Goal: Task Accomplishment & Management: Manage account settings

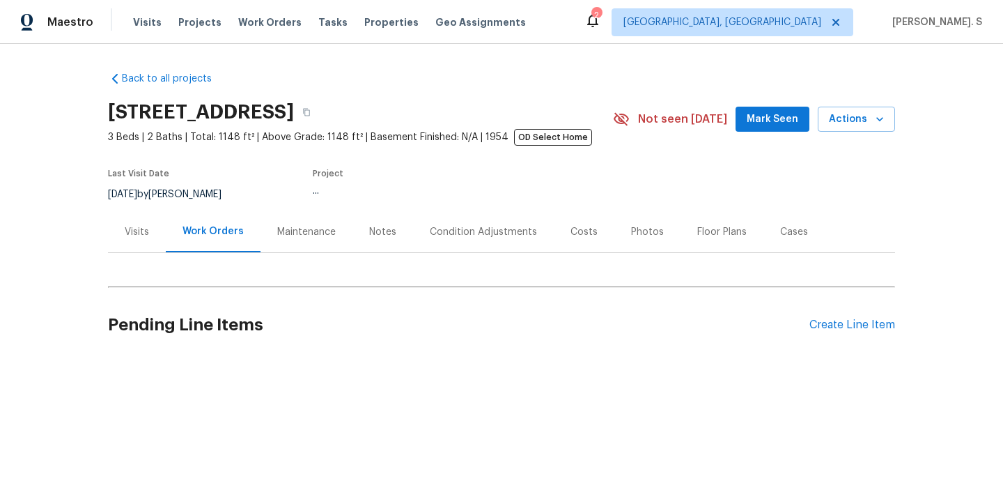
click at [184, 241] on div "Work Orders" at bounding box center [213, 231] width 95 height 41
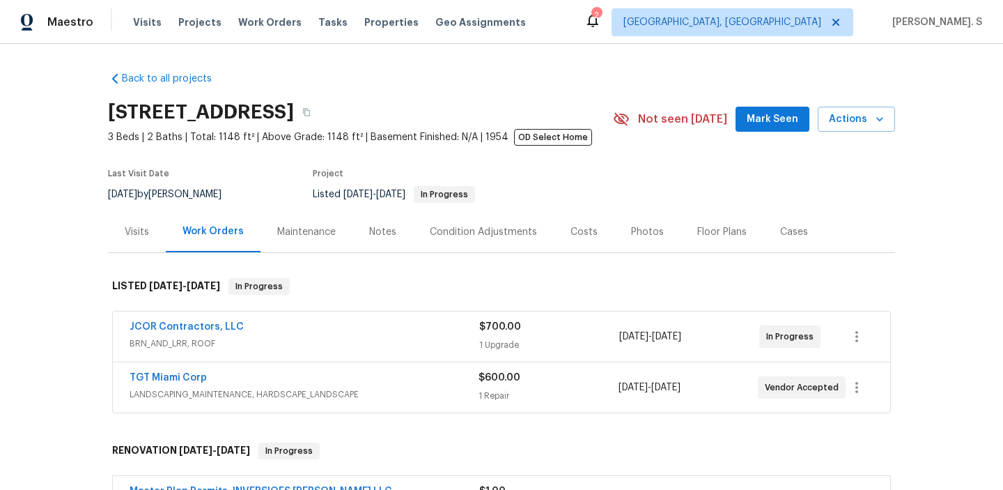
click at [184, 241] on div "Work Orders" at bounding box center [213, 231] width 95 height 41
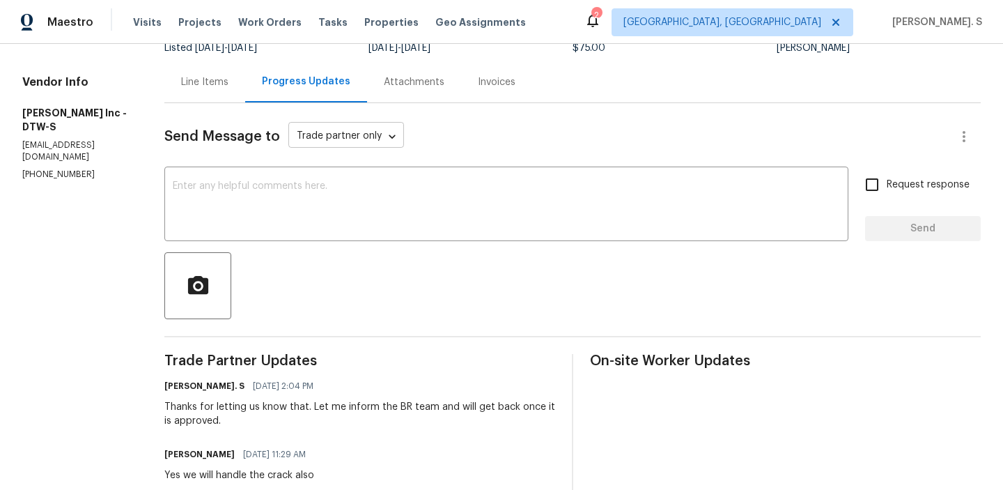
scroll to position [180, 0]
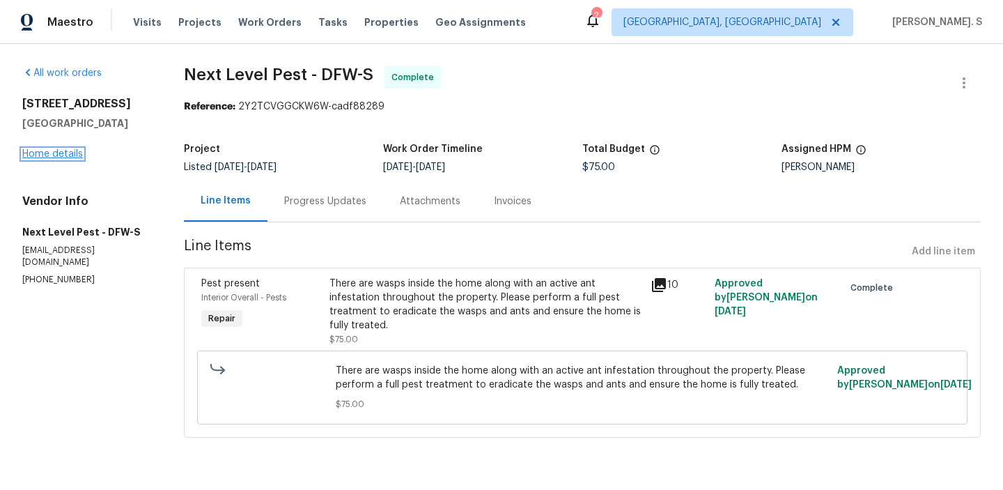
click at [62, 155] on link "Home details" at bounding box center [52, 154] width 61 height 10
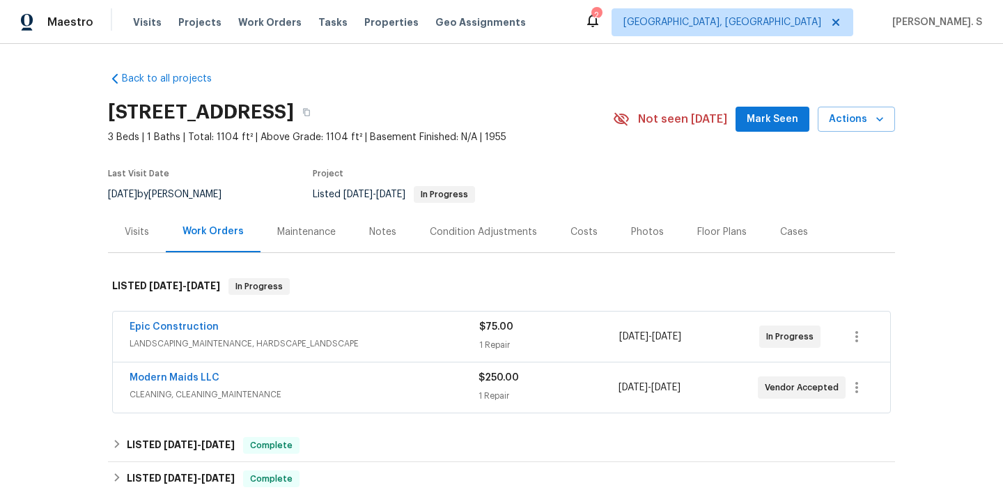
scroll to position [5, 0]
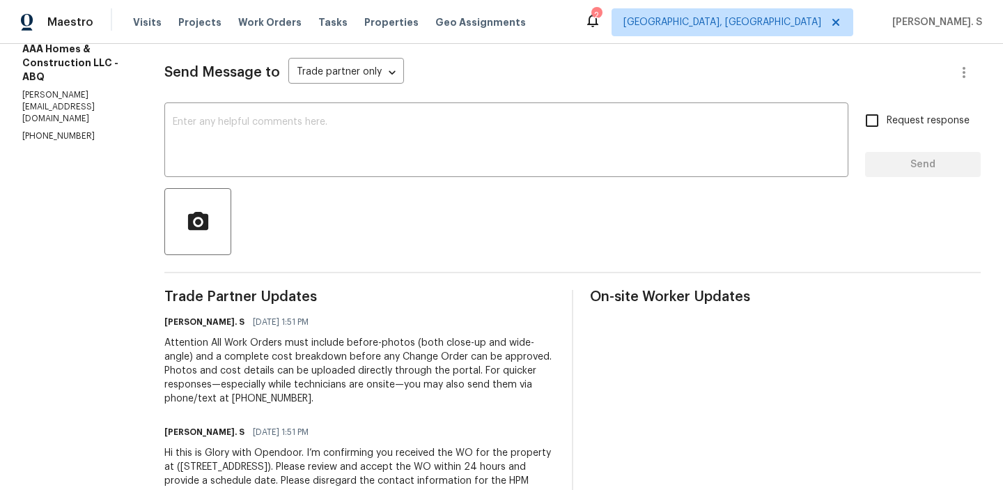
scroll to position [203, 0]
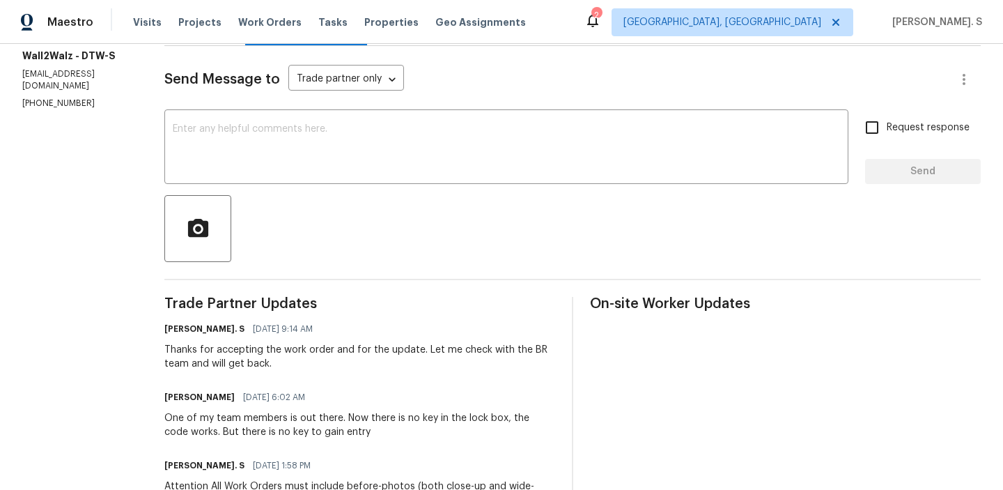
scroll to position [194, 0]
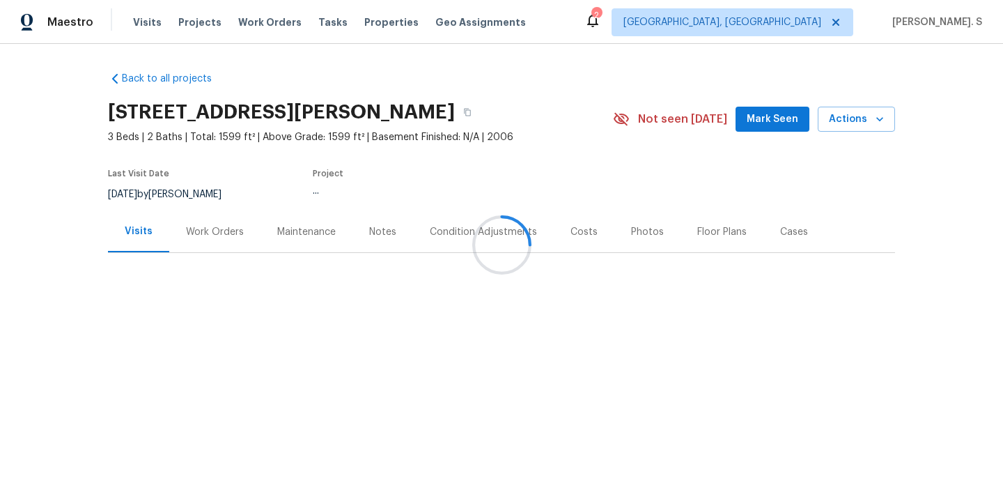
click at [202, 249] on div at bounding box center [501, 245] width 1003 height 490
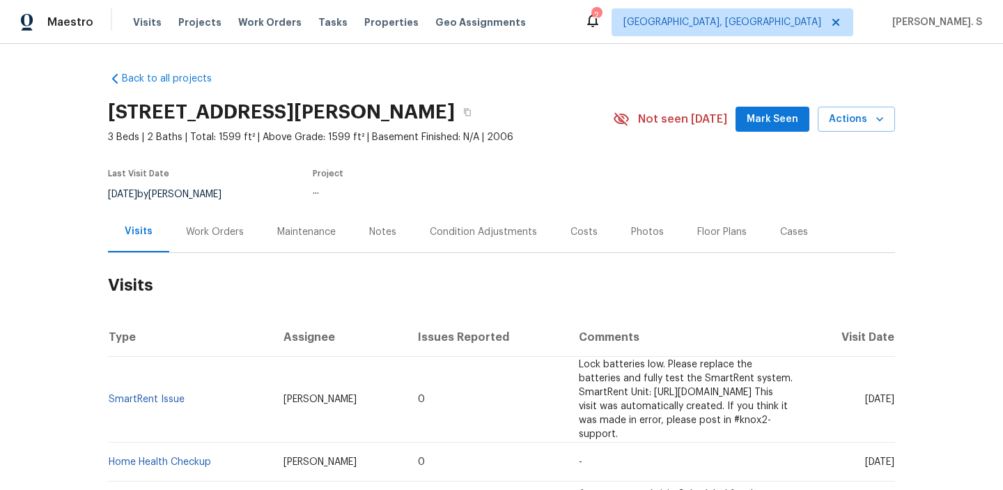
click at [202, 249] on div "Work Orders" at bounding box center [214, 231] width 91 height 41
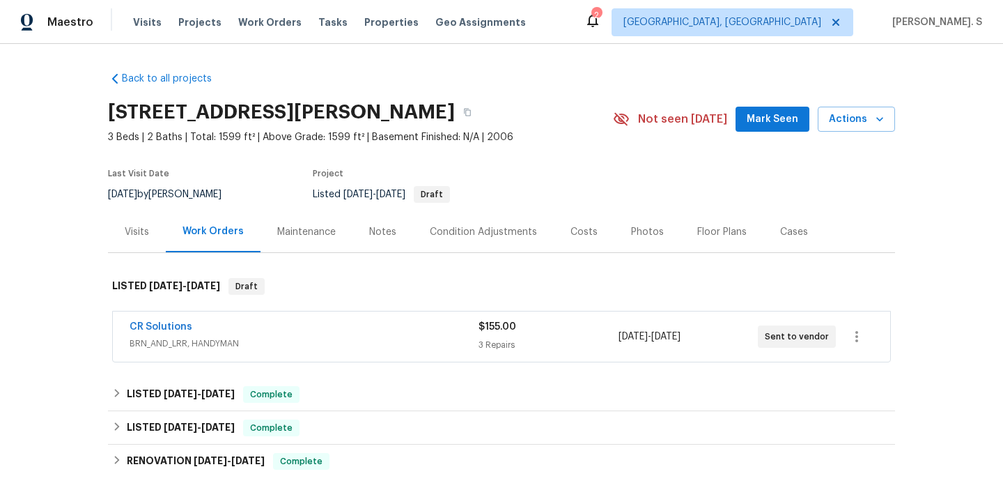
click at [202, 249] on div "Work Orders" at bounding box center [213, 231] width 95 height 41
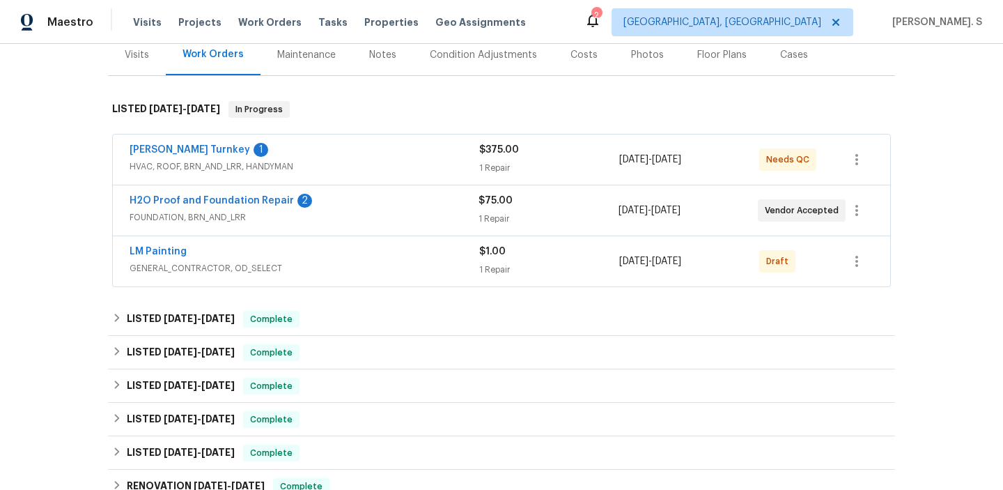
scroll to position [524, 0]
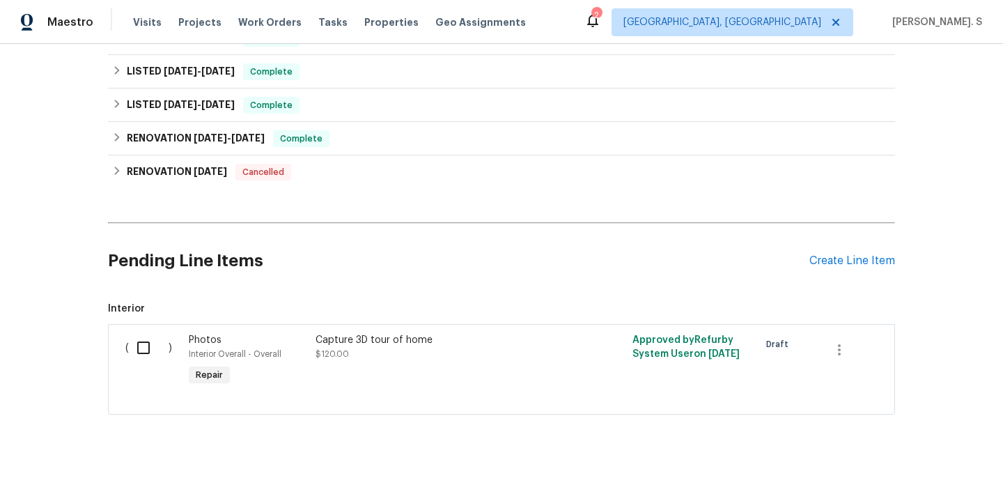
click at [801, 258] on h2 "Pending Line Items" at bounding box center [458, 260] width 701 height 65
click at [826, 262] on div "Create Line Item" at bounding box center [852, 260] width 86 height 13
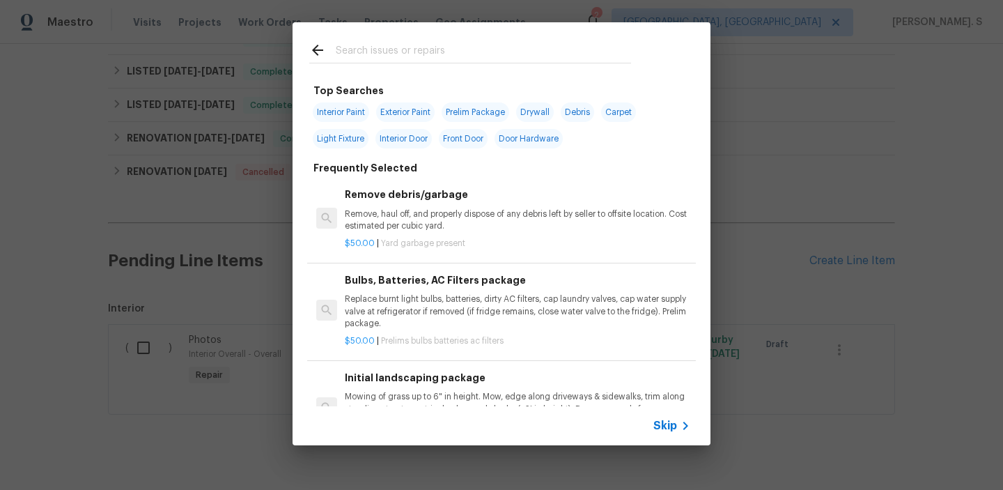
click at [418, 230] on p "Remove, haul off, and properly dispose of any debris left by seller to offsite …" at bounding box center [517, 220] width 345 height 24
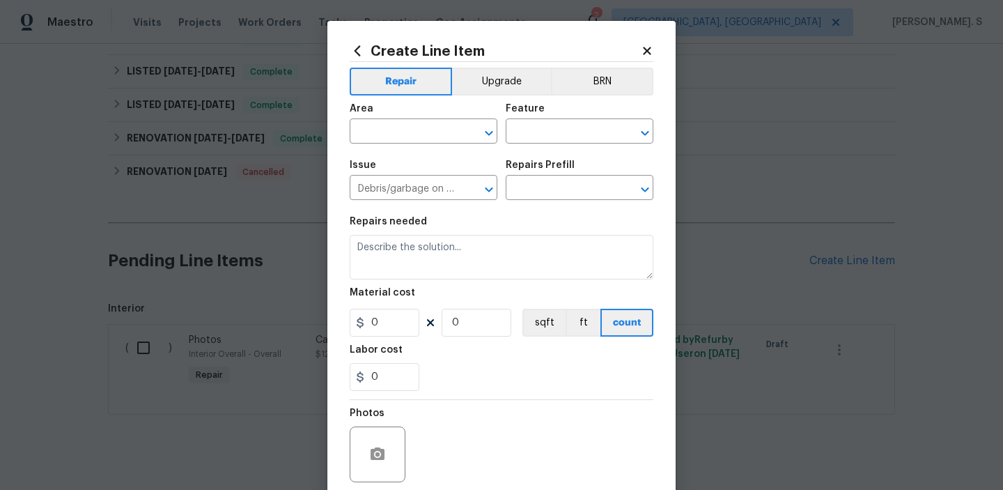
type input "Remove debris/garbage $50.00"
type textarea "Remove, haul off, and properly dispose of any debris left by seller to offsite …"
type input "50"
type input "1"
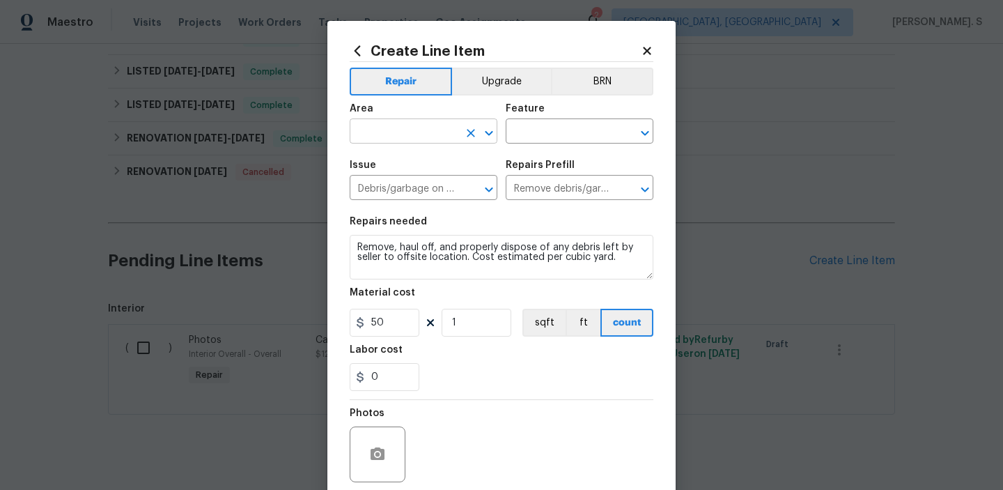
click at [486, 136] on icon "Open" at bounding box center [488, 133] width 17 height 17
type input "p"
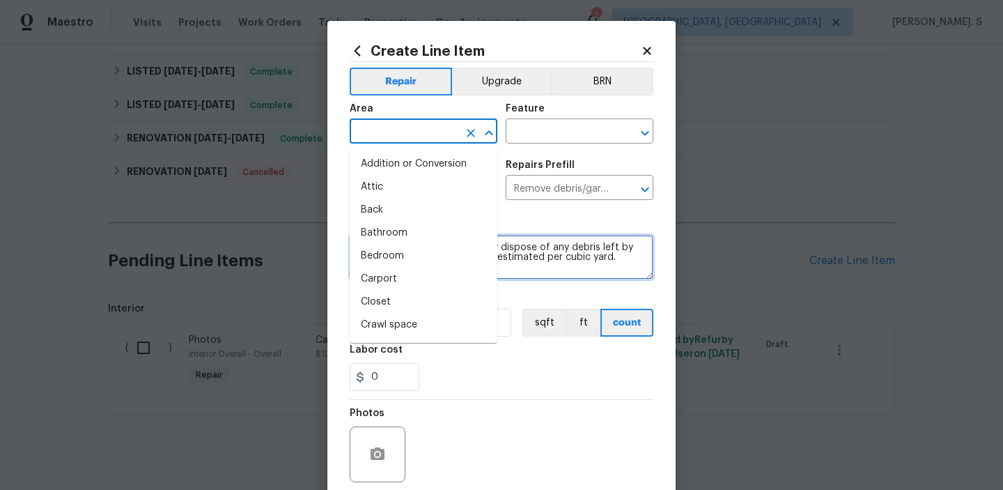
click at [554, 254] on textarea "Remove, haul off, and properly dispose of any debris left by seller to offsite …" at bounding box center [502, 257] width 304 height 45
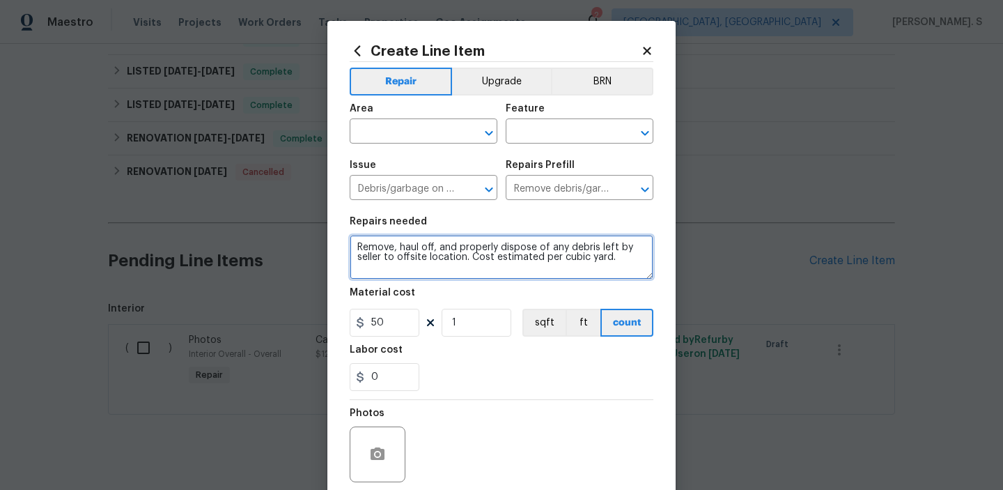
click at [554, 254] on textarea "Remove, haul off, and properly dispose of any debris left by seller to offsite …" at bounding box center [502, 257] width 304 height 45
paste textarea "There are a large number of live spiders inside the home. Please perform a full…"
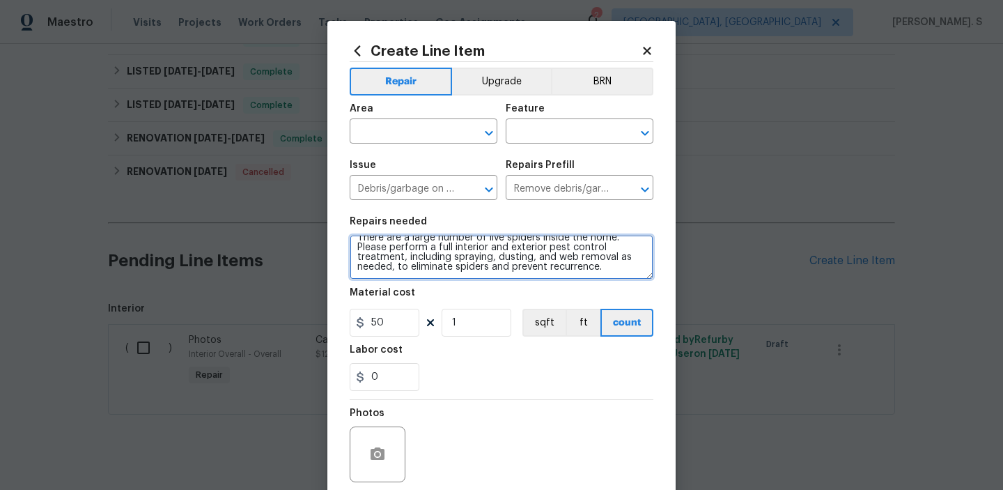
scroll to position [0, 0]
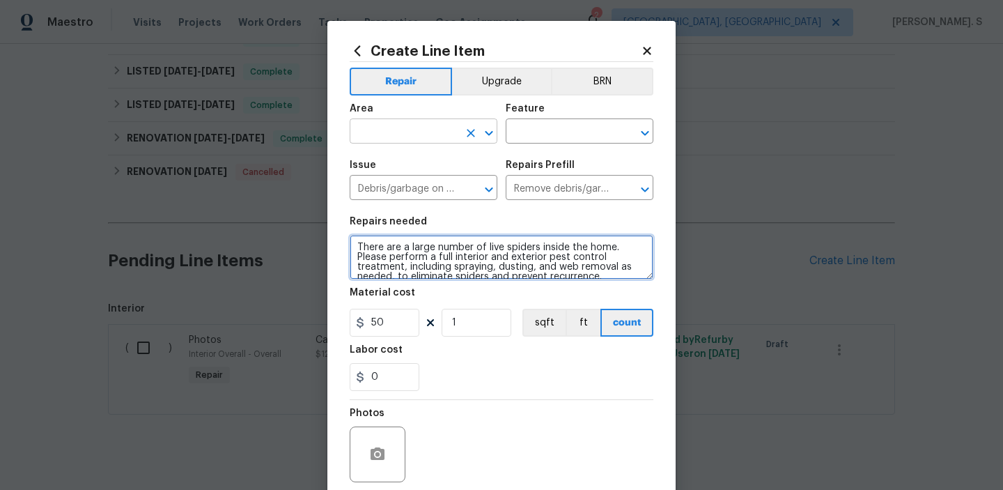
click at [494, 134] on icon "Open" at bounding box center [488, 133] width 17 height 17
type textarea "There are a large number of live spiders inside the home. Please perform a full…"
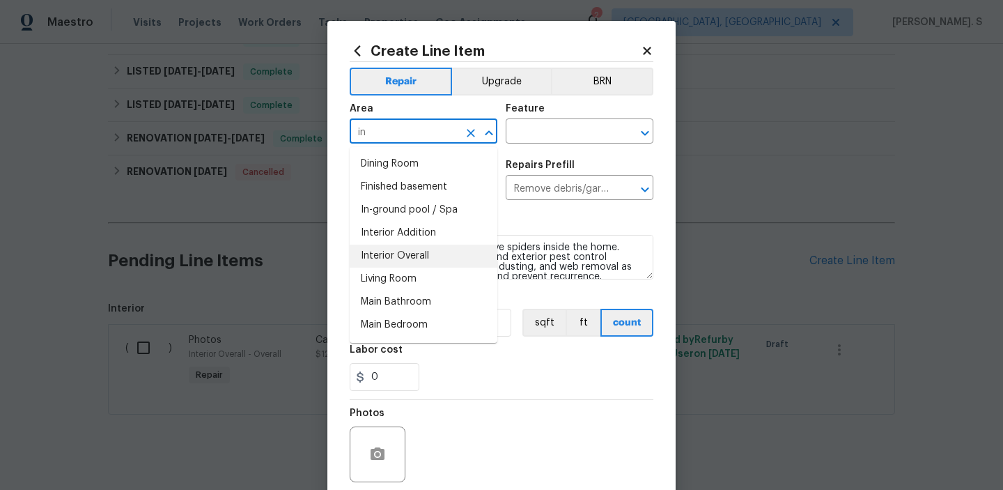
click at [429, 250] on li "Interior Overall" at bounding box center [424, 255] width 148 height 23
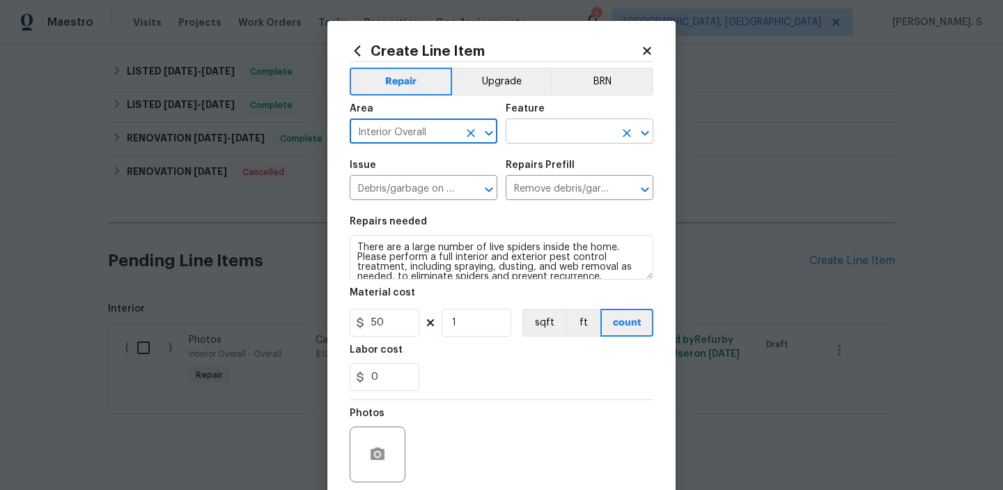
click at [642, 132] on icon "Open" at bounding box center [645, 132] width 8 height 5
type input "Interior Overall"
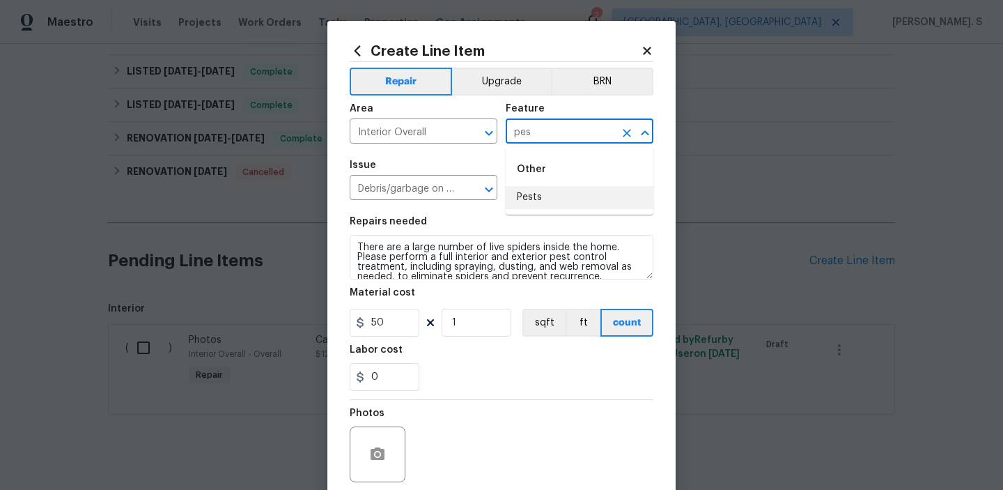
click at [574, 201] on li "Pests" at bounding box center [580, 197] width 148 height 23
click at [483, 189] on icon "Open" at bounding box center [488, 189] width 17 height 17
type input "Pests"
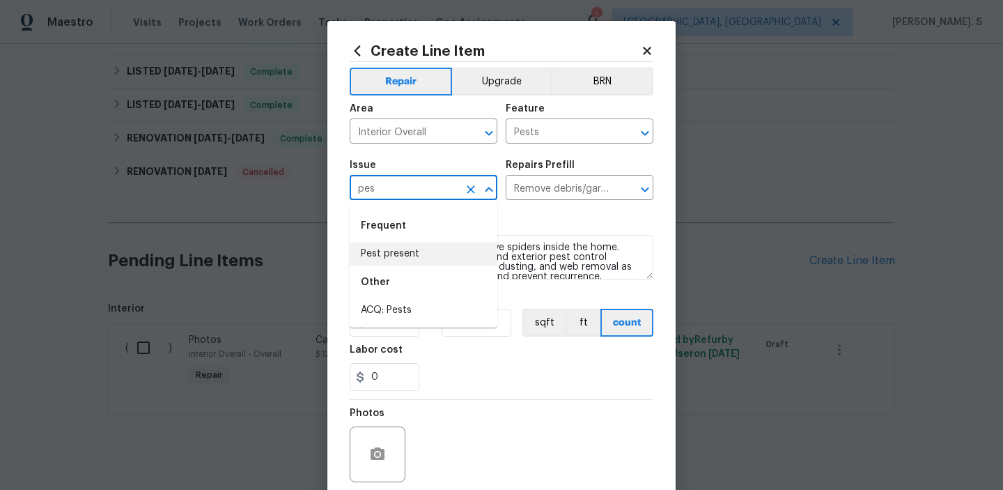
click at [461, 245] on li "Pest present" at bounding box center [424, 253] width 148 height 23
type input "Pest present"
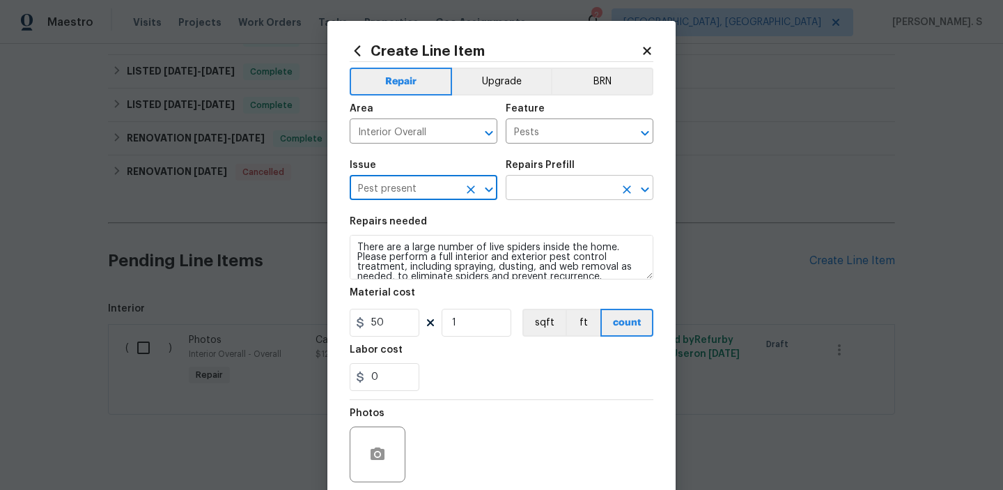
click at [654, 191] on button "Open" at bounding box center [644, 189] width 19 height 19
type input "Pest present"
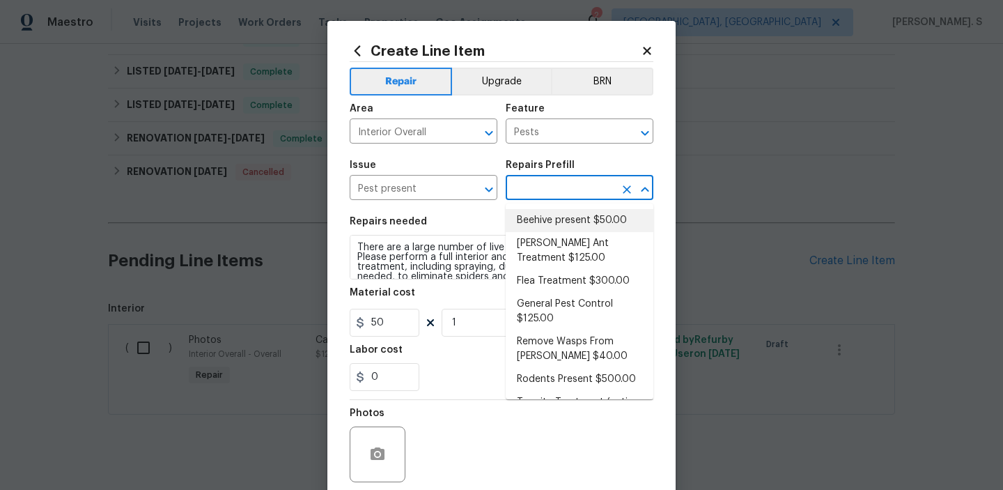
click at [590, 213] on li "Beehive present $50.00" at bounding box center [580, 220] width 148 height 23
type input "Beehive present $50.00"
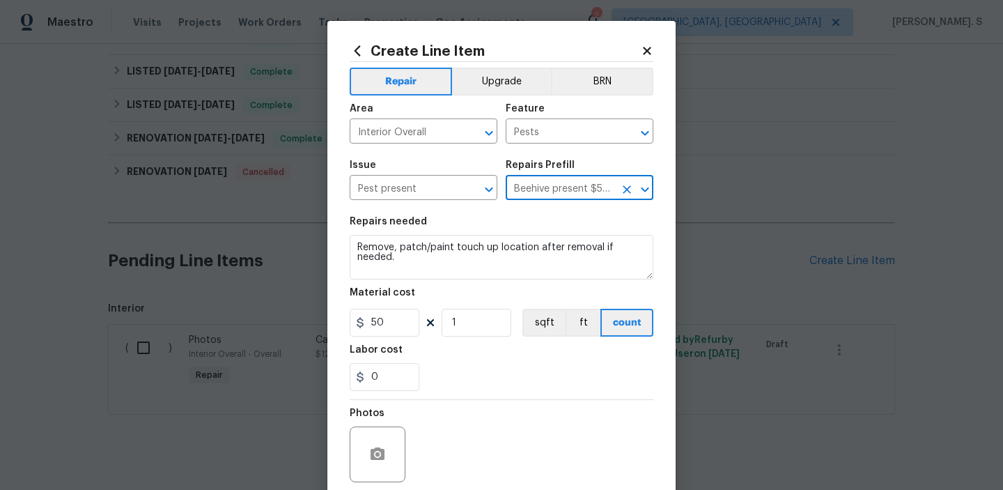
click at [540, 230] on div "Repairs needed" at bounding box center [502, 226] width 304 height 18
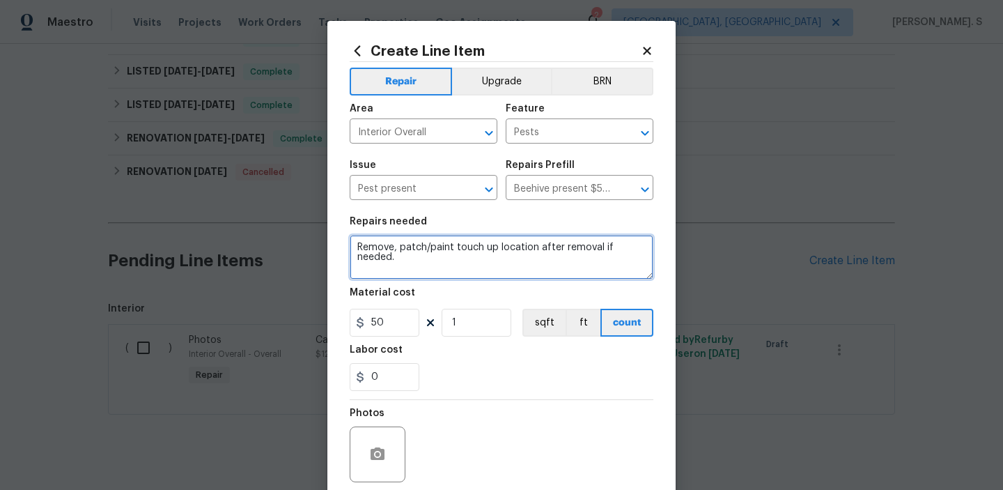
click at [540, 241] on textarea "Remove, patch/paint touch up location after removal if needed." at bounding box center [502, 257] width 304 height 45
paste textarea "There are a large number of live spiders inside the home. Please perform a full…"
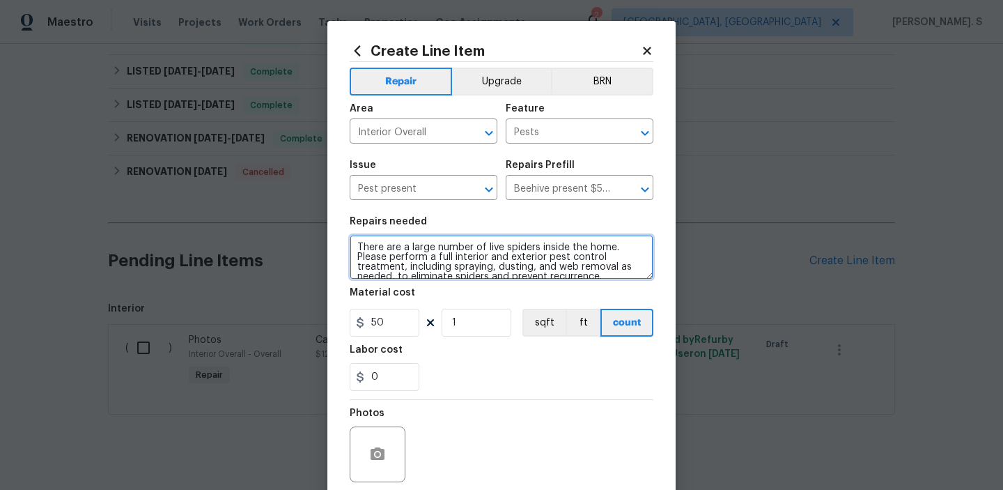
scroll to position [13, 0]
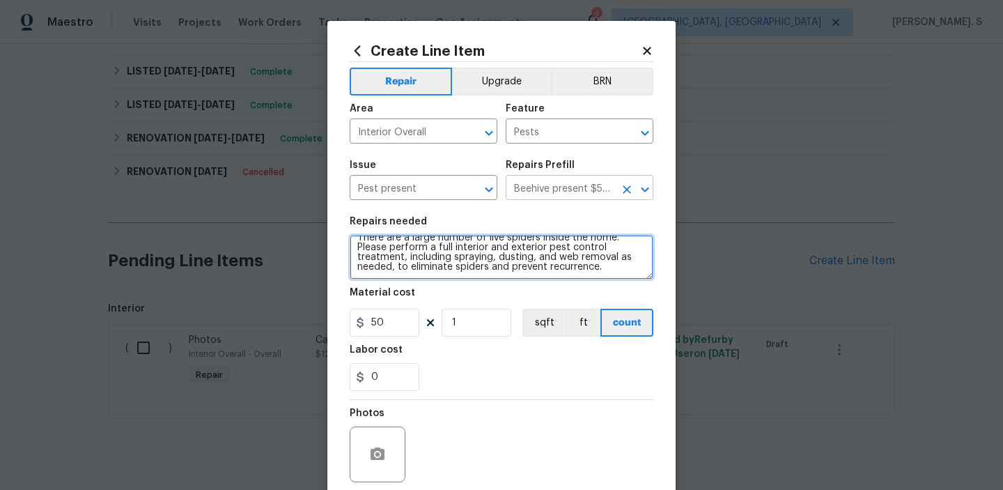
click at [646, 185] on icon "Open" at bounding box center [644, 189] width 17 height 17
type textarea "There are a large number of live spiders inside the home. Please perform a full…"
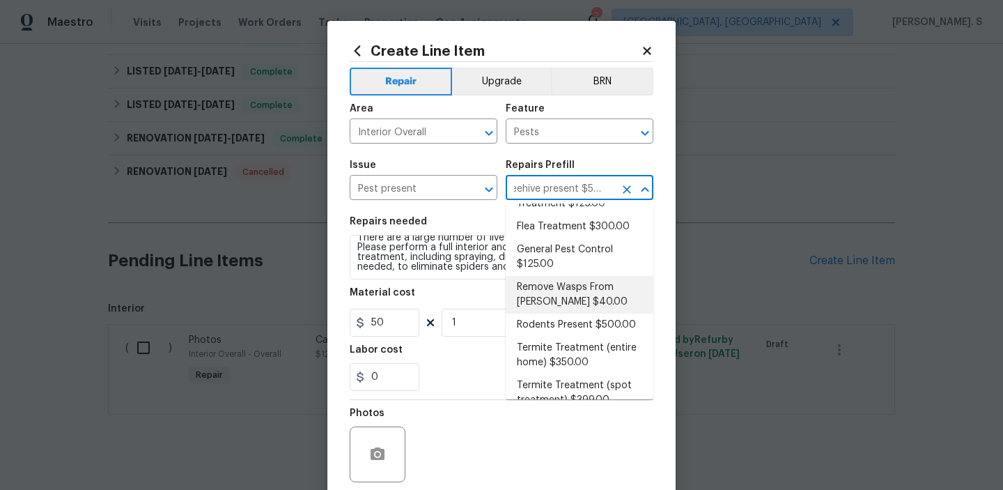
scroll to position [55, 0]
click at [581, 289] on li "Remove Wasps From Eaves $40.00" at bounding box center [580, 294] width 148 height 38
type input "Remove Wasps From Eaves $40.00"
type textarea "Remove Wasps From Eaves"
type input "40"
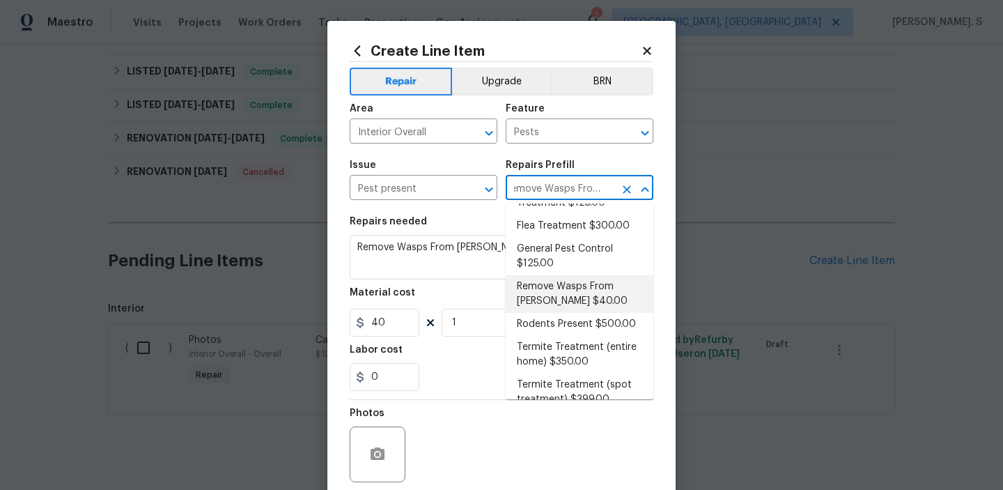
scroll to position [0, 0]
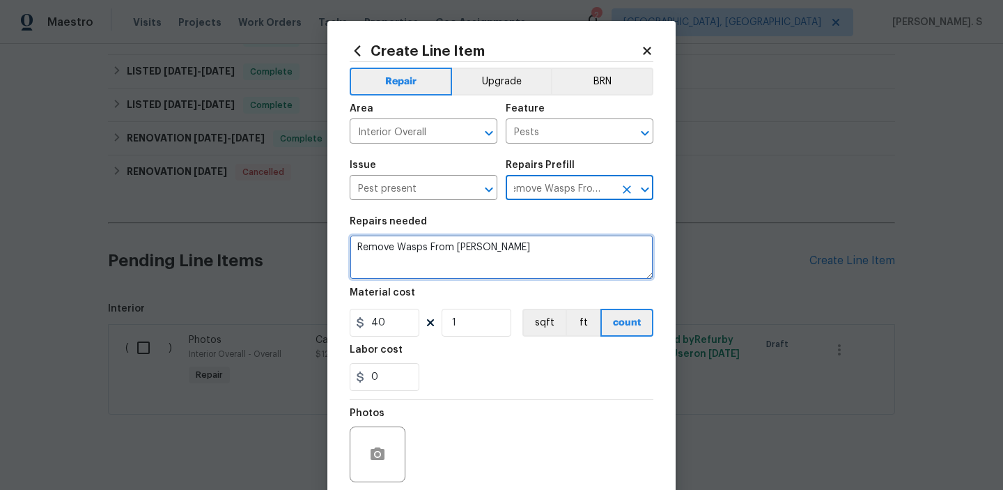
click at [428, 256] on textarea "Remove Wasps From Eaves" at bounding box center [502, 257] width 304 height 45
paste textarea "There are a large number of live spiders inside the home. Please perform a full…"
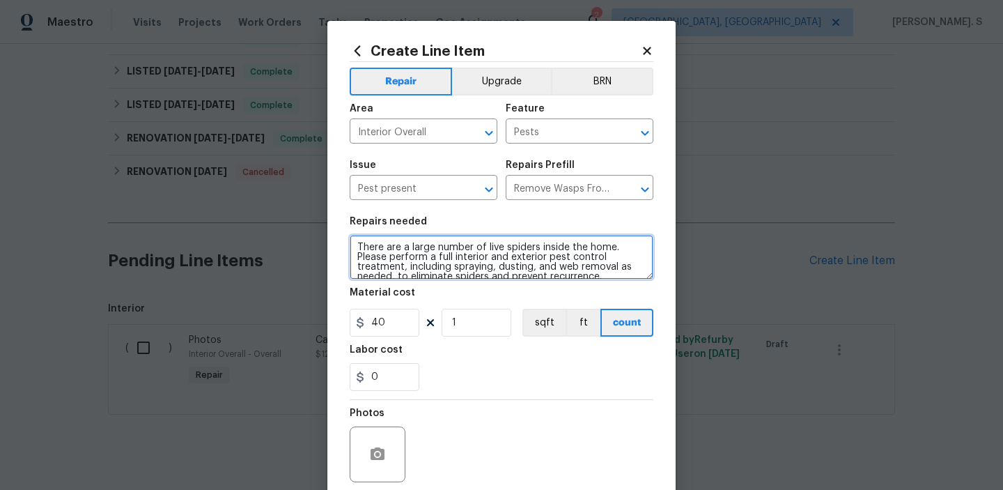
scroll to position [13, 0]
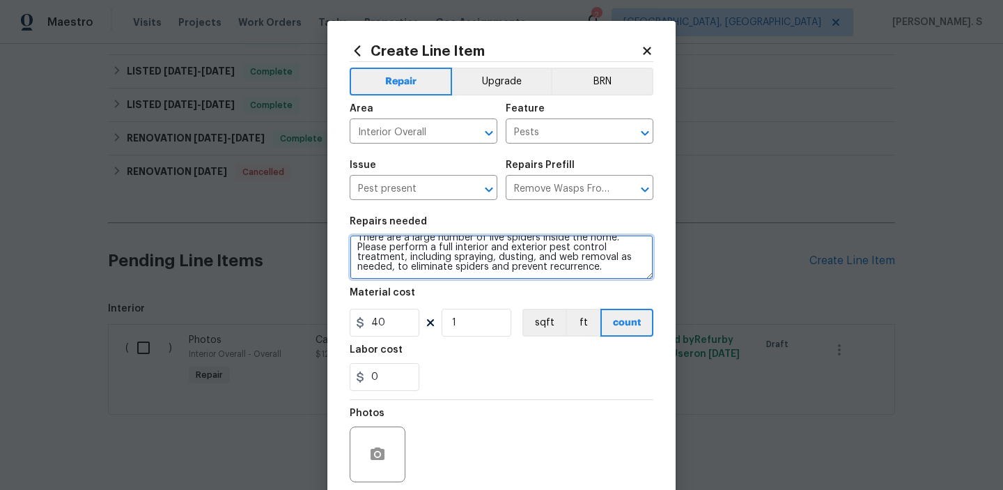
type textarea "There are a large number of live spiders inside the home. Please perform a full…"
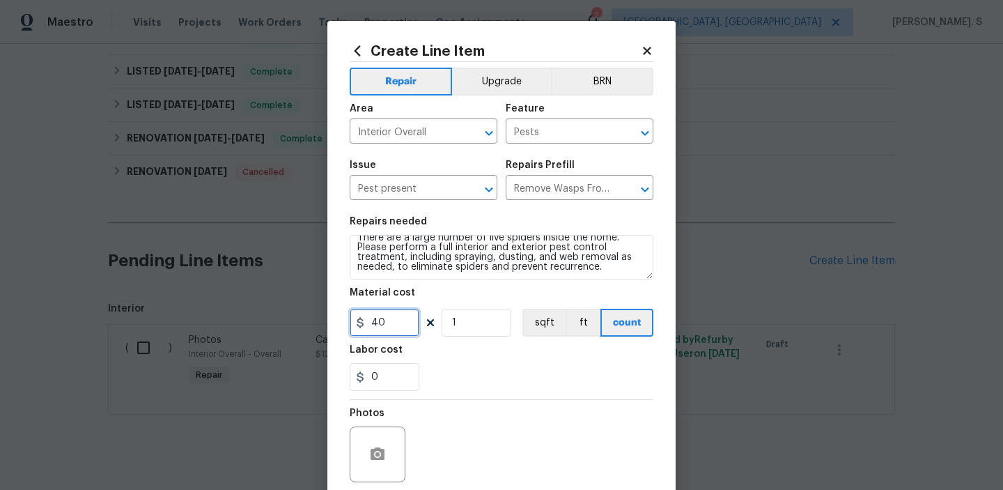
click at [400, 329] on input "40" at bounding box center [385, 322] width 70 height 28
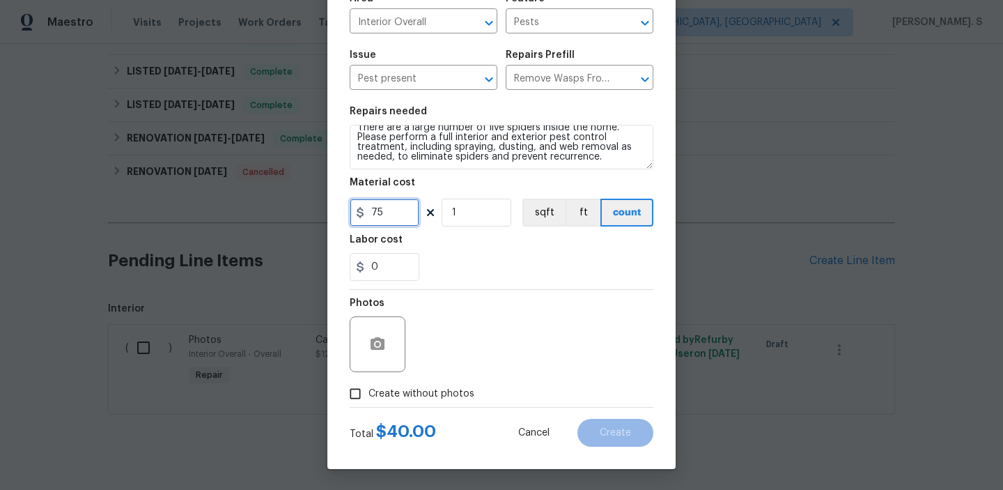
type input "75"
click at [397, 400] on span "Create without photos" at bounding box center [421, 393] width 106 height 15
click at [368, 400] on input "Create without photos" at bounding box center [355, 393] width 26 height 26
checkbox input "true"
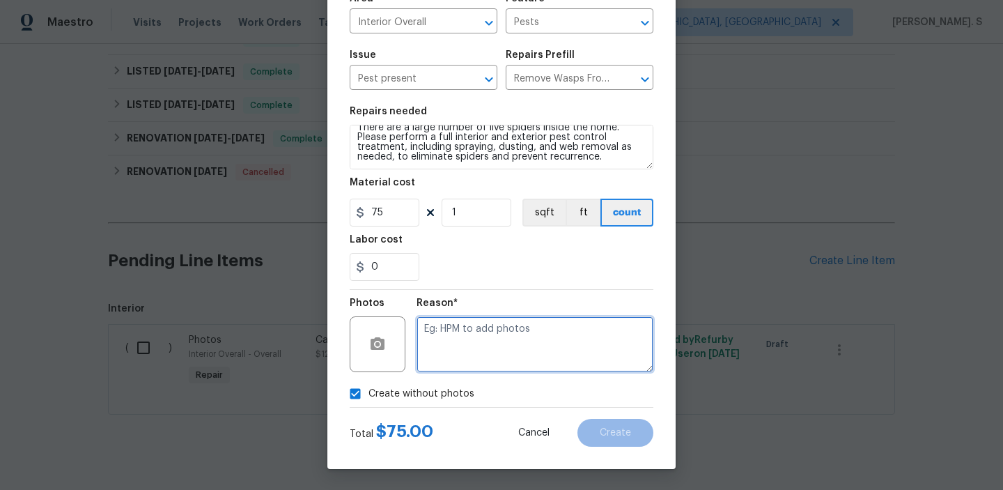
click at [457, 354] on textarea at bounding box center [534, 344] width 237 height 56
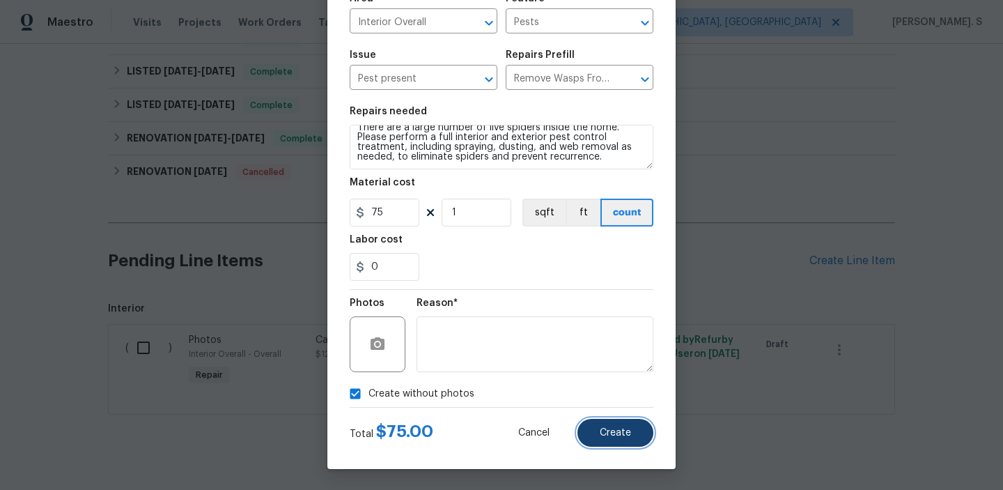
click at [604, 424] on button "Create" at bounding box center [615, 433] width 76 height 28
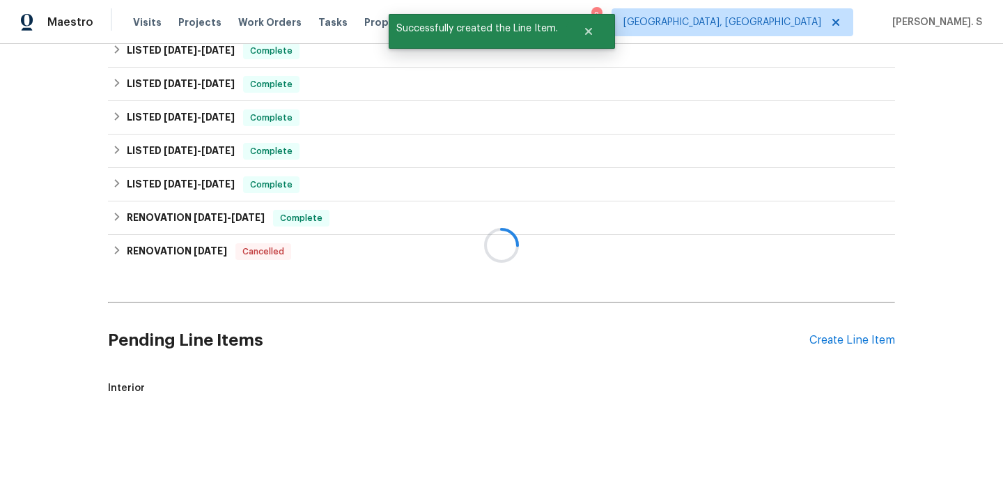
scroll to position [524, 0]
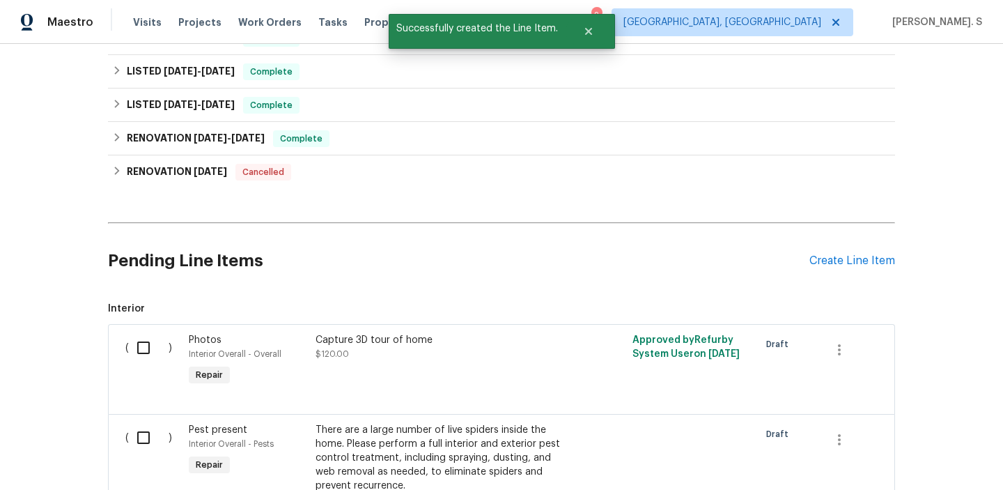
click at [157, 430] on input "checkbox" at bounding box center [149, 437] width 40 height 29
checkbox input "true"
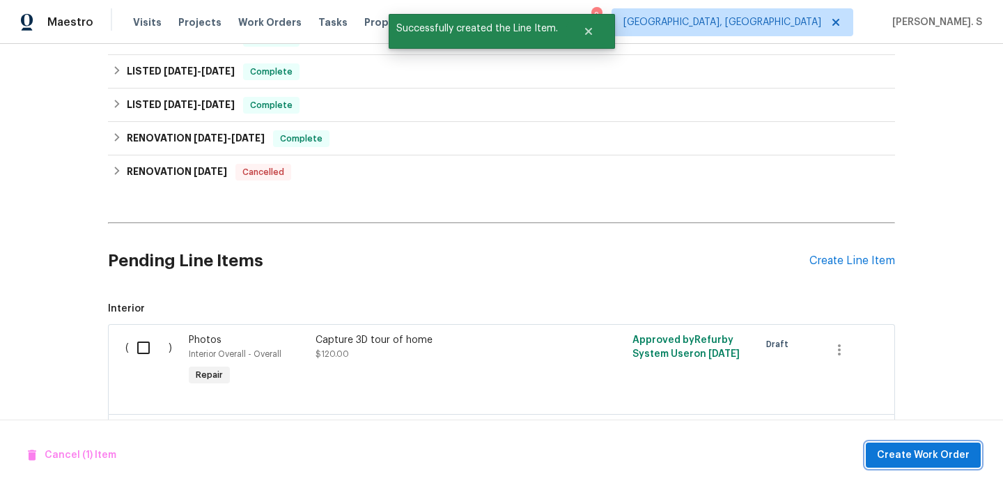
click at [922, 455] on span "Create Work Order" at bounding box center [923, 454] width 93 height 17
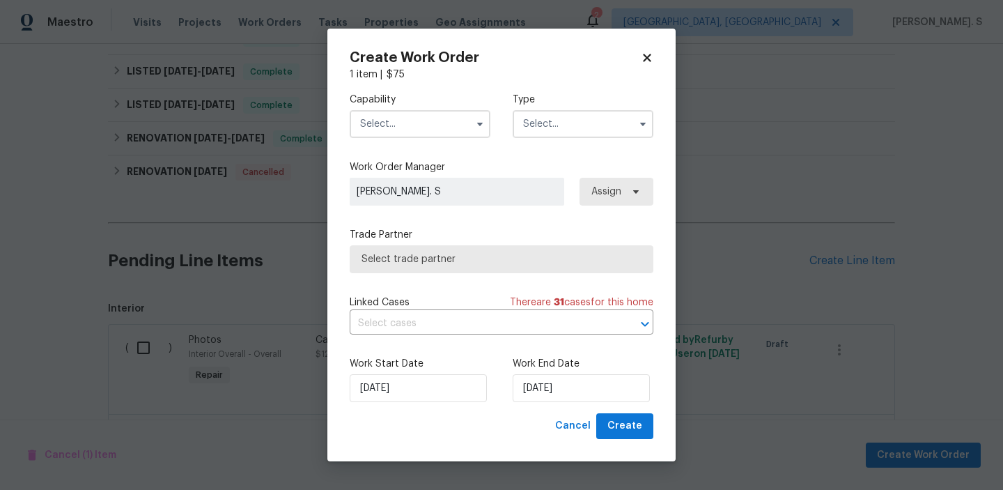
click at [354, 122] on input "text" at bounding box center [420, 124] width 141 height 28
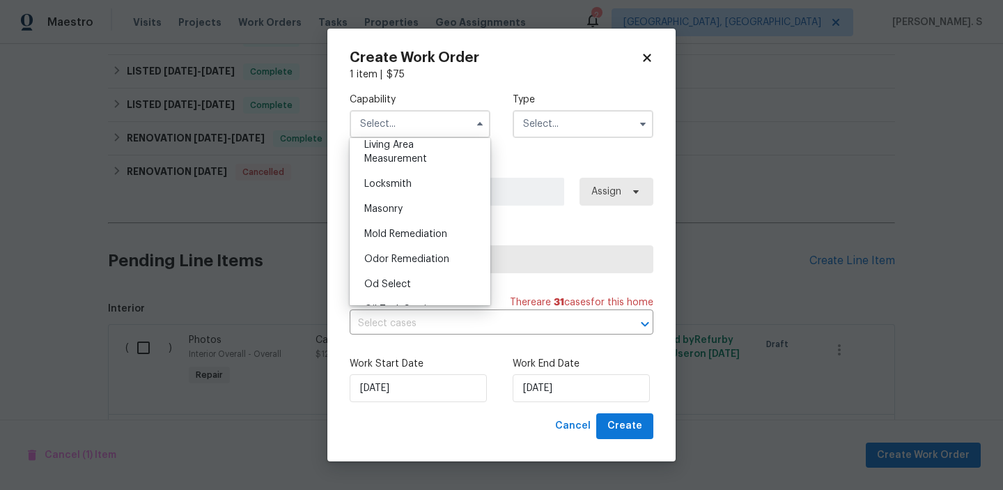
scroll to position [1085, 0]
click at [376, 259] on span "Pests" at bounding box center [376, 264] width 25 height 10
type input "Pests"
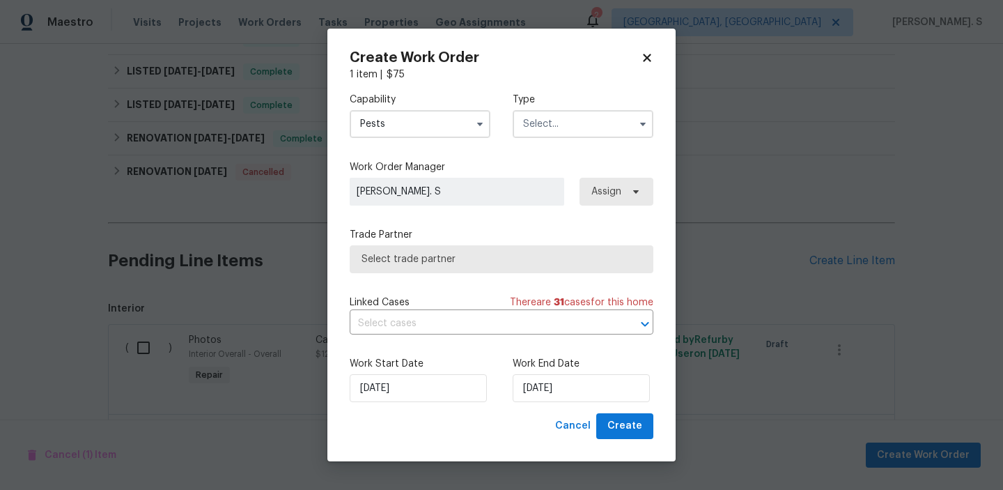
click at [602, 130] on input "text" at bounding box center [583, 124] width 141 height 28
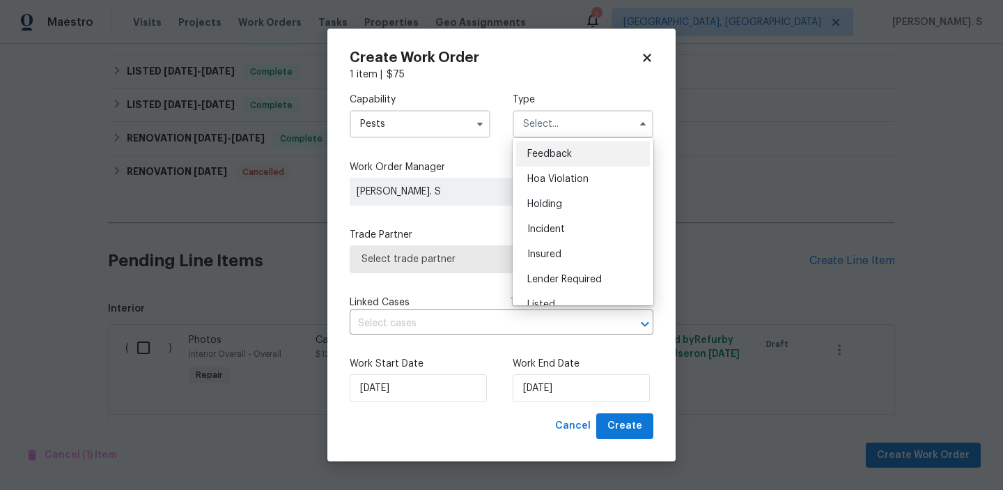
click at [592, 152] on div "Feedback" at bounding box center [583, 153] width 134 height 25
type input "Feedback"
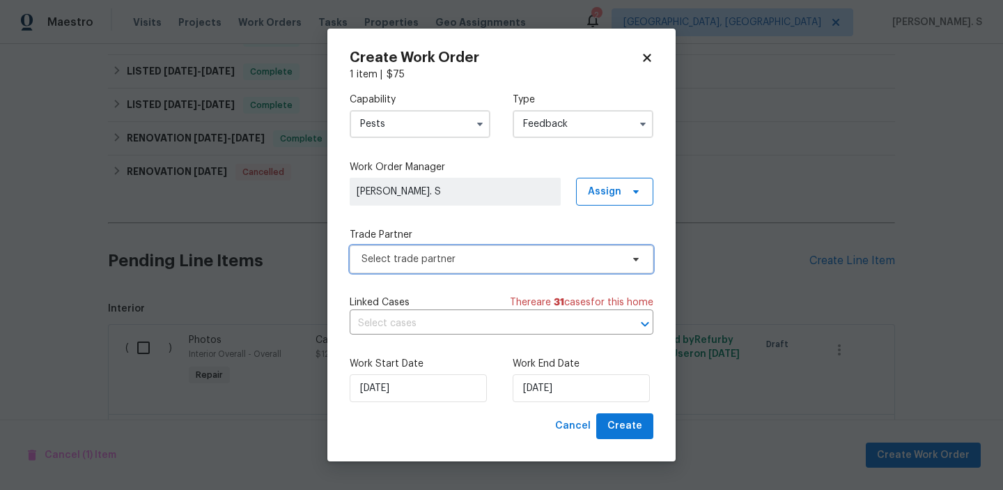
click at [487, 261] on span "Select trade partner" at bounding box center [491, 259] width 260 height 14
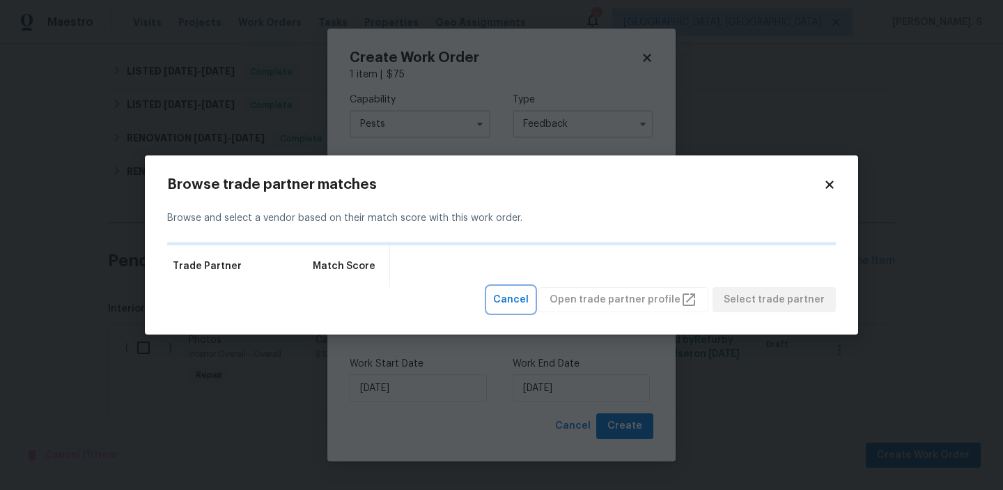
click at [529, 292] on span "Cancel" at bounding box center [511, 299] width 36 height 17
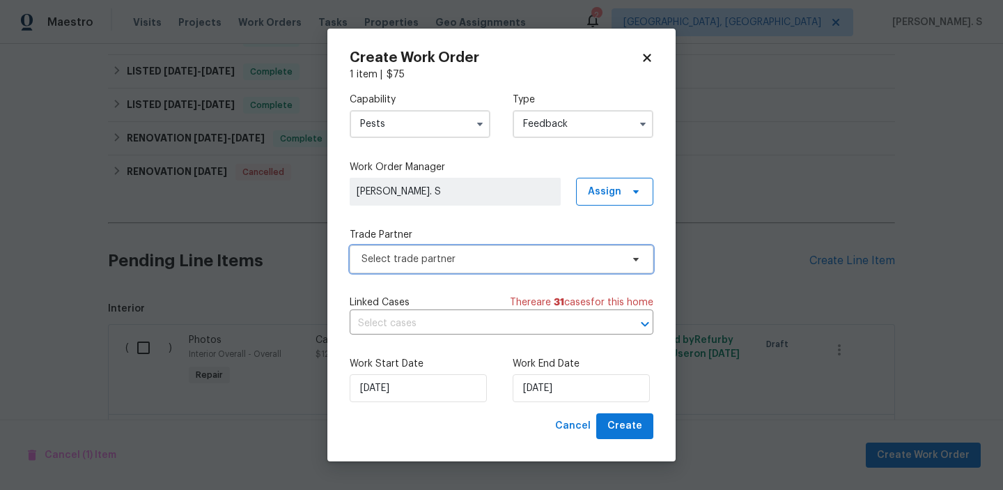
click at [493, 256] on span "Select trade partner" at bounding box center [491, 259] width 260 height 14
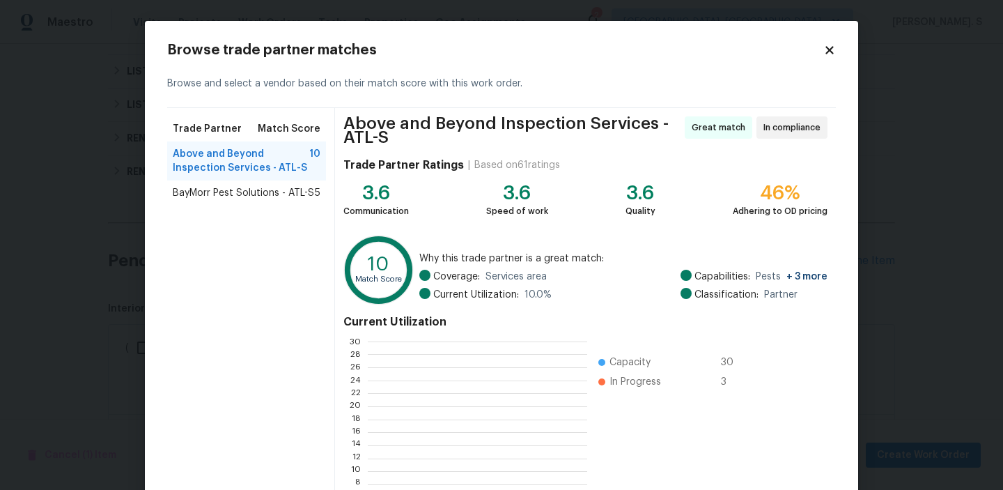
scroll to position [195, 219]
click at [304, 181] on div "BayMorr Pest Solutions - ATL-S 5" at bounding box center [246, 192] width 159 height 25
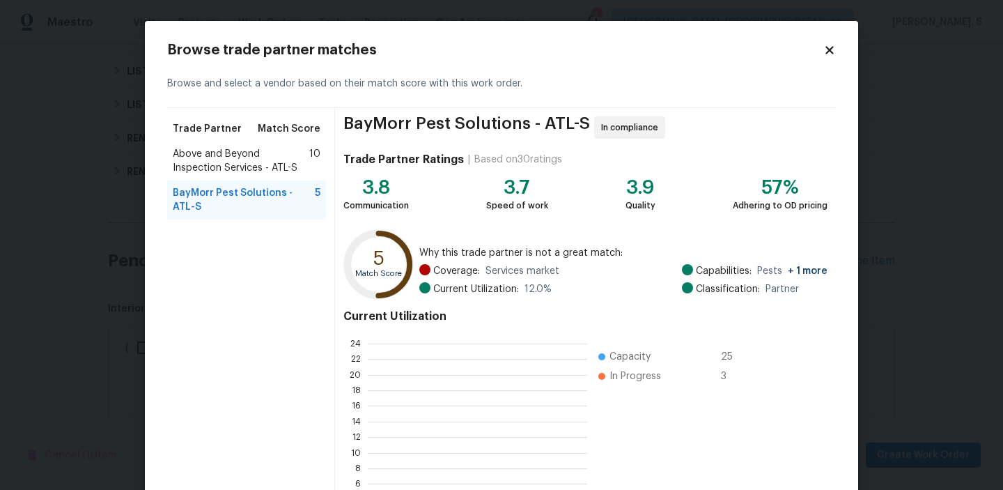
scroll to position [195, 219]
click at [304, 171] on span "Above and Beyond Inspection Services - ATL-S" at bounding box center [241, 161] width 136 height 28
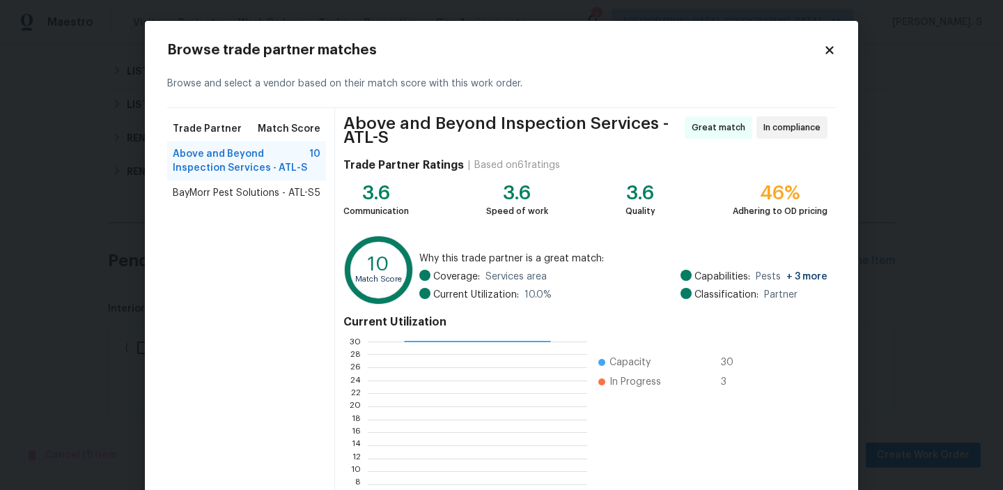
scroll to position [130, 0]
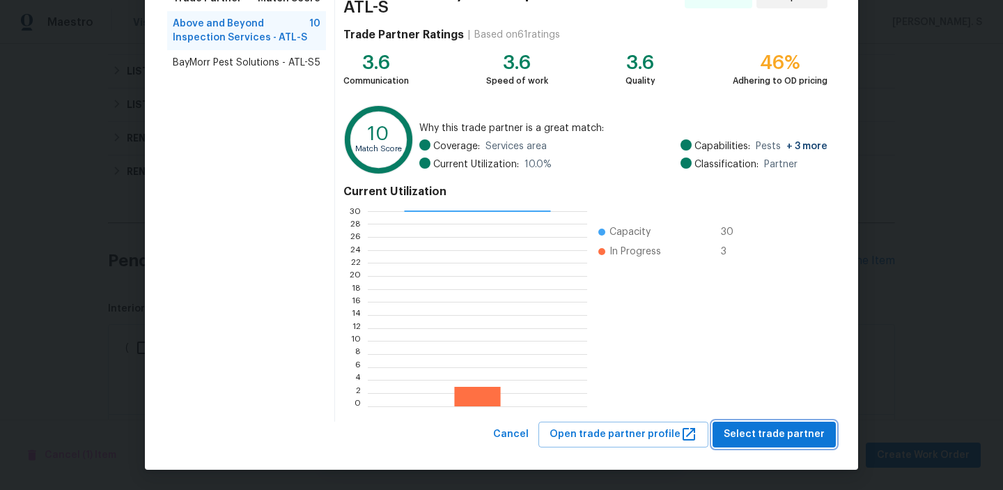
click at [826, 439] on button "Select trade partner" at bounding box center [773, 434] width 123 height 26
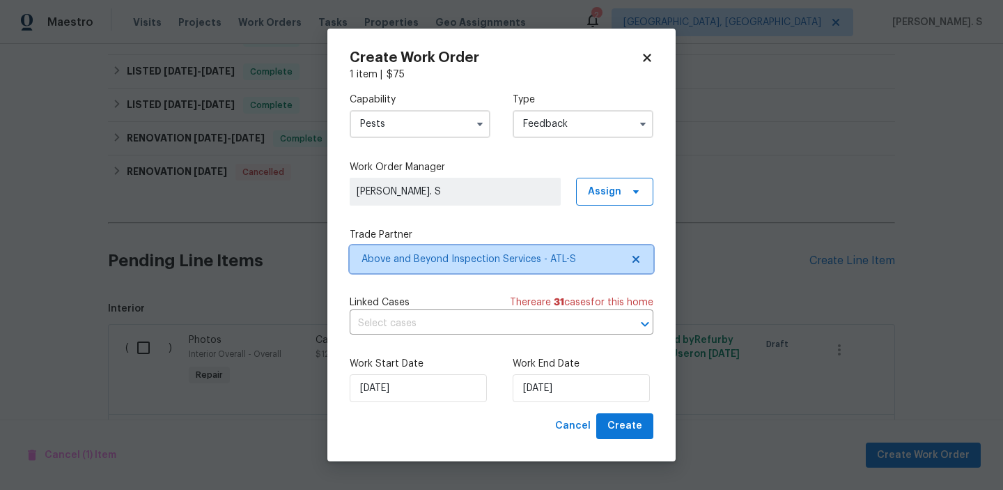
scroll to position [0, 0]
click at [650, 323] on icon "Open" at bounding box center [644, 323] width 17 height 17
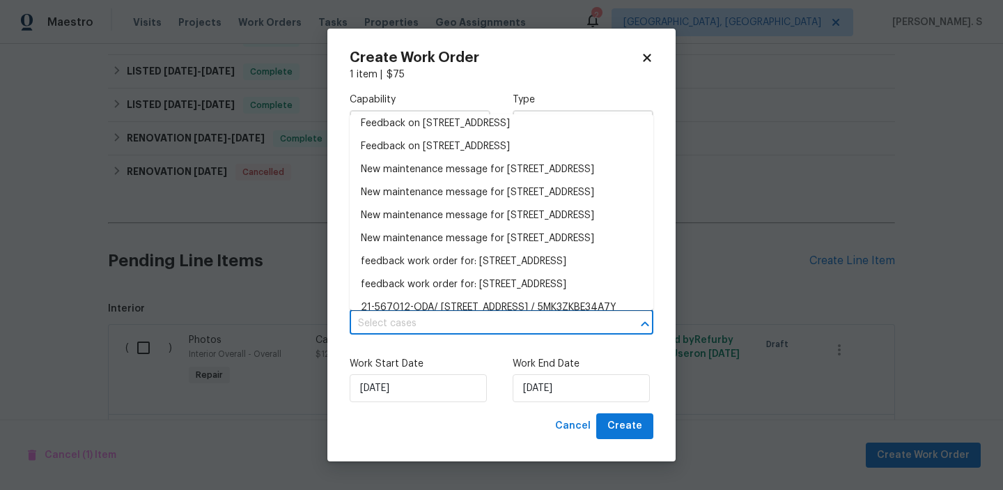
scroll to position [149, 0]
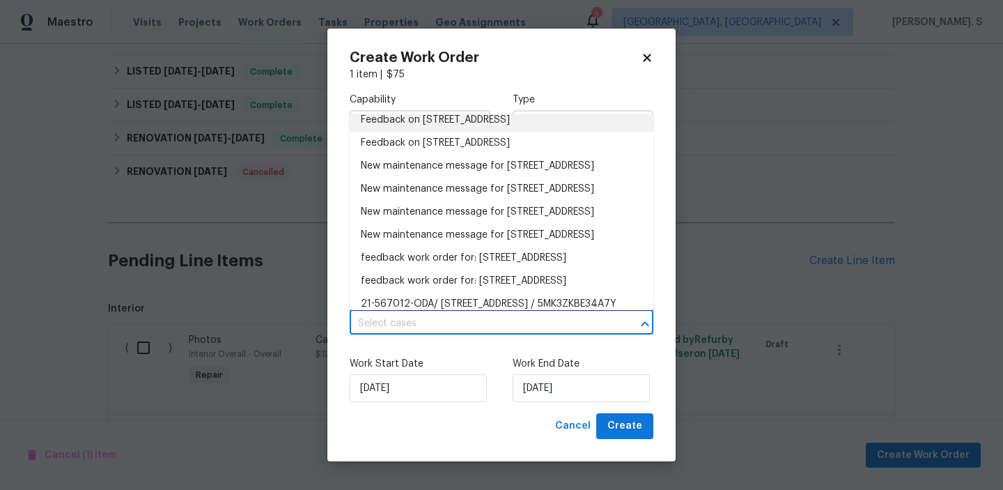
click at [459, 132] on li "Feedback on 2046 Dellwood Pl, Decatur, GA 30032" at bounding box center [502, 120] width 304 height 23
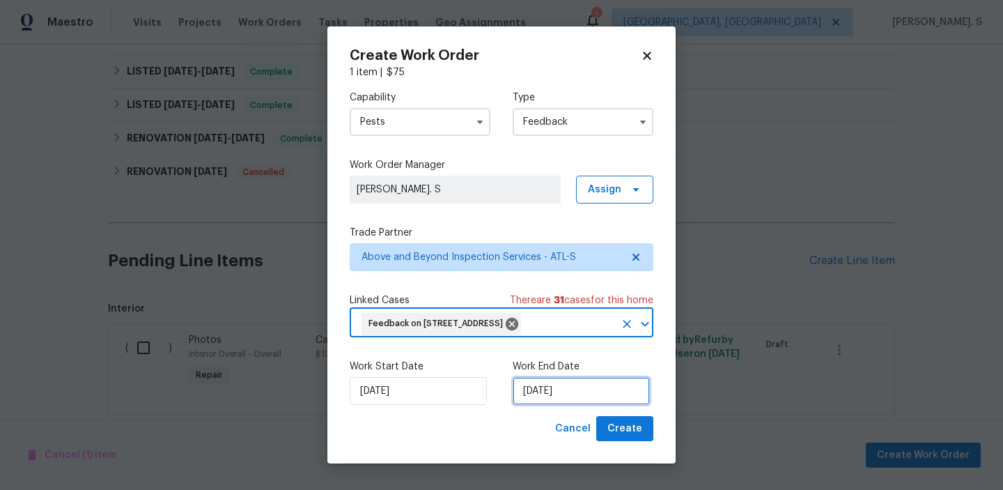
click at [551, 385] on input "[DATE]" at bounding box center [581, 391] width 137 height 28
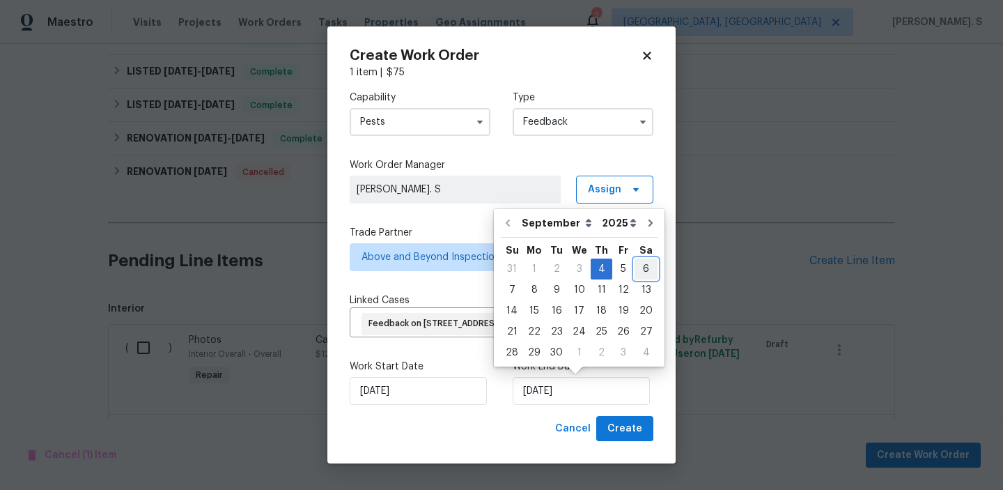
click at [636, 267] on div "6" at bounding box center [645, 268] width 23 height 19
type input "9/6/2025"
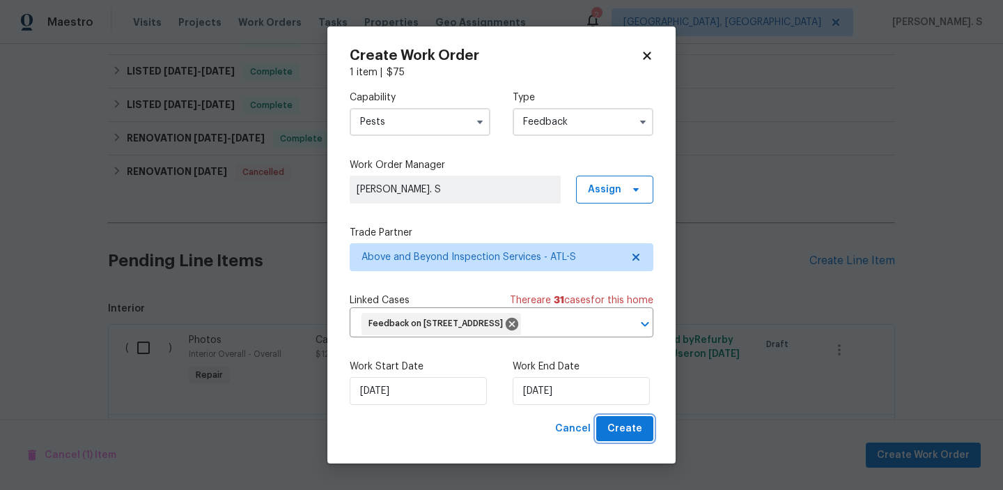
click at [625, 440] on button "Create" at bounding box center [624, 429] width 57 height 26
checkbox input "false"
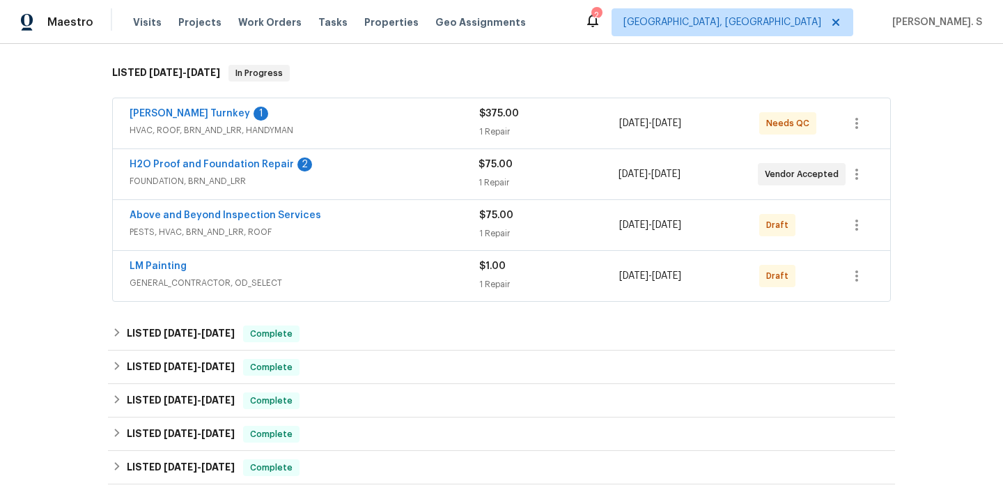
scroll to position [186, 0]
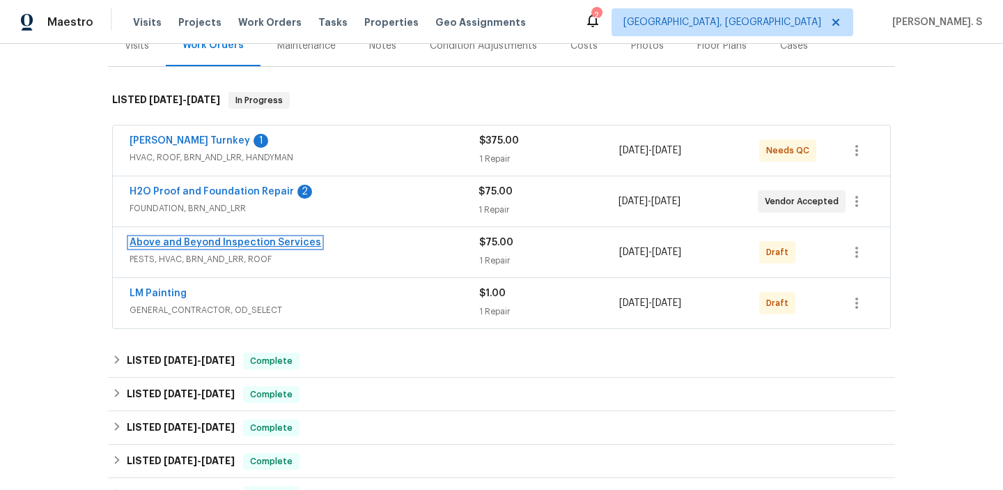
click at [170, 242] on link "Above and Beyond Inspection Services" at bounding box center [225, 242] width 191 height 10
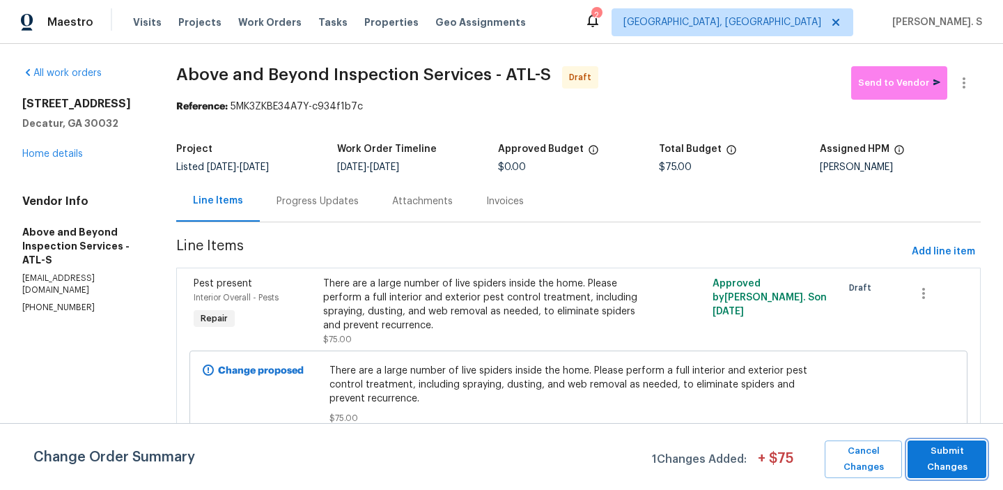
click at [972, 461] on span "Submit Changes" at bounding box center [946, 459] width 65 height 32
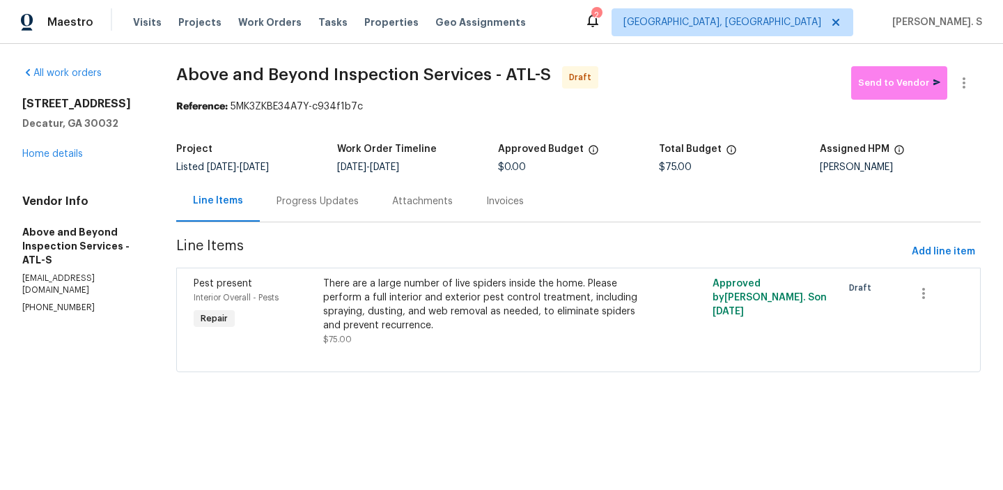
click at [345, 221] on div "Line Items Progress Updates Attachments Invoices" at bounding box center [578, 201] width 804 height 42
click at [340, 204] on div "Progress Updates" at bounding box center [317, 201] width 82 height 14
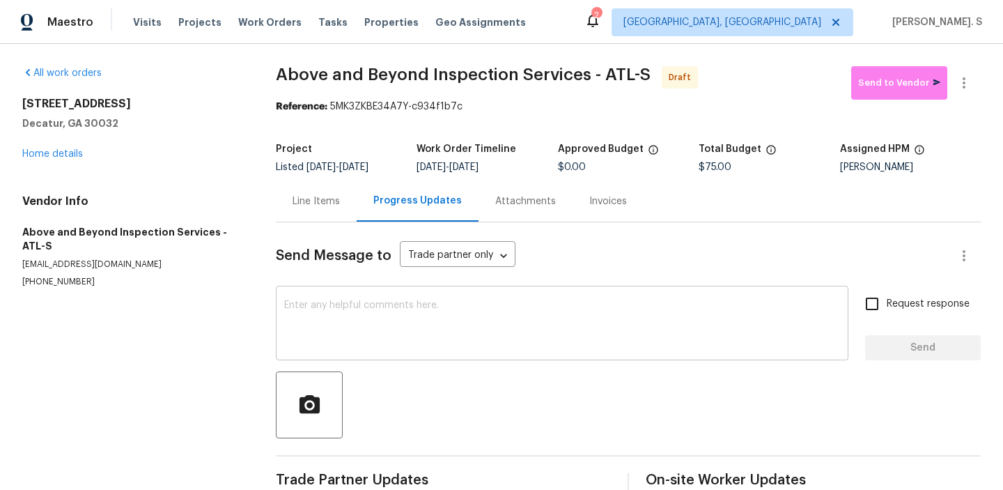
click at [365, 307] on textarea at bounding box center [562, 324] width 556 height 49
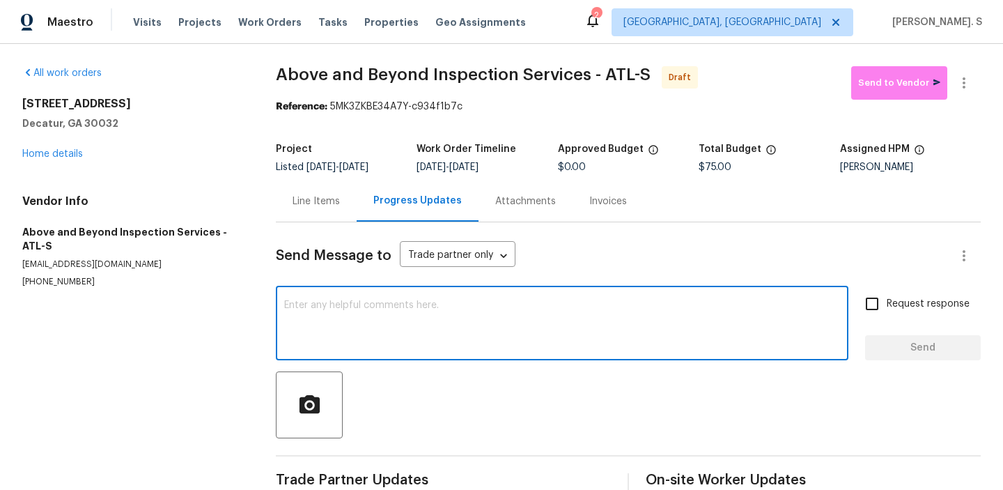
paste textarea "Hi this is Glory with Opendoor. I’m confirming you received the WO for the prop…"
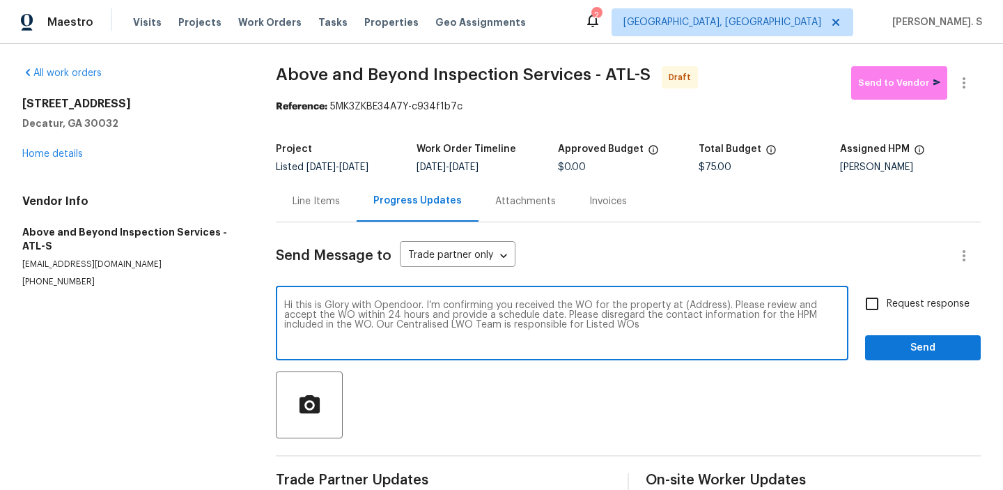
click at [692, 308] on textarea "Hi this is Glory with Opendoor. I’m confirming you received the WO for the prop…" at bounding box center [562, 324] width 556 height 49
paste textarea "2046 Dellwood Pl, Decatur, GA 30032"
type textarea "Hi this is Glory with Opendoor. I’m confirming you received the WO for the prop…"
click at [954, 83] on button "button" at bounding box center [963, 82] width 33 height 33
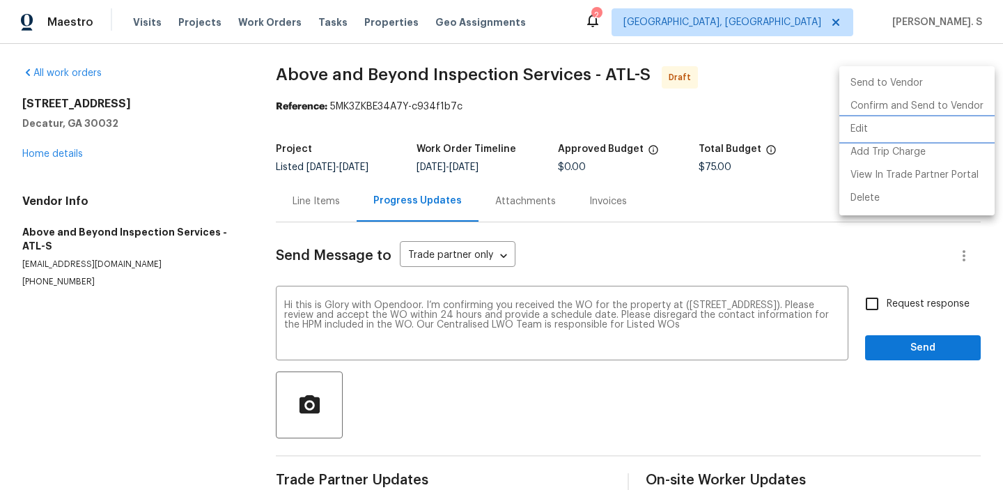
click at [854, 127] on li "Edit" at bounding box center [916, 129] width 155 height 23
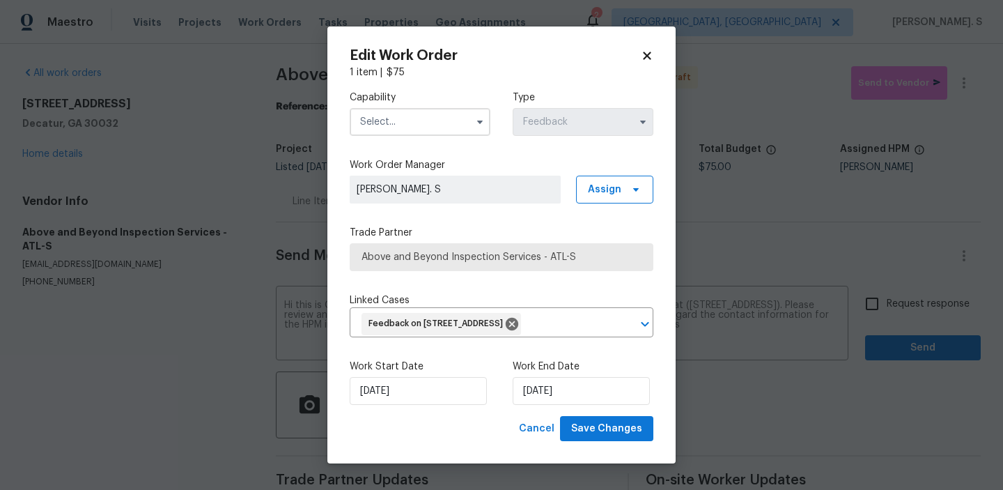
click at [435, 131] on input "text" at bounding box center [420, 122] width 141 height 28
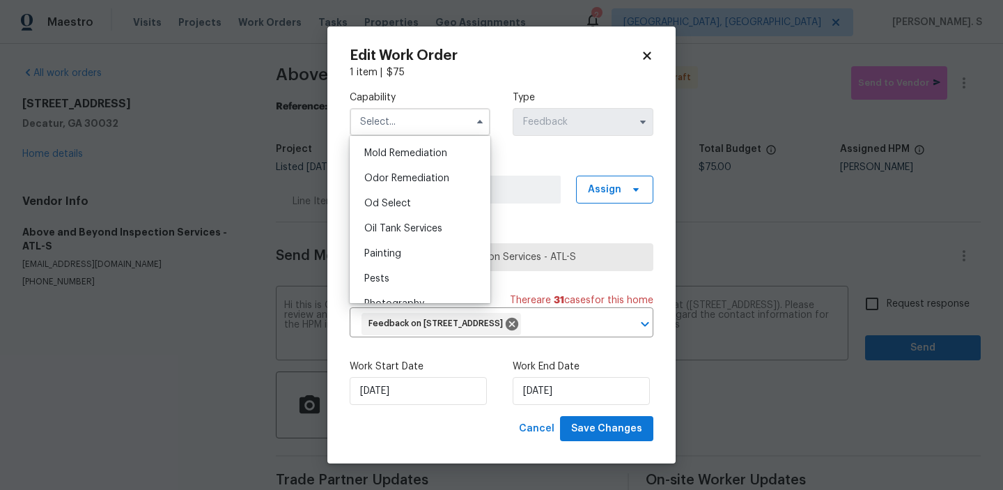
scroll to position [1077, 0]
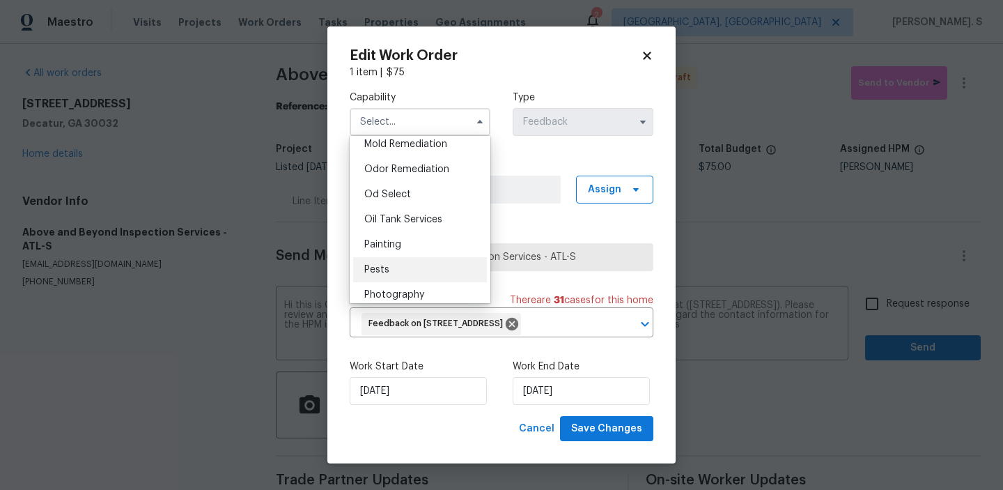
click at [428, 262] on div "Pests" at bounding box center [420, 269] width 134 height 25
type input "Pests"
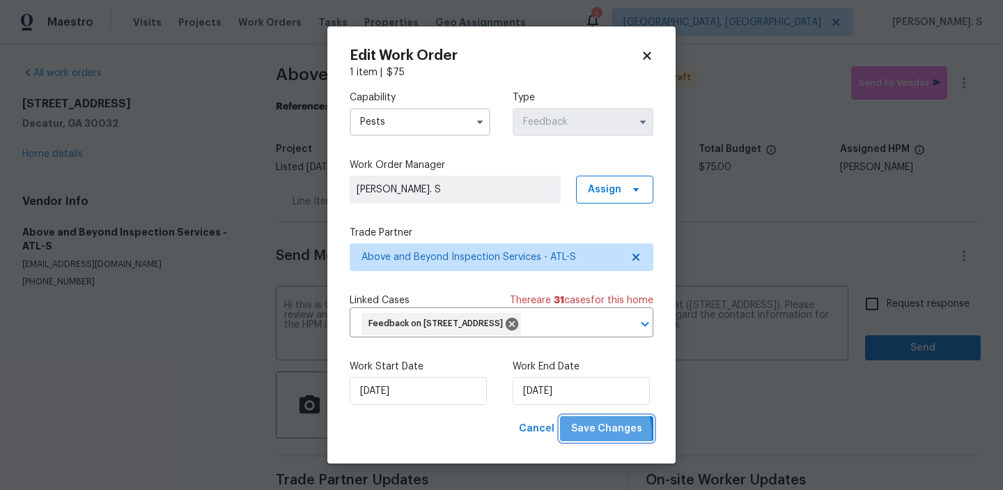
click at [607, 432] on span "Save Changes" at bounding box center [606, 428] width 71 height 17
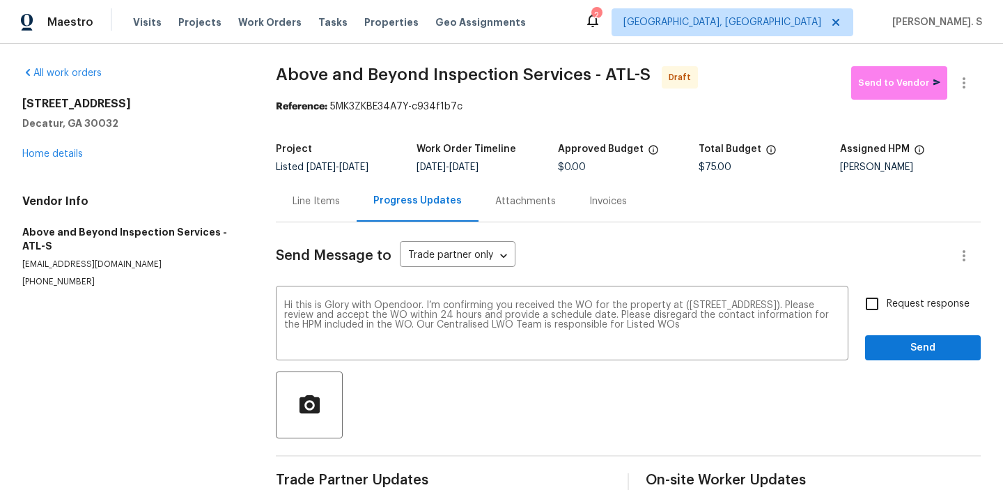
click at [893, 292] on body "Maestro Visits Projects Work Orders Tasks Properties Geo Assignments 2 Albuquer…" at bounding box center [501, 245] width 1003 height 490
click at [893, 292] on label "Request response" at bounding box center [913, 303] width 112 height 29
click at [886, 292] on input "Request response" at bounding box center [871, 303] width 29 height 29
checkbox input "true"
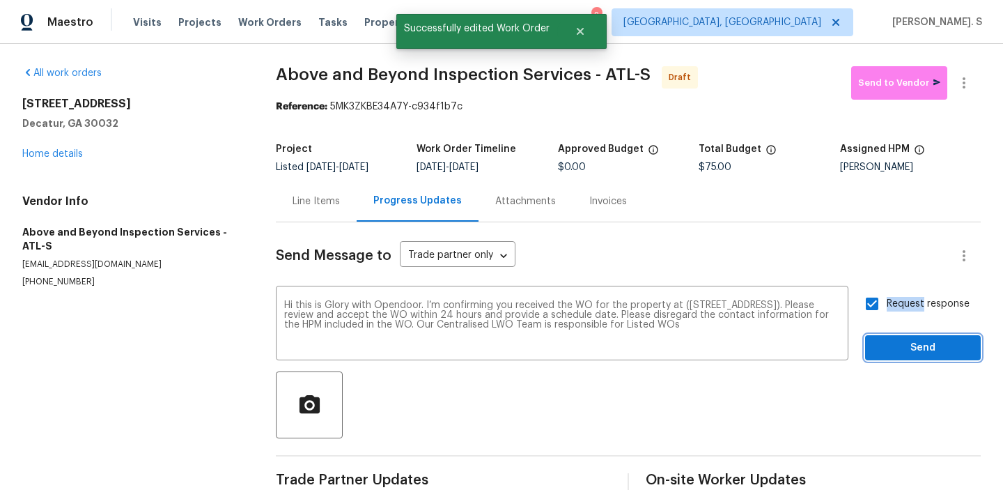
click at [896, 352] on span "Send" at bounding box center [922, 347] width 93 height 17
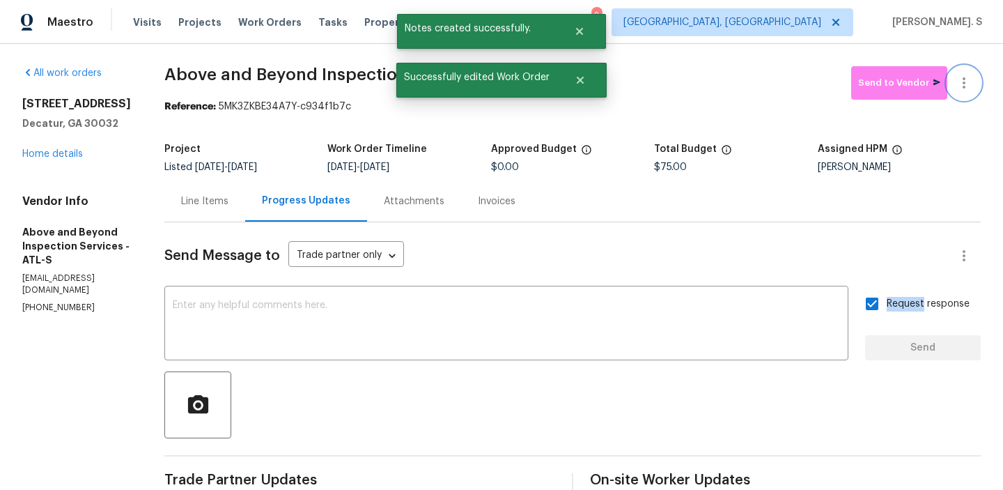
click at [969, 91] on icon "button" at bounding box center [963, 83] width 17 height 17
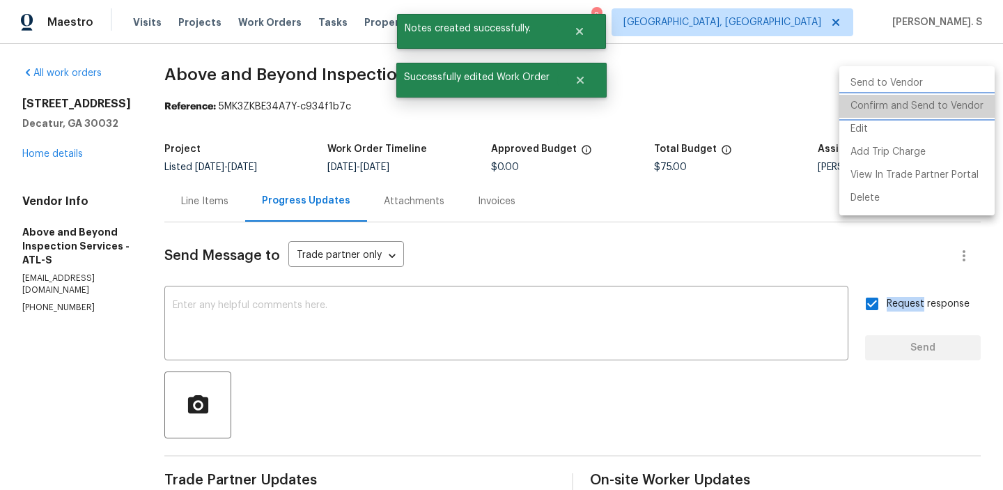
click at [918, 96] on li "Confirm and Send to Vendor" at bounding box center [916, 106] width 155 height 23
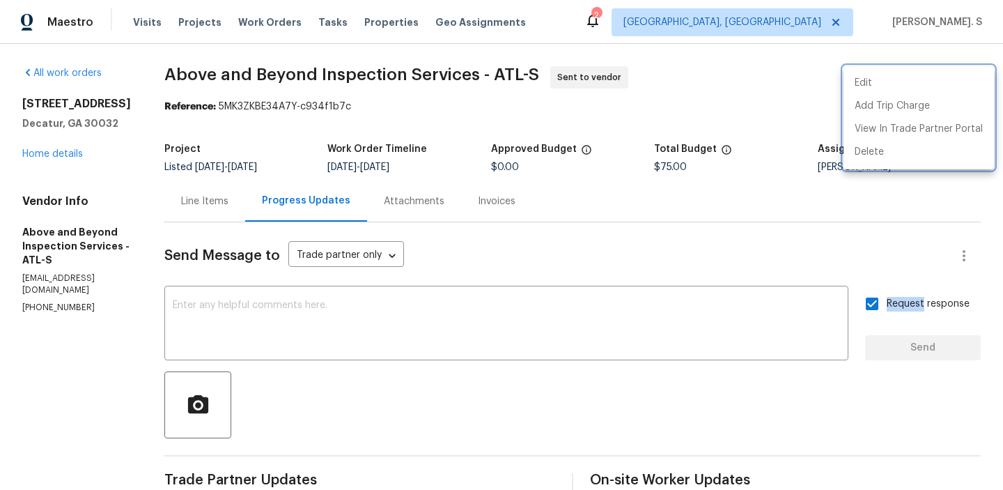
click at [458, 290] on div at bounding box center [501, 245] width 1003 height 490
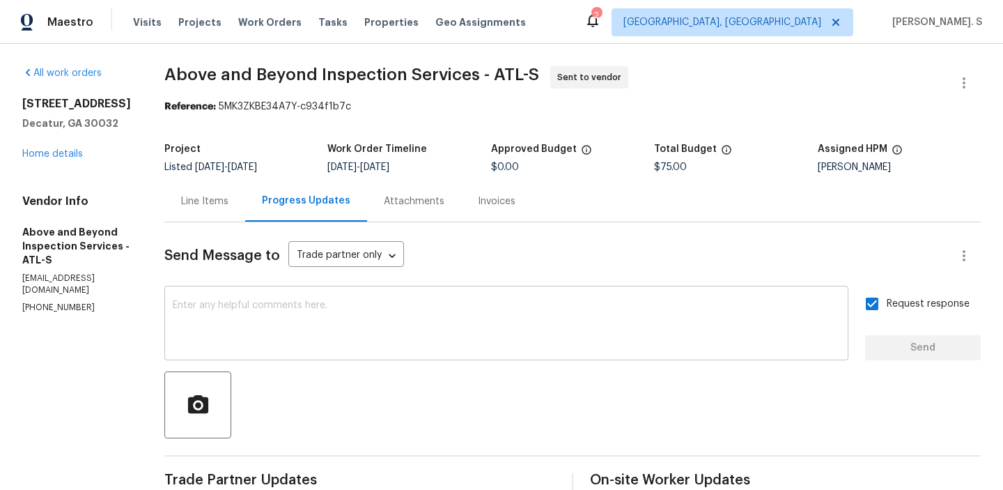
click at [460, 297] on div "x ​" at bounding box center [506, 324] width 684 height 71
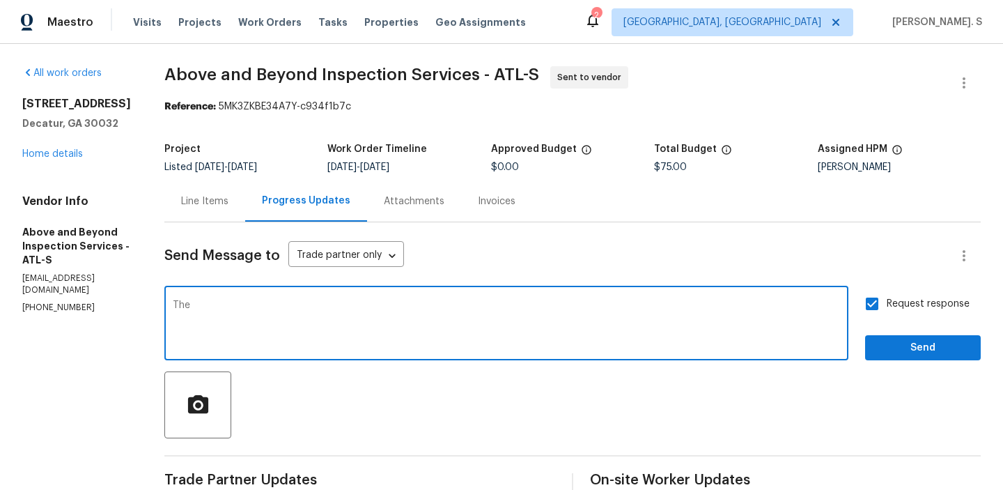
paste textarea "Work Orders must include before-photos (both close-up and wide-angle) and a com…"
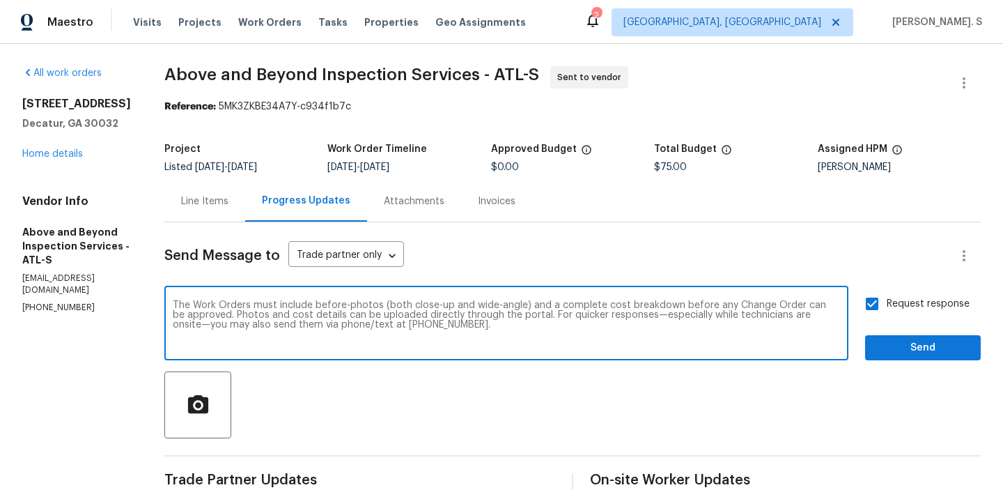
click at [250, 304] on textarea "The Work Orders must include before-photos (both close-up and wide-angle) and a…" at bounding box center [506, 324] width 667 height 49
type textarea "The work Orders must include before-photos (both close-up and wide-angle) and a…"
click at [909, 354] on span "Send" at bounding box center [922, 347] width 93 height 17
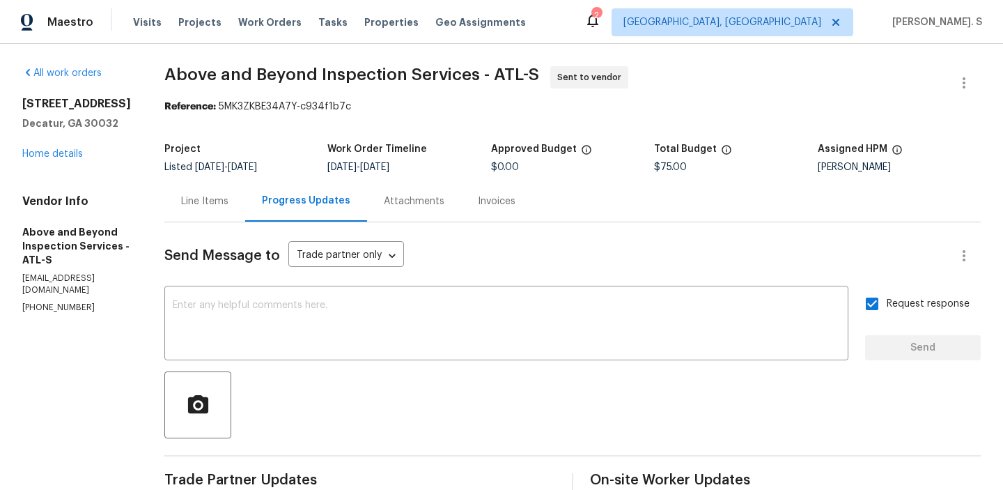
click at [253, 61] on div "All work orders 2046 Dellwood Pl Decatur, GA 30032 Home details Vendor Info Abo…" at bounding box center [501, 384] width 1003 height 680
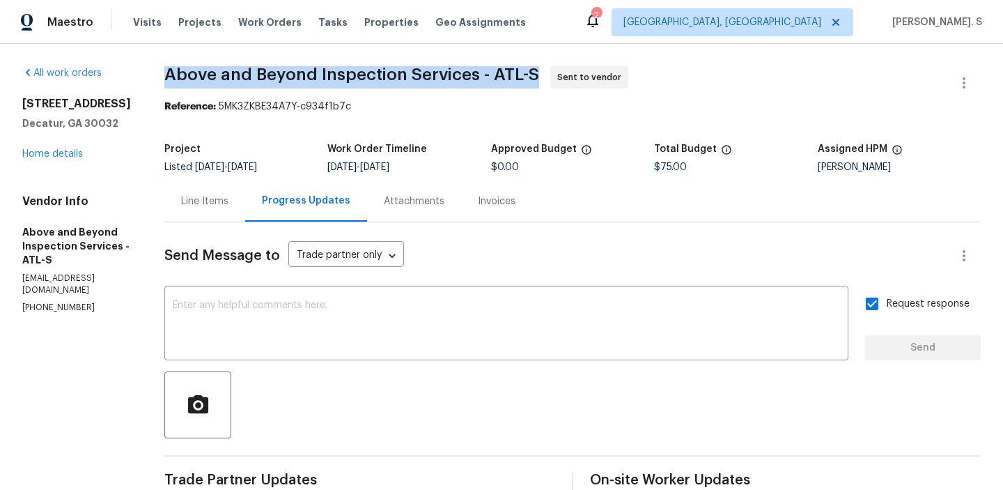
click at [253, 61] on div "All work orders 2046 Dellwood Pl Decatur, GA 30032 Home details Vendor Info Abo…" at bounding box center [501, 384] width 1003 height 680
copy span "Above and Beyond Inspection Services - ATL-S"
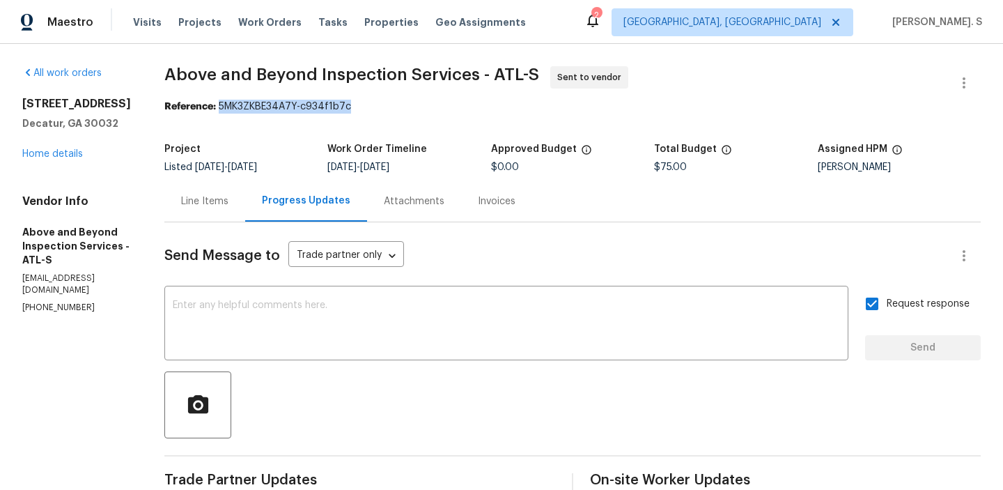
drag, startPoint x: 269, startPoint y: 105, endPoint x: 503, endPoint y: 105, distance: 233.3
click at [503, 105] on div "Reference: 5MK3ZKBE34A7Y-c934f1b7c" at bounding box center [572, 107] width 816 height 14
copy div "5MK3ZKBE34A7Y-c934f1b7c"
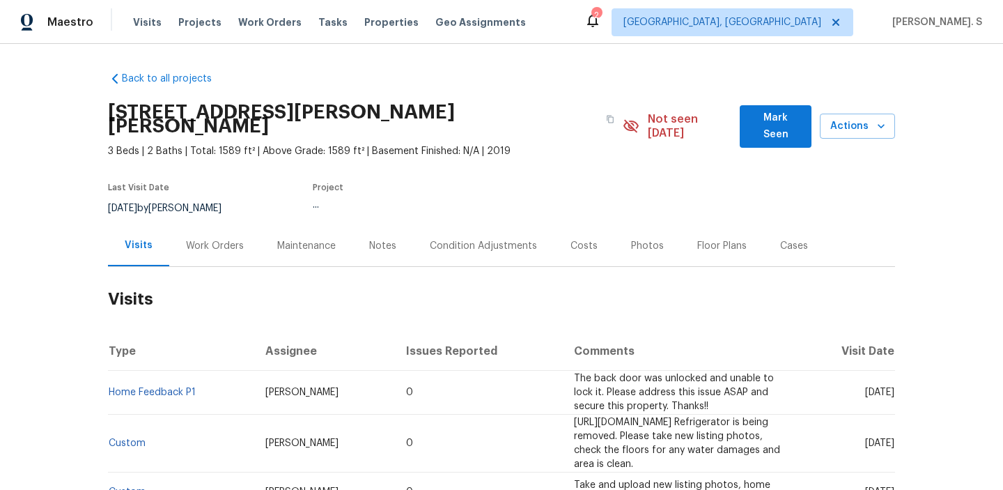
click at [217, 250] on div "Work Orders" at bounding box center [214, 245] width 91 height 41
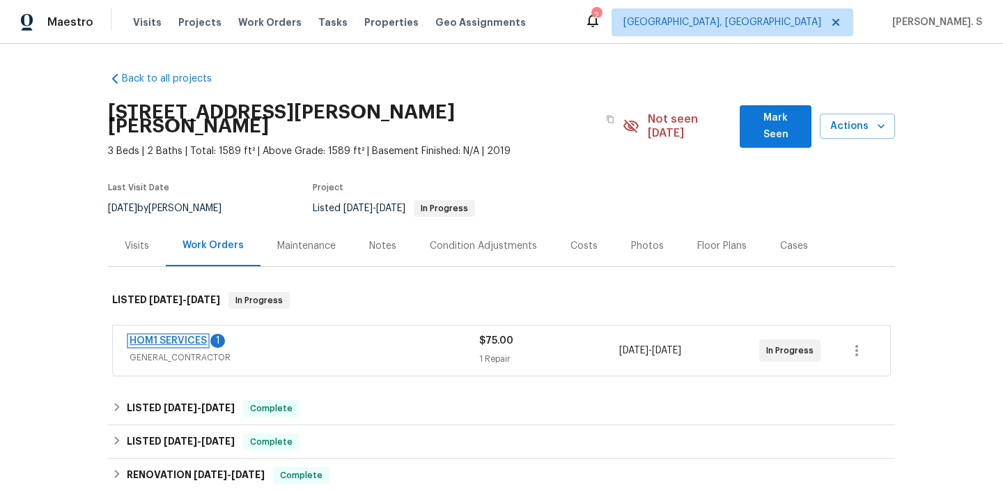
click at [168, 336] on link "HOM1 SERVICES" at bounding box center [168, 341] width 77 height 10
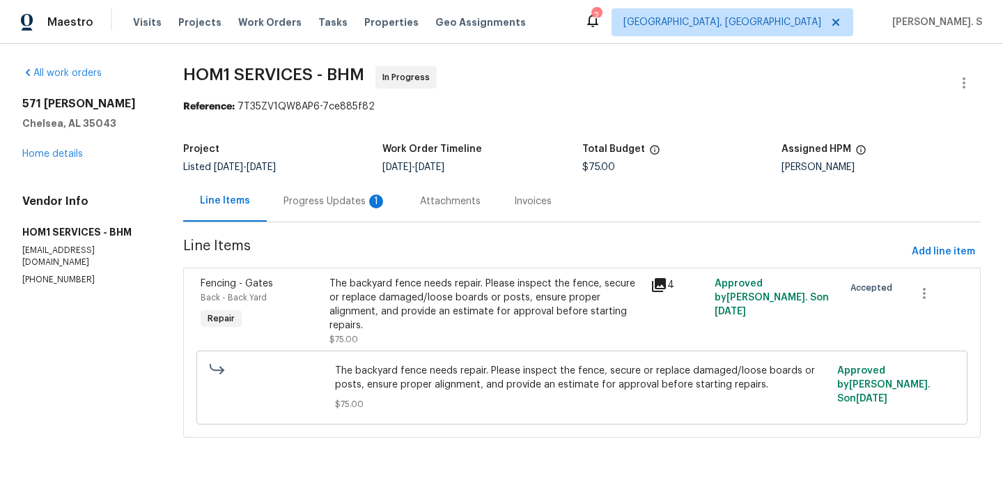
click at [328, 196] on div "Progress Updates 1" at bounding box center [334, 201] width 103 height 14
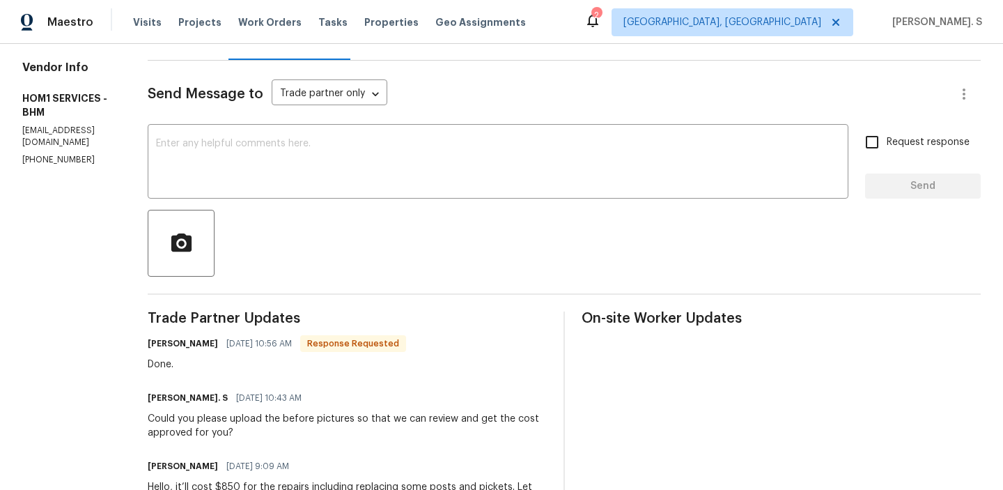
scroll to position [186, 0]
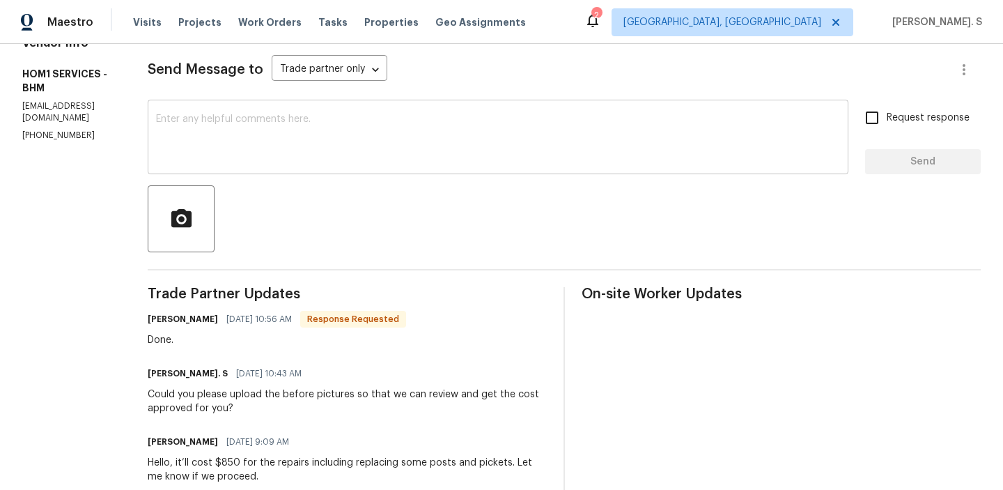
click at [367, 132] on textarea at bounding box center [498, 138] width 684 height 49
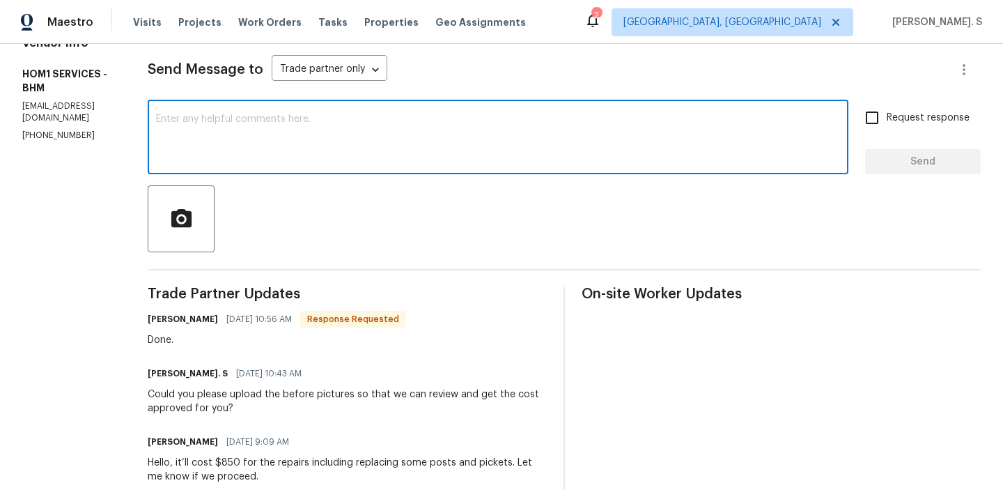
scroll to position [0, 0]
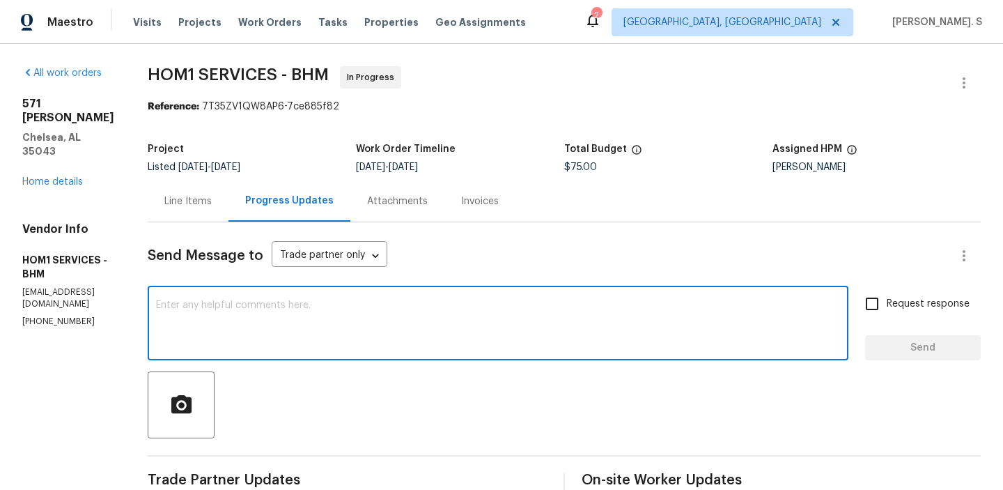
click at [210, 190] on div "Line Items" at bounding box center [188, 200] width 81 height 41
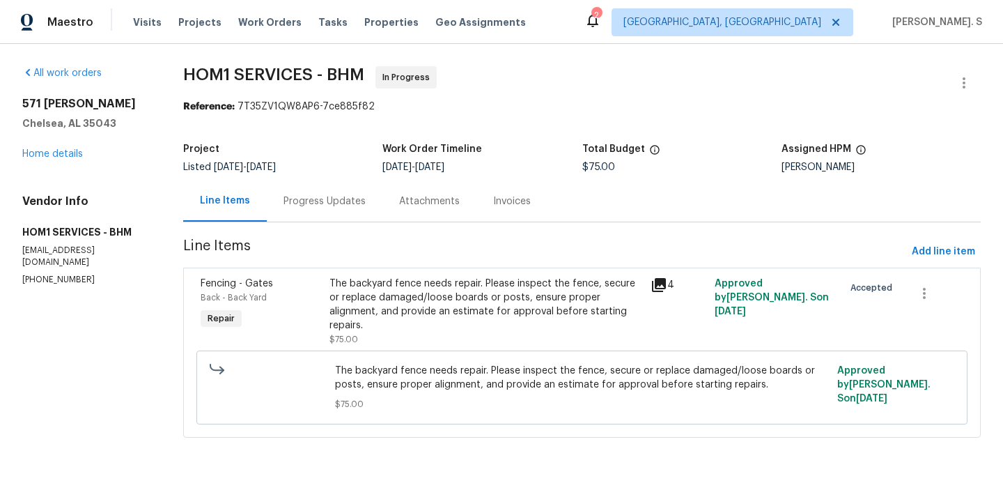
click at [560, 346] on div "The backyard fence needs repair. Please inspect the fence, secure or replace da…" at bounding box center [582, 387] width 762 height 82
click at [547, 276] on div "The backyard fence needs repair. Please inspect the fence, secure or replace da…" at bounding box center [485, 304] width 313 height 56
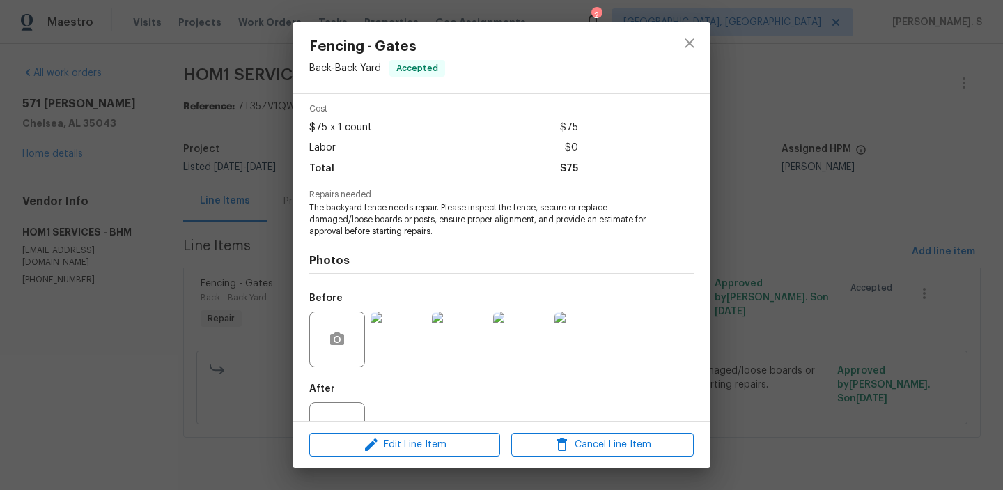
scroll to position [105, 0]
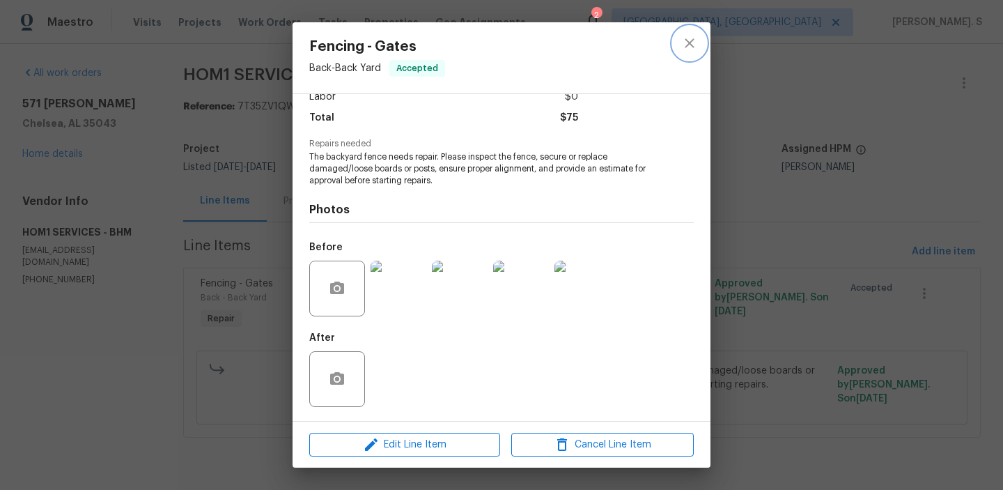
click at [694, 51] on icon "close" at bounding box center [689, 43] width 17 height 17
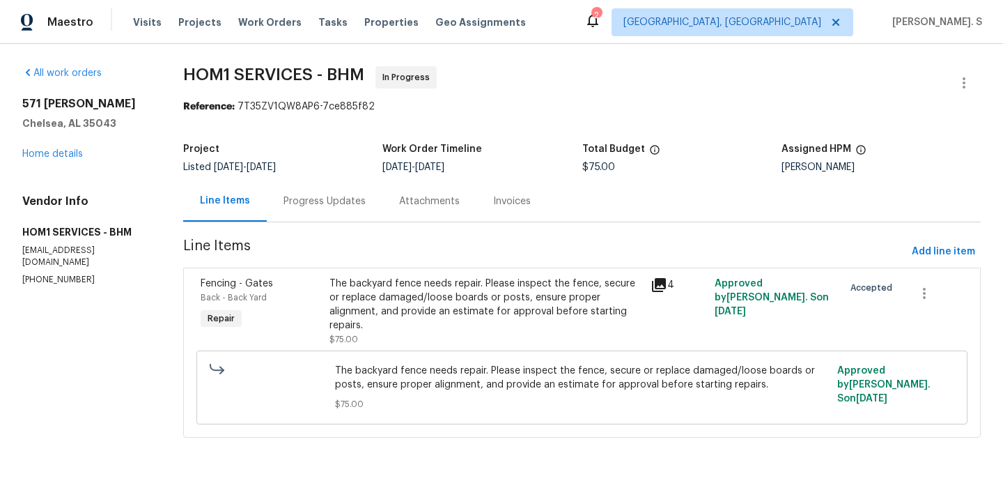
click at [318, 185] on div "Progress Updates" at bounding box center [325, 200] width 116 height 41
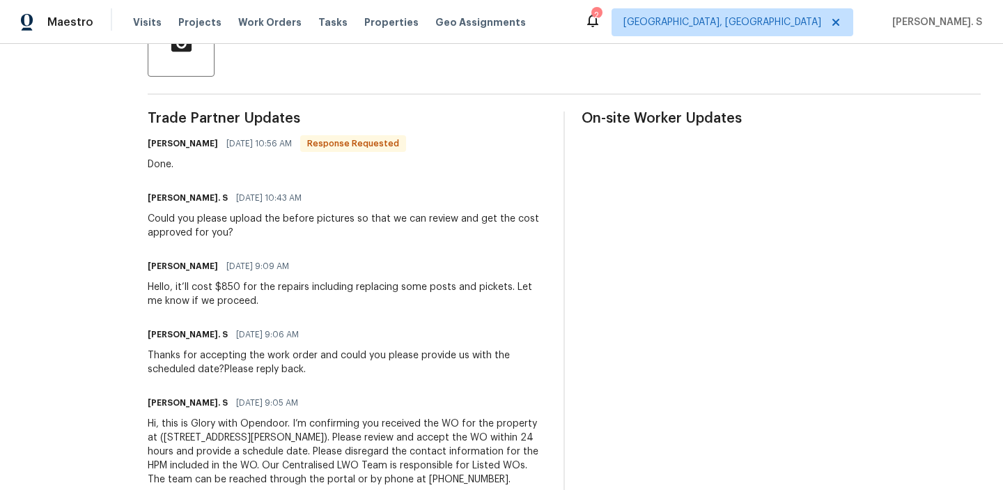
scroll to position [397, 0]
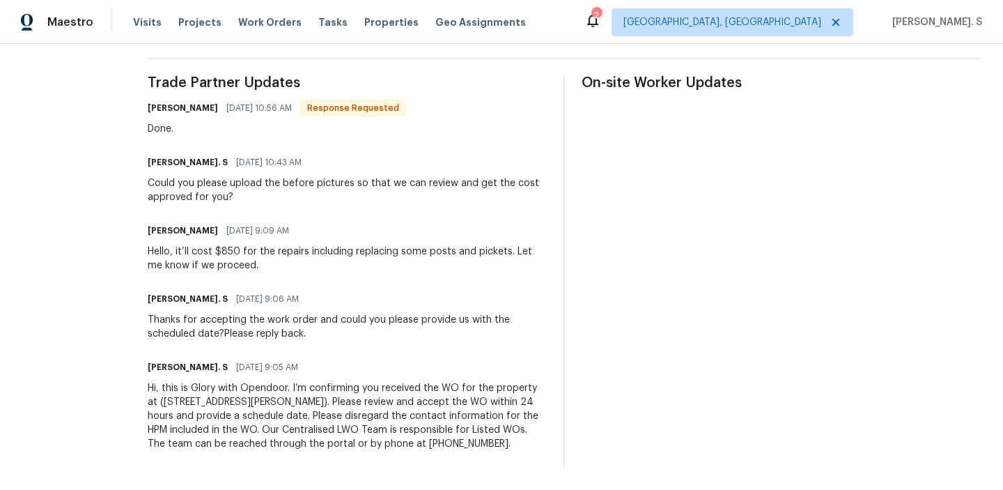
click at [290, 234] on div "Henry Godoy 09/04/2025 9:09 AM" at bounding box center [347, 230] width 399 height 19
click at [283, 264] on div "Hello, it’ll cost $850 for the repairs including replacing some posts and picke…" at bounding box center [347, 258] width 399 height 28
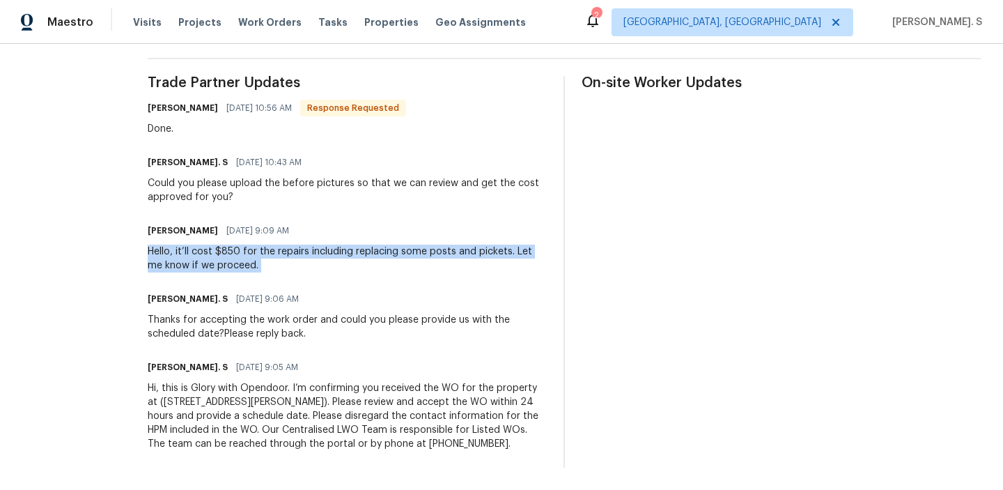
click at [283, 264] on div "Hello, it’ll cost $850 for the repairs including replacing some posts and picke…" at bounding box center [347, 258] width 399 height 28
copy div "Hello, it’ll cost $850 for the repairs including replacing some posts and picke…"
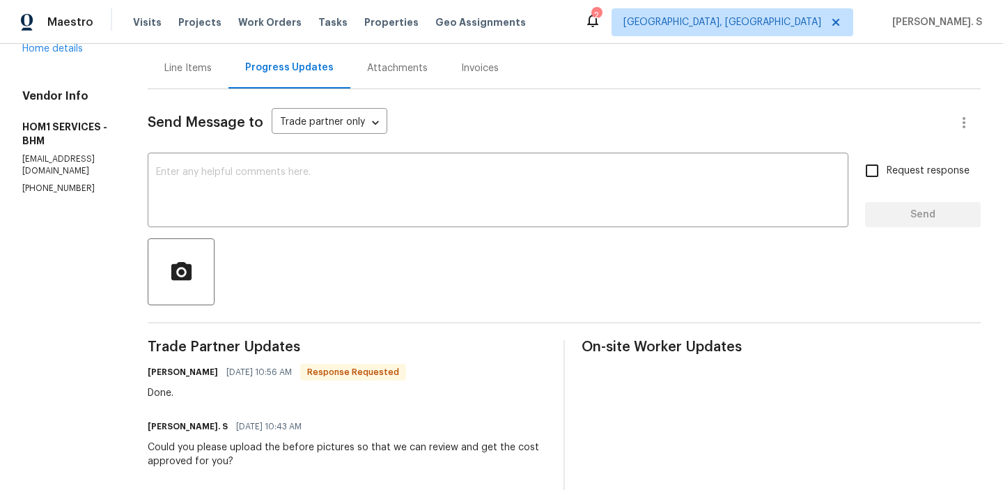
scroll to position [0, 0]
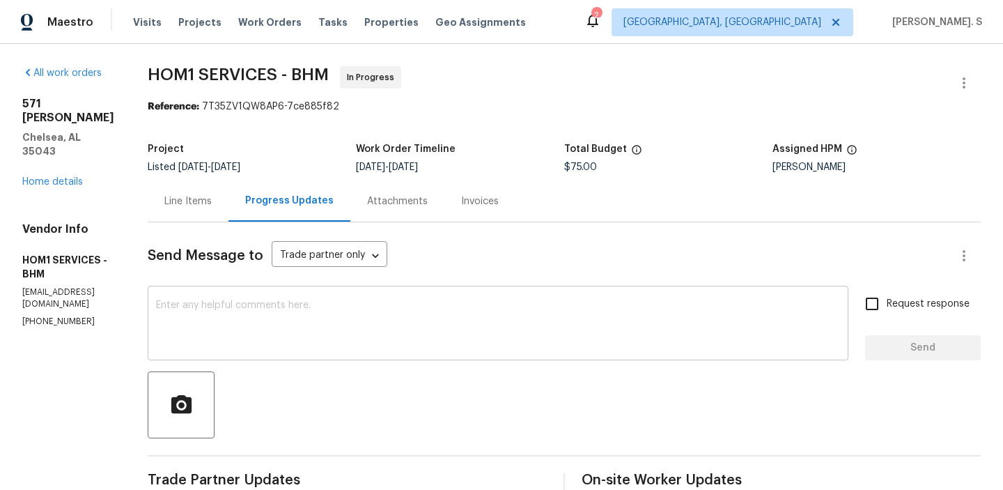
click at [288, 337] on textarea at bounding box center [498, 324] width 684 height 49
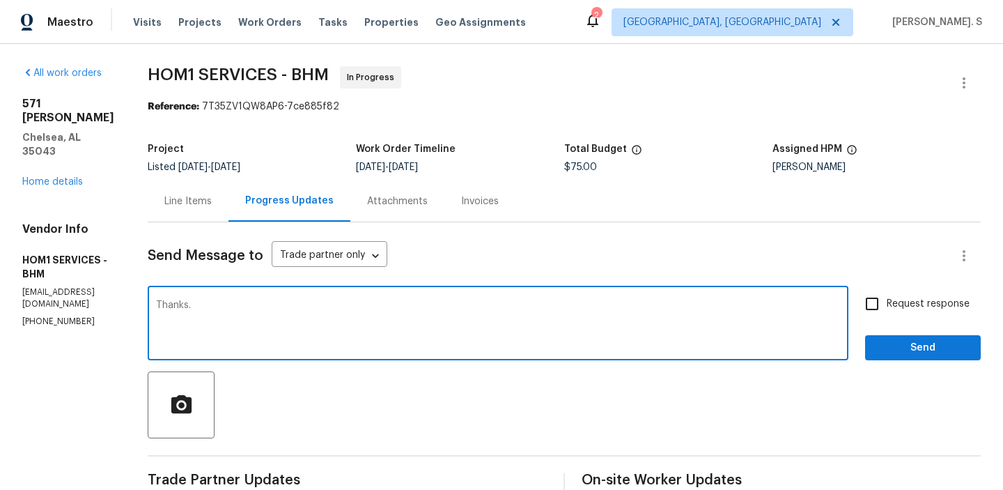
type textarea "Thanks."
click at [901, 311] on span "Request response" at bounding box center [927, 304] width 83 height 15
click at [886, 311] on input "Request response" at bounding box center [871, 303] width 29 height 29
checkbox input "true"
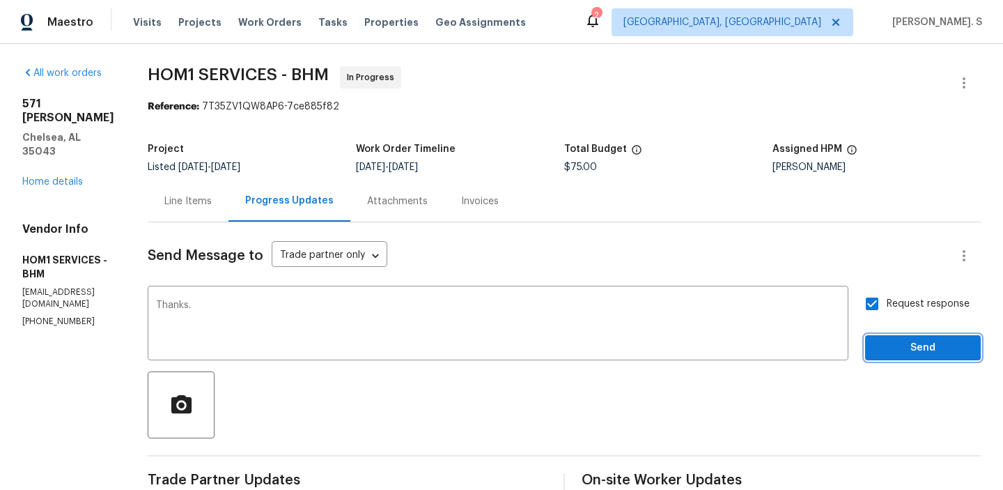
click at [904, 351] on span "Send" at bounding box center [922, 347] width 93 height 17
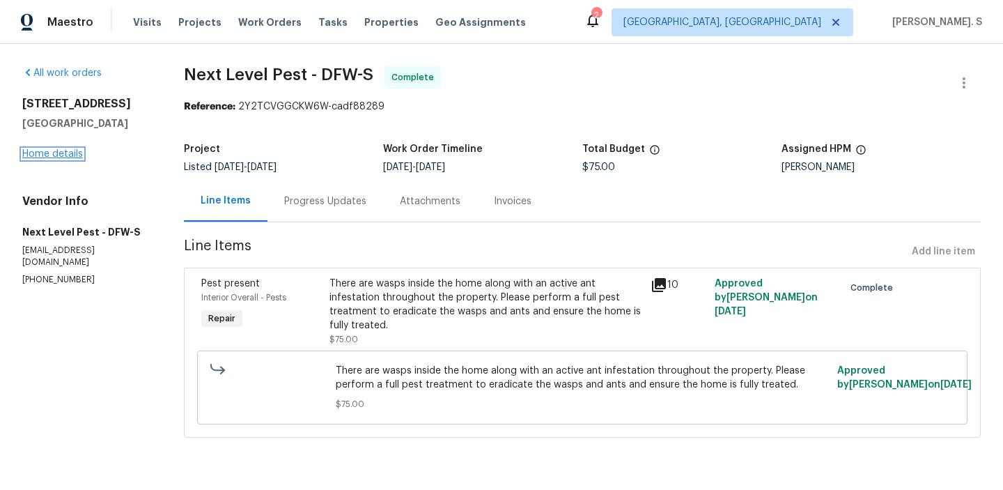
click at [69, 154] on link "Home details" at bounding box center [52, 154] width 61 height 10
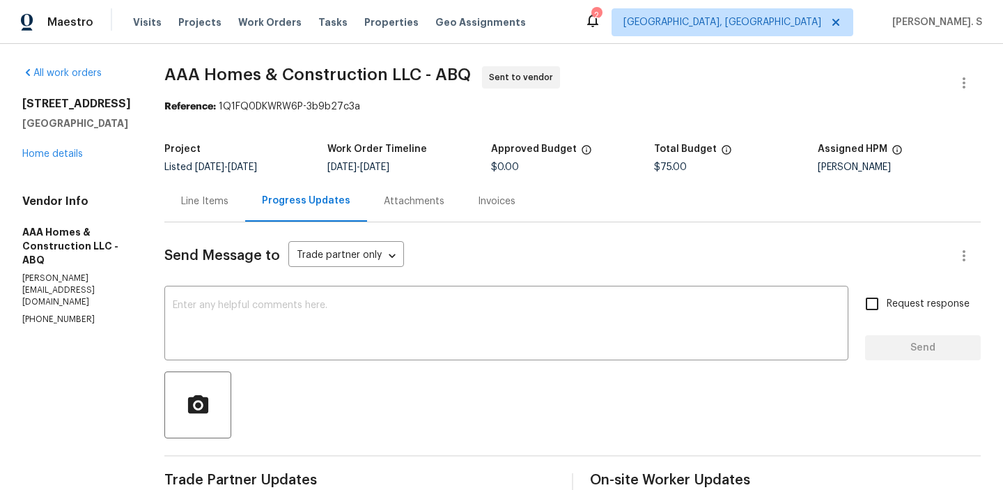
click at [283, 288] on div "Send Message to Trade partner only Trade partner only ​ x ​ Request response Se…" at bounding box center [572, 461] width 816 height 479
click at [283, 313] on textarea at bounding box center [506, 324] width 667 height 49
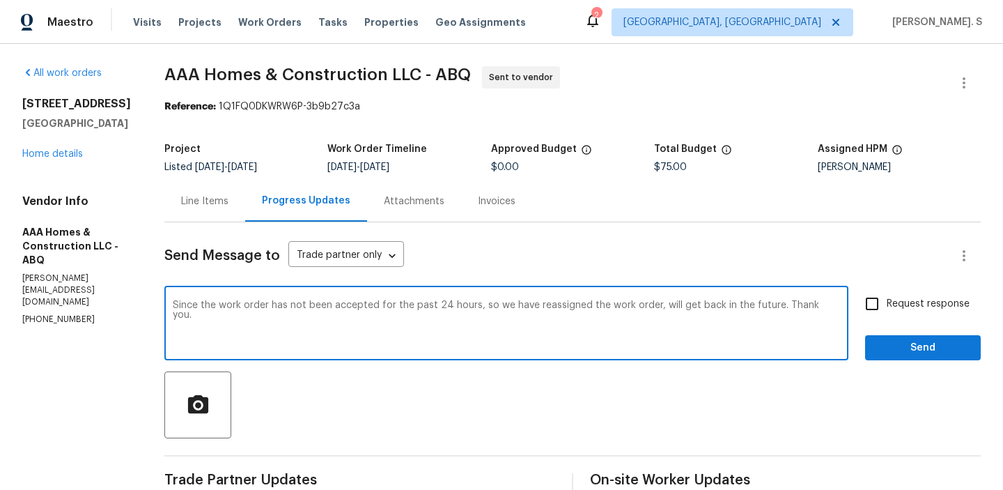
type textarea "Since the work order has not been accepted for the past 24 hours, so we have re…"
click at [877, 301] on input "Request response" at bounding box center [871, 303] width 29 height 29
checkbox input "true"
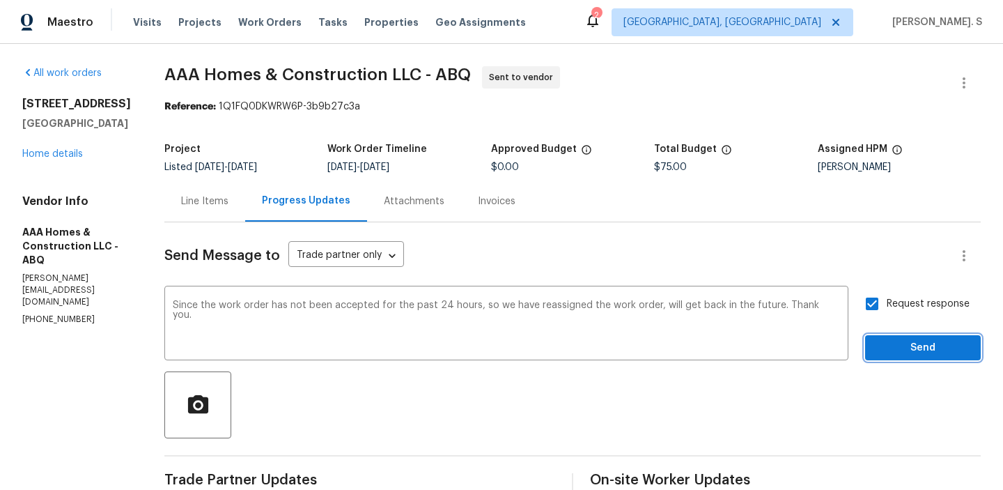
click at [877, 352] on span "Send" at bounding box center [922, 347] width 93 height 17
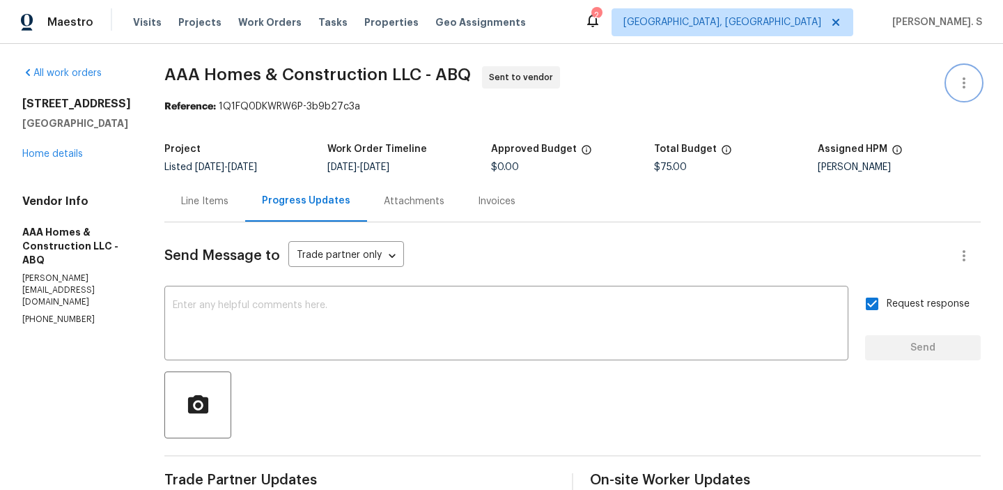
click at [969, 81] on icon "button" at bounding box center [963, 83] width 17 height 17
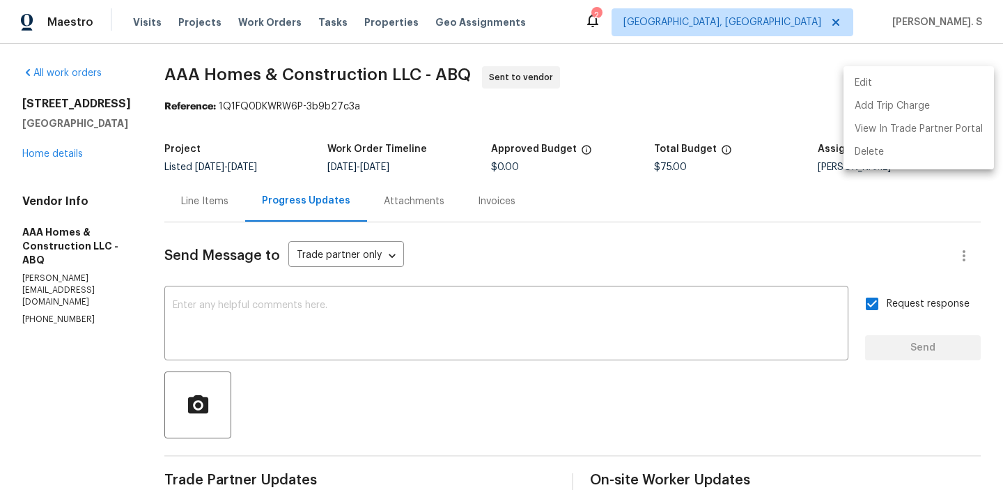
click at [928, 81] on li "Edit" at bounding box center [918, 83] width 150 height 23
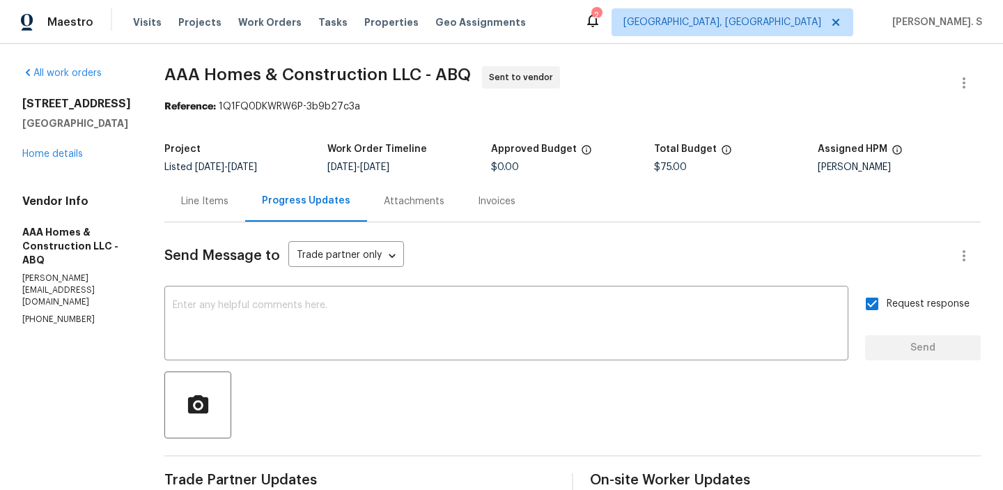
click at [254, 244] on body "Maestro Visits Projects Work Orders Tasks Properties Geo Assignments 2 Albuquer…" at bounding box center [501, 245] width 1003 height 490
click at [195, 195] on div "Line Items" at bounding box center [204, 201] width 47 height 14
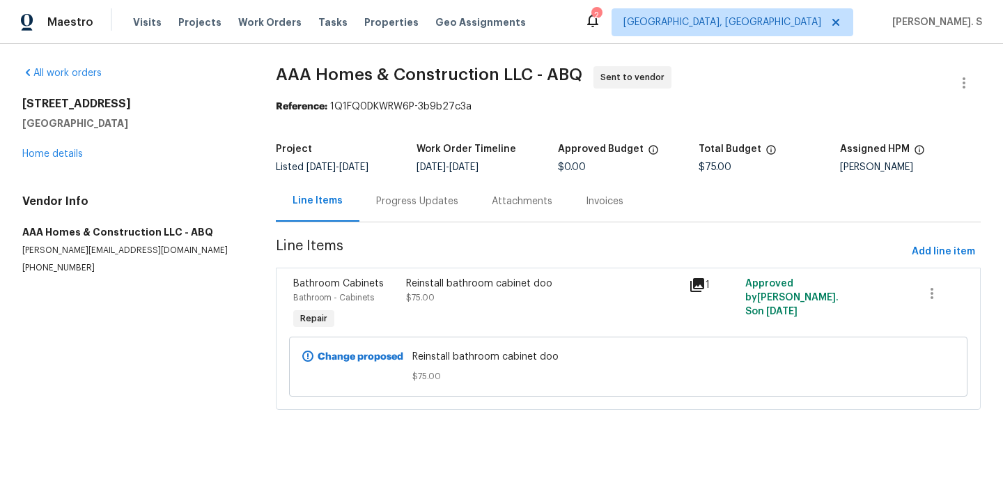
click at [973, 104] on div "Reference: 1Q1FQ0DKWRW6P-3b9b27c3a" at bounding box center [628, 107] width 705 height 14
click at [970, 85] on icon "button" at bounding box center [963, 83] width 17 height 17
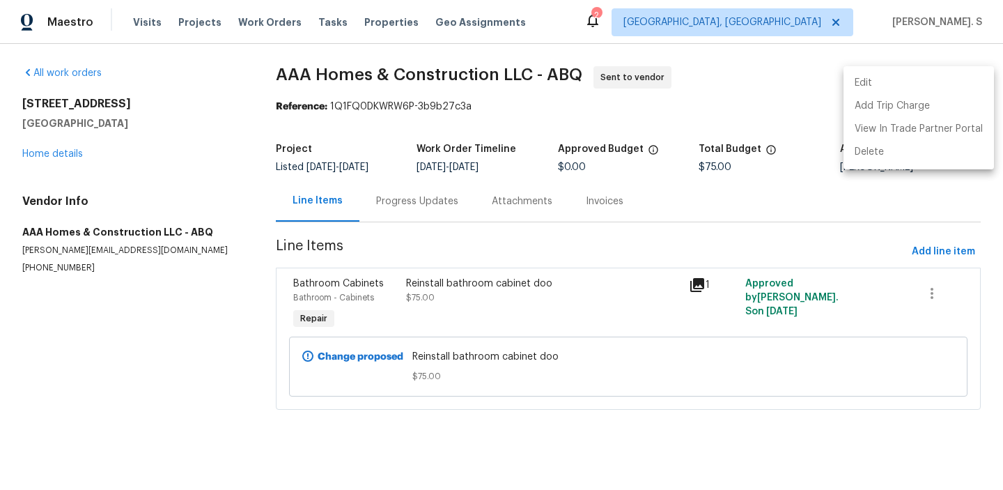
click at [884, 85] on li "Edit" at bounding box center [918, 83] width 150 height 23
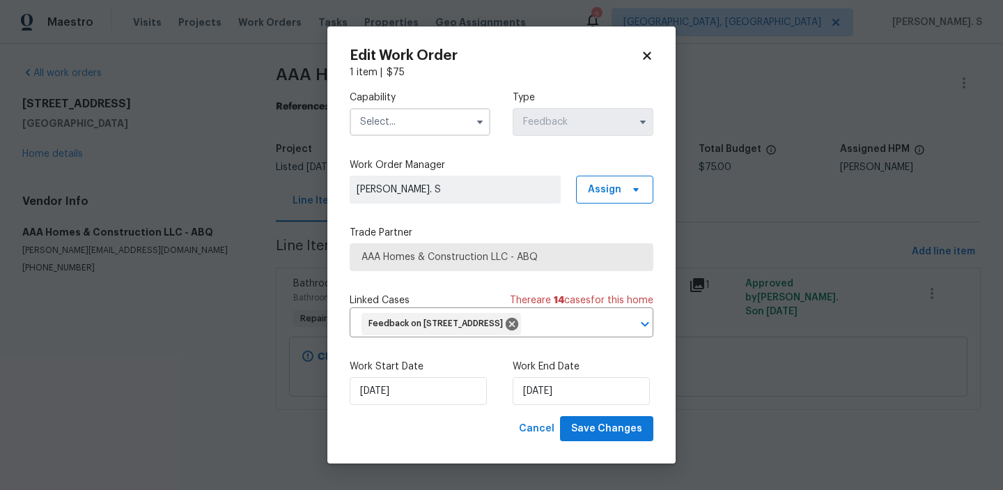
click at [889, 410] on body "Maestro Visits Projects Work Orders Tasks Properties Geo Assignments 2 Albuquer…" at bounding box center [501, 224] width 1003 height 448
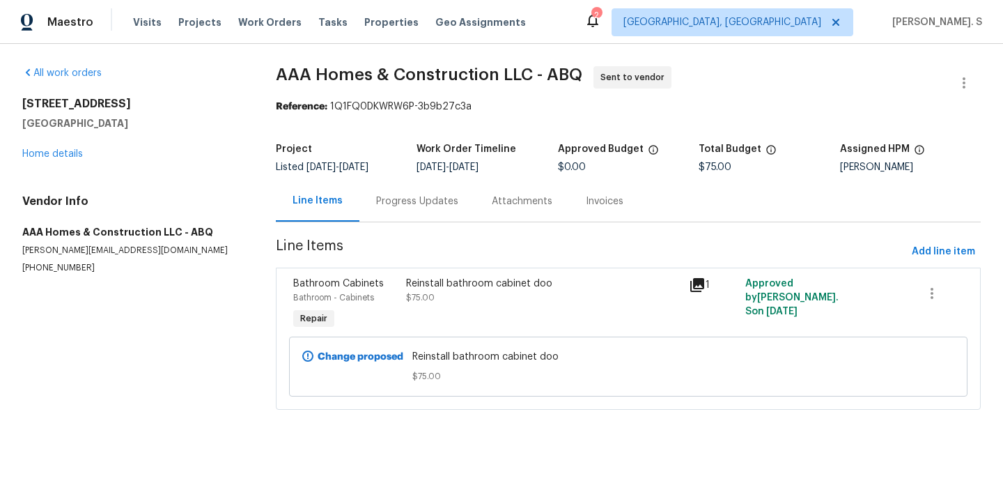
click at [506, 258] on span "Line Items" at bounding box center [591, 252] width 630 height 26
click at [499, 292] on div "Reinstall bathroom cabinet doo $75.00" at bounding box center [543, 290] width 274 height 28
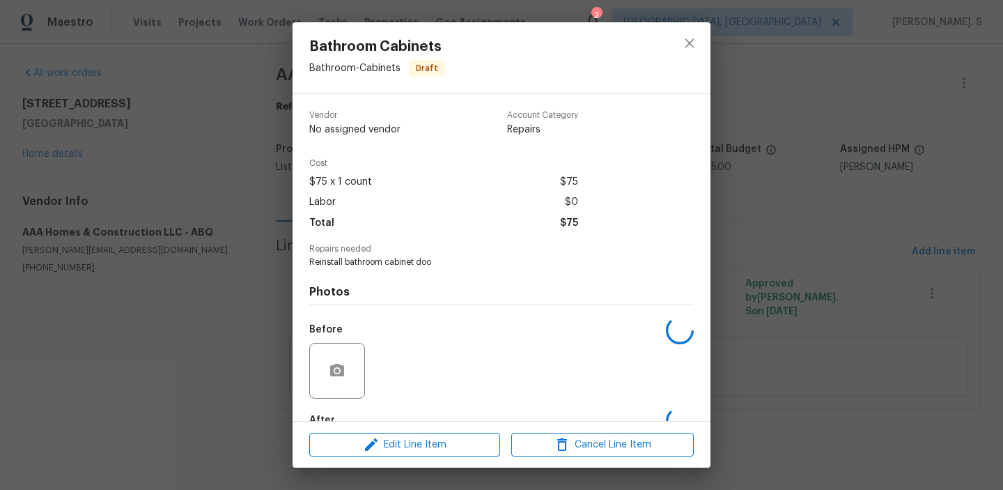
scroll to position [82, 0]
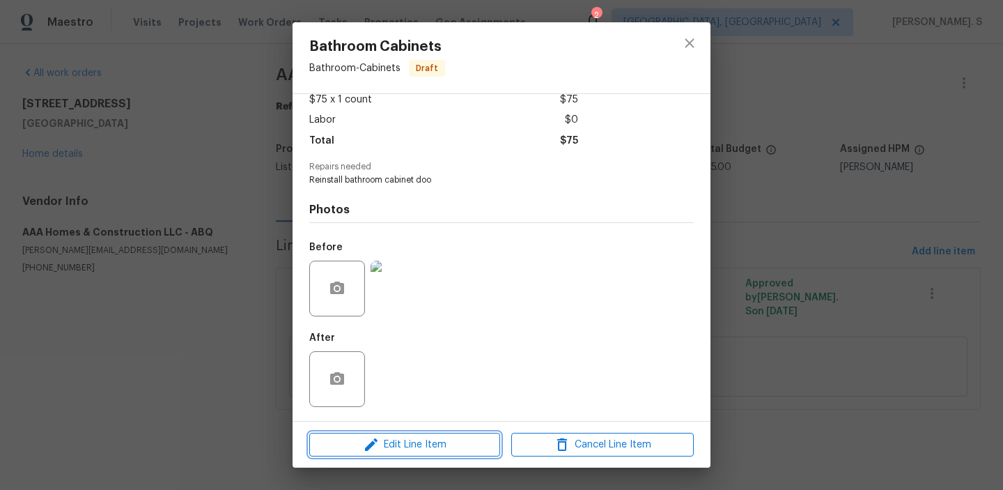
click at [415, 446] on span "Edit Line Item" at bounding box center [404, 444] width 182 height 17
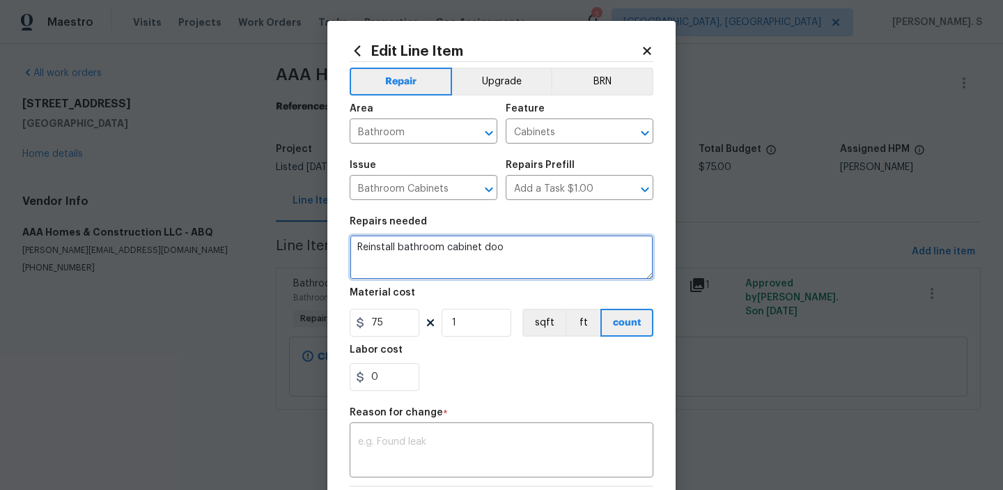
click at [513, 247] on textarea "Reinstall bathroom cabinet doo" at bounding box center [502, 257] width 304 height 45
type textarea "Reinstall bathroom cabinet door"
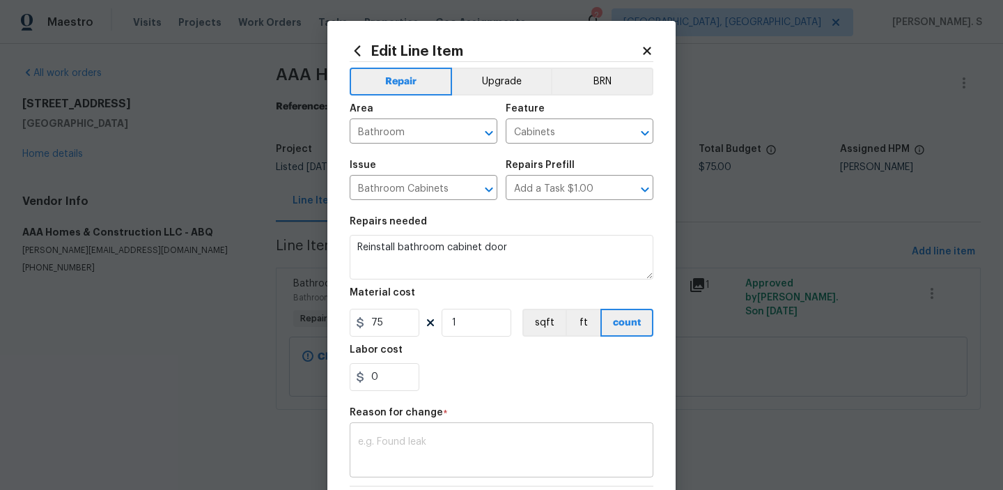
click at [496, 446] on textarea at bounding box center [501, 451] width 287 height 29
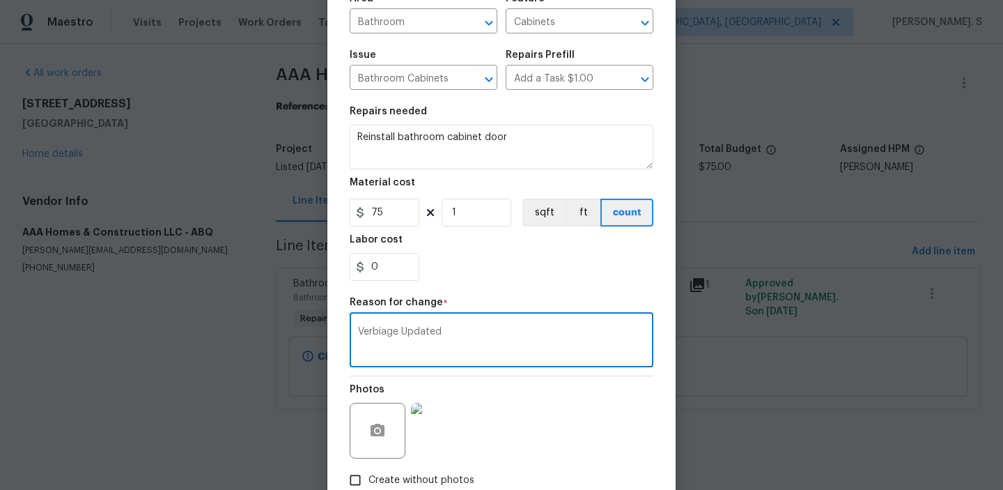
scroll to position [197, 0]
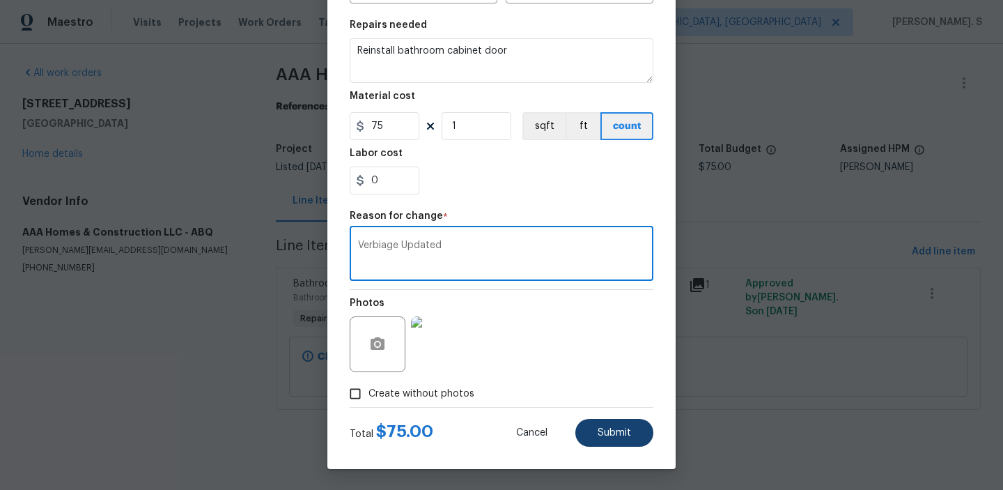
type textarea "Verbiage Updated"
click at [604, 425] on button "Submit" at bounding box center [614, 433] width 78 height 28
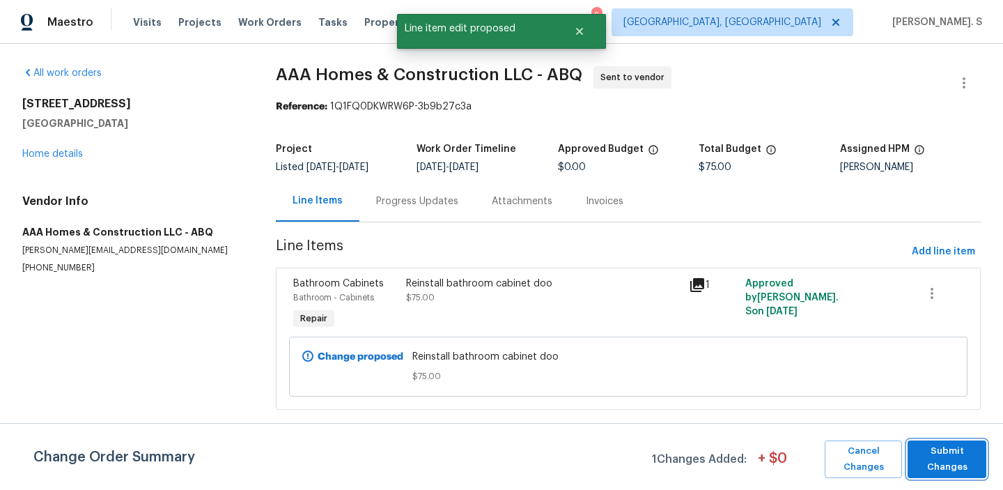
click at [944, 449] on span "Submit Changes" at bounding box center [946, 459] width 65 height 32
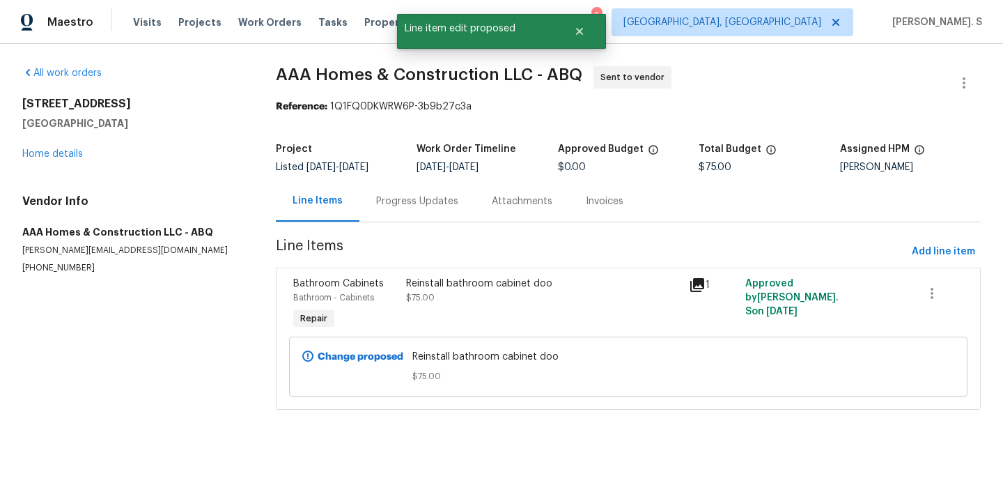
click at [970, 62] on div "All work orders 5355 Feather Rock Pl NW Albuquerque, NM 87114 Home details Vend…" at bounding box center [501, 246] width 1003 height 405
click at [964, 74] on button "button" at bounding box center [963, 82] width 33 height 33
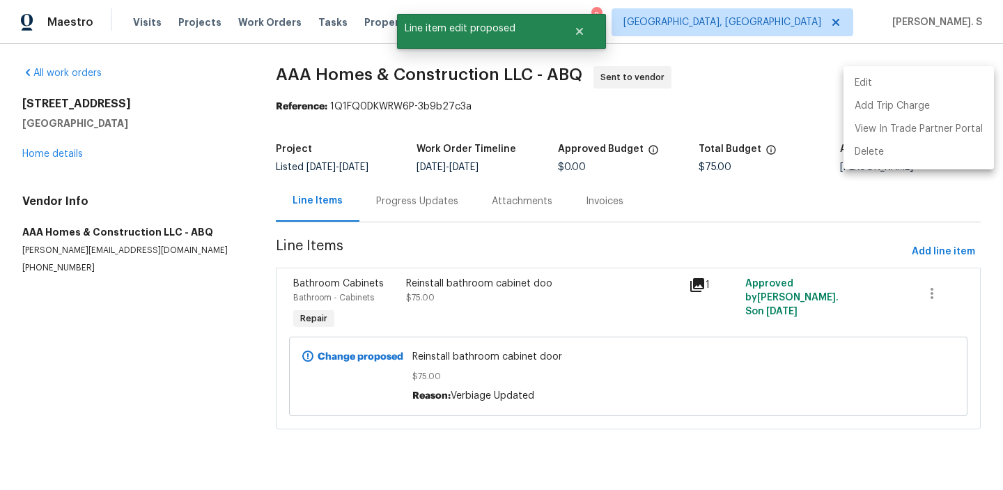
click at [902, 79] on li "Edit" at bounding box center [918, 83] width 150 height 23
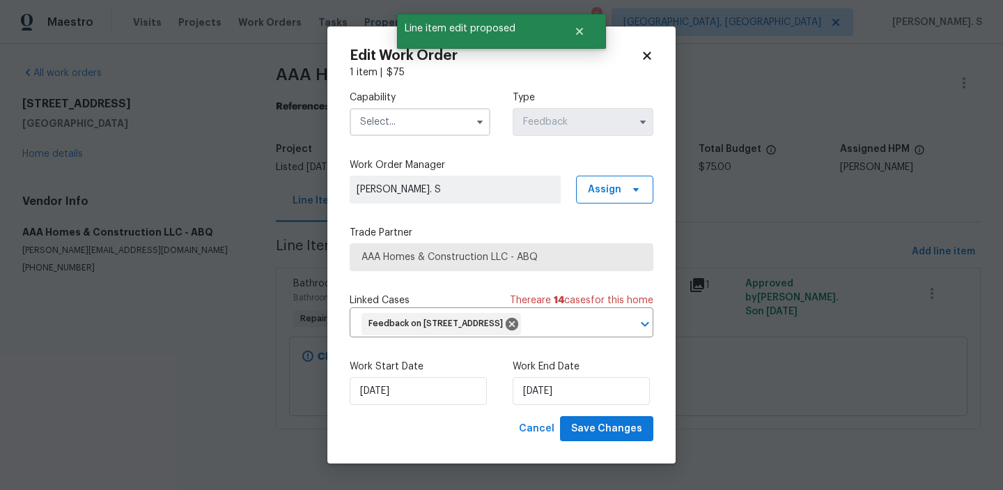
click at [437, 121] on input "text" at bounding box center [420, 122] width 141 height 28
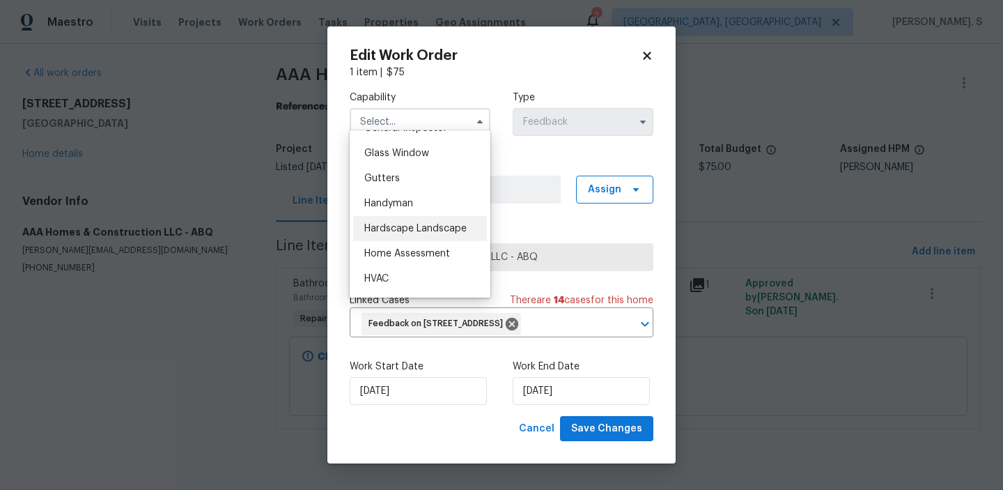
scroll to position [714, 0]
click at [429, 192] on div "Handyman" at bounding box center [420, 198] width 134 height 25
type input "Handyman"
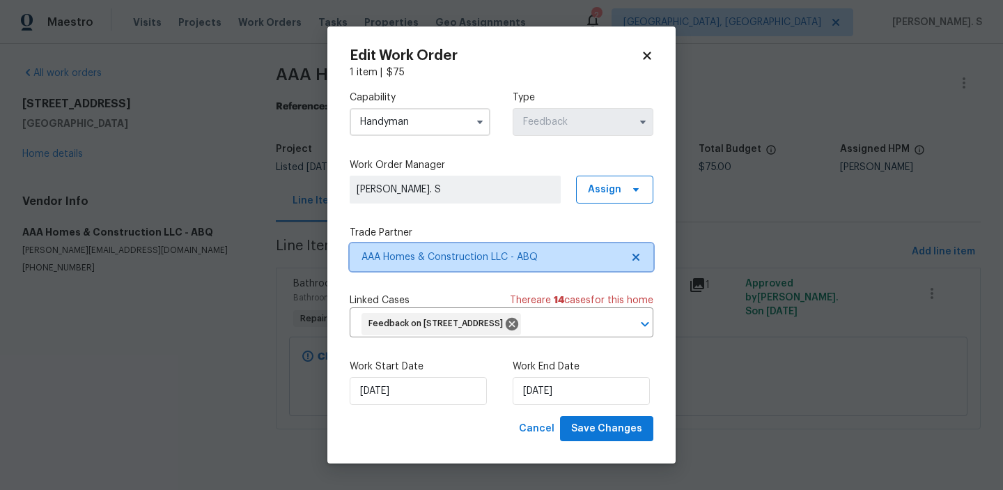
click at [639, 251] on icon at bounding box center [635, 256] width 11 height 11
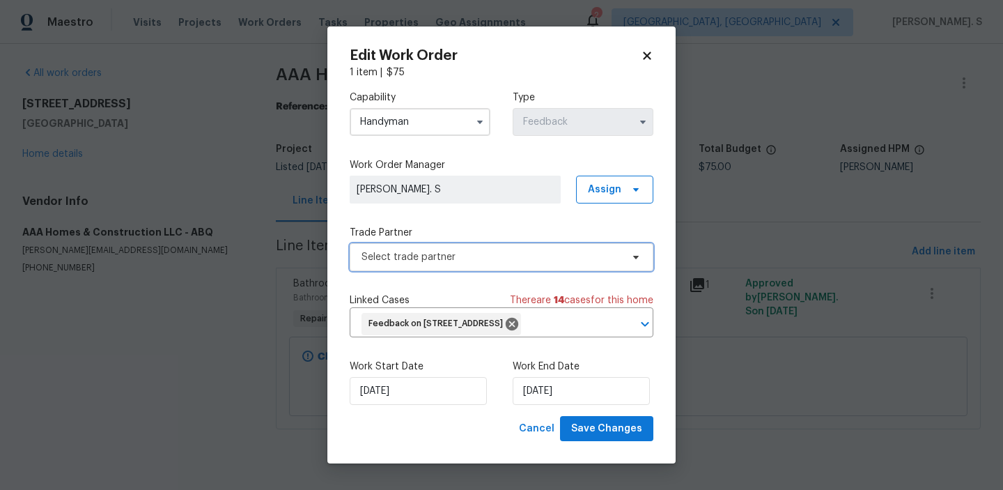
click at [639, 251] on icon at bounding box center [635, 256] width 11 height 11
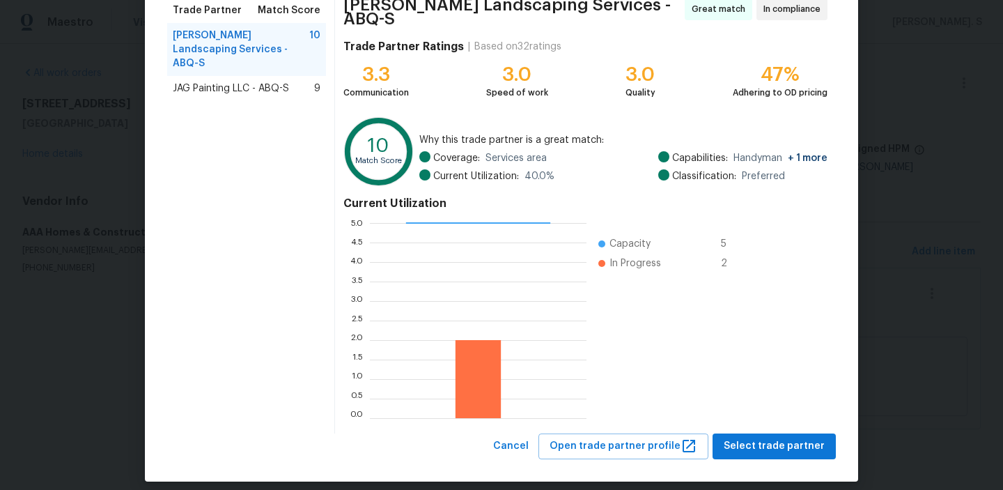
scroll to position [125, 0]
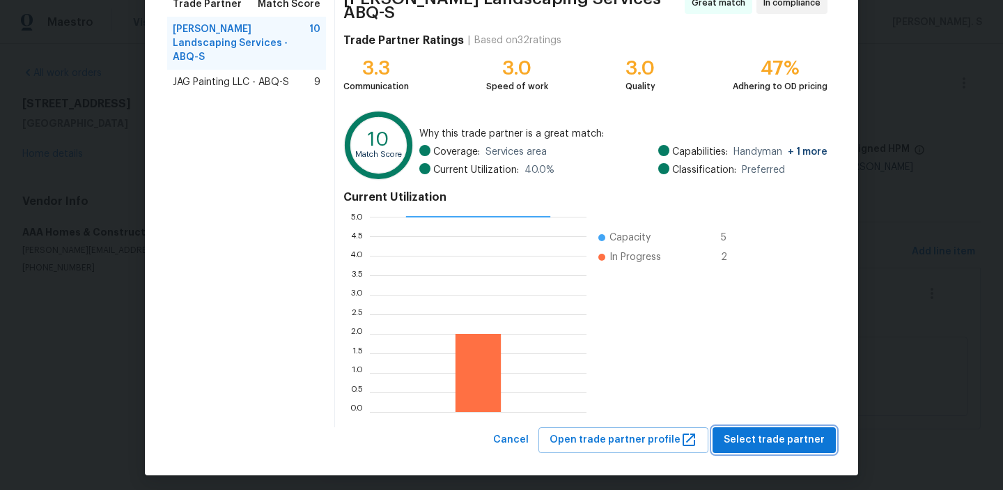
click at [732, 433] on span "Select trade partner" at bounding box center [773, 439] width 101 height 17
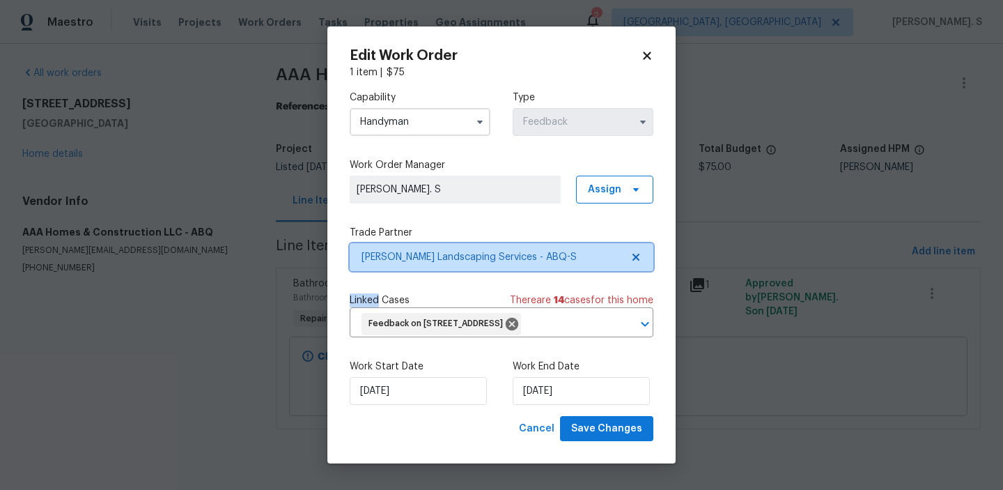
scroll to position [0, 0]
click at [636, 253] on icon at bounding box center [635, 256] width 7 height 7
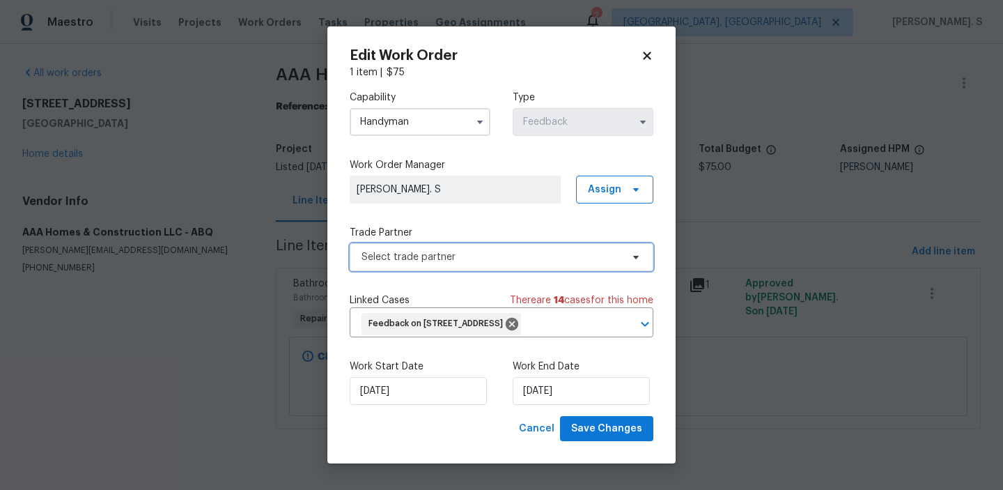
click at [636, 256] on icon at bounding box center [636, 257] width 6 height 3
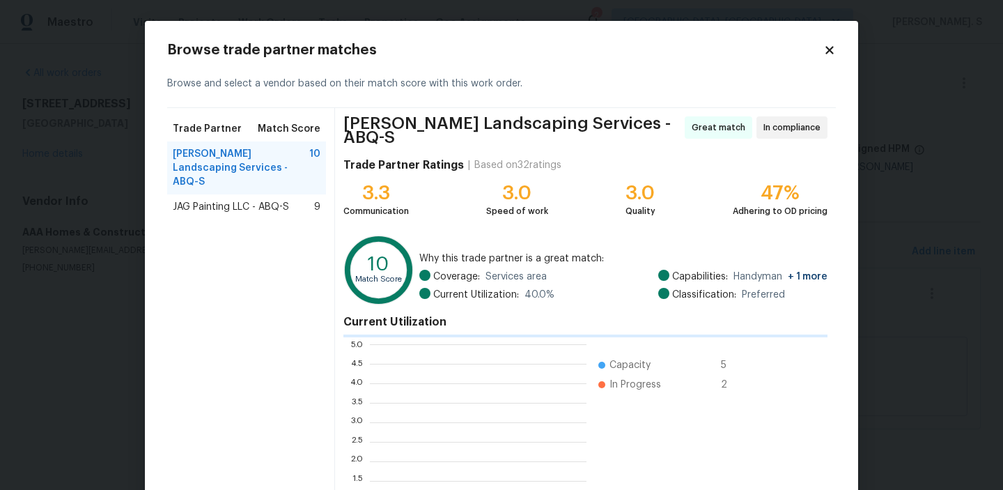
scroll to position [195, 217]
click at [303, 201] on div "JAG Painting LLC - ABQ-S 9" at bounding box center [246, 206] width 159 height 25
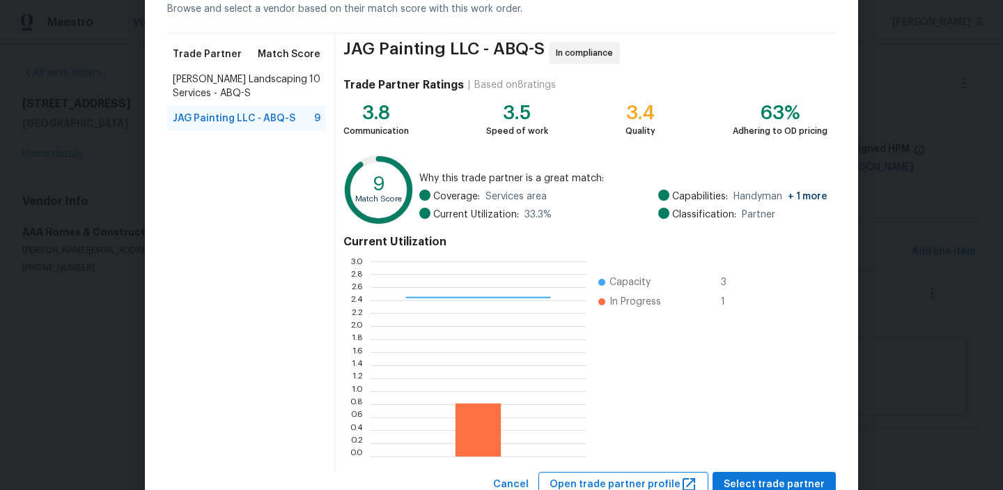
scroll to position [125, 0]
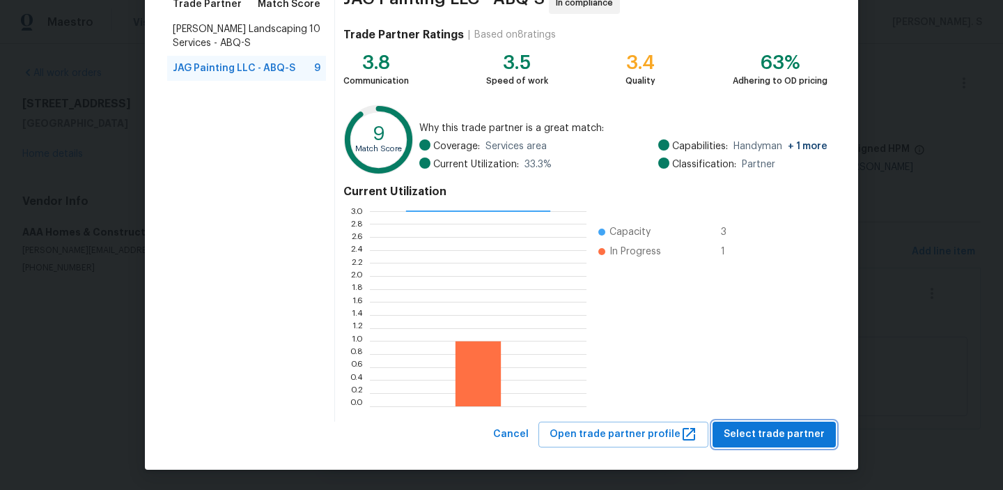
click at [751, 440] on span "Select trade partner" at bounding box center [773, 433] width 101 height 17
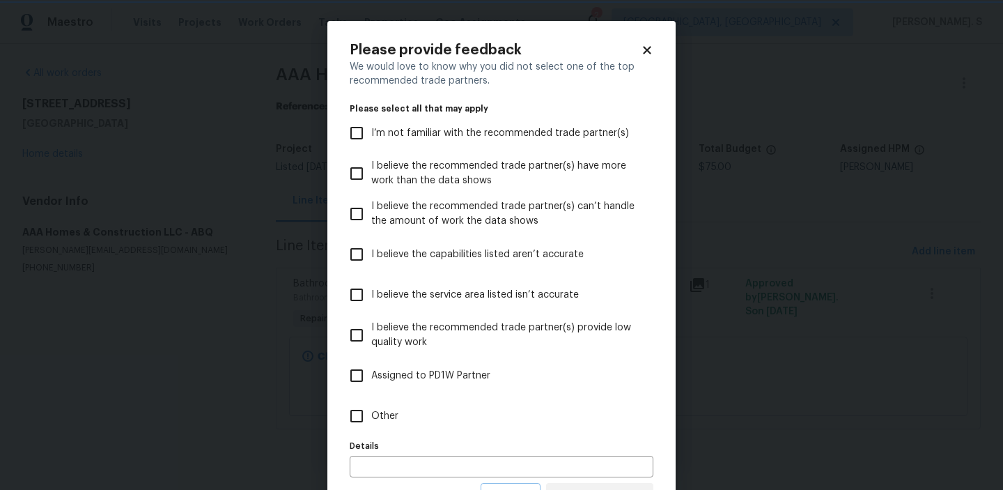
scroll to position [0, 0]
click at [465, 403] on label "Other" at bounding box center [492, 416] width 300 height 40
click at [371, 403] on input "Other" at bounding box center [356, 415] width 29 height 29
click at [465, 403] on label "Other" at bounding box center [492, 416] width 300 height 40
click at [371, 403] on input "Other" at bounding box center [356, 415] width 29 height 29
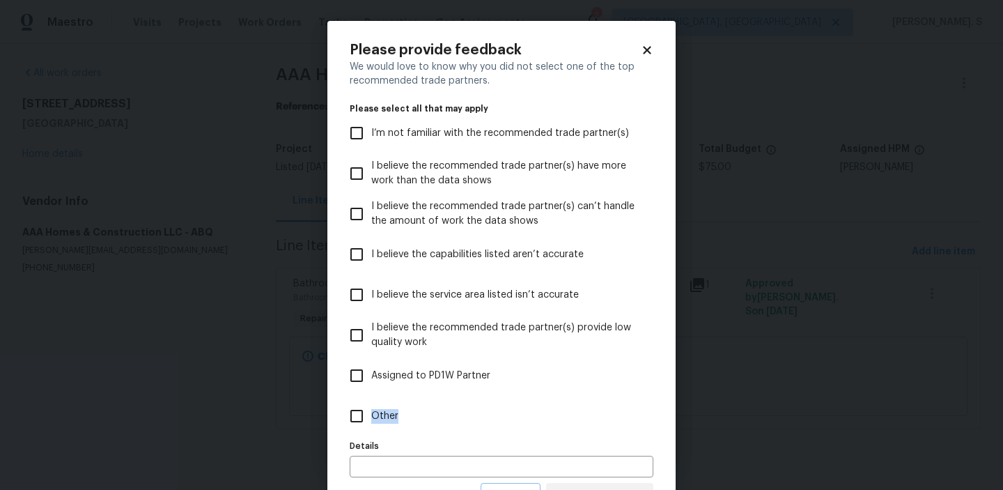
scroll to position [62, 0]
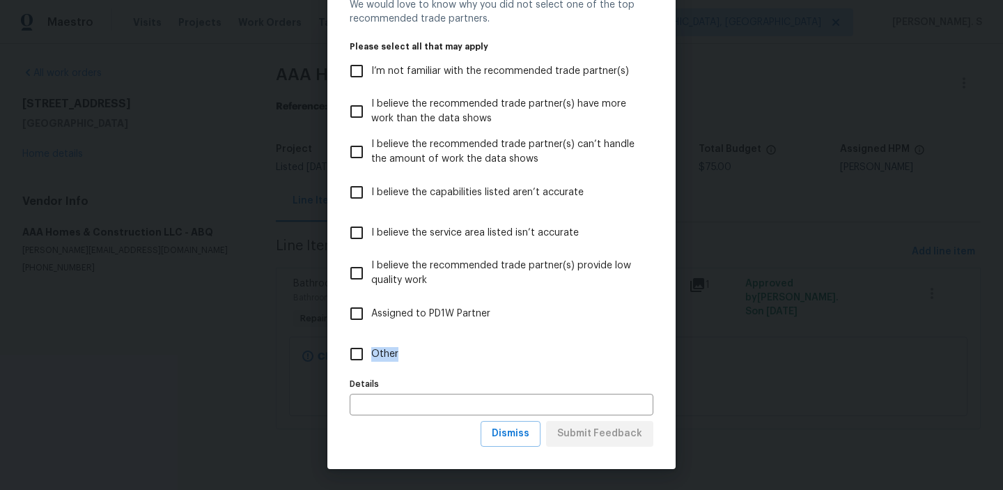
click at [389, 349] on span "Other" at bounding box center [384, 354] width 27 height 15
click at [371, 349] on input "Other" at bounding box center [356, 353] width 29 height 29
checkbox input "true"
click at [615, 444] on button "Submit Feedback" at bounding box center [599, 434] width 107 height 26
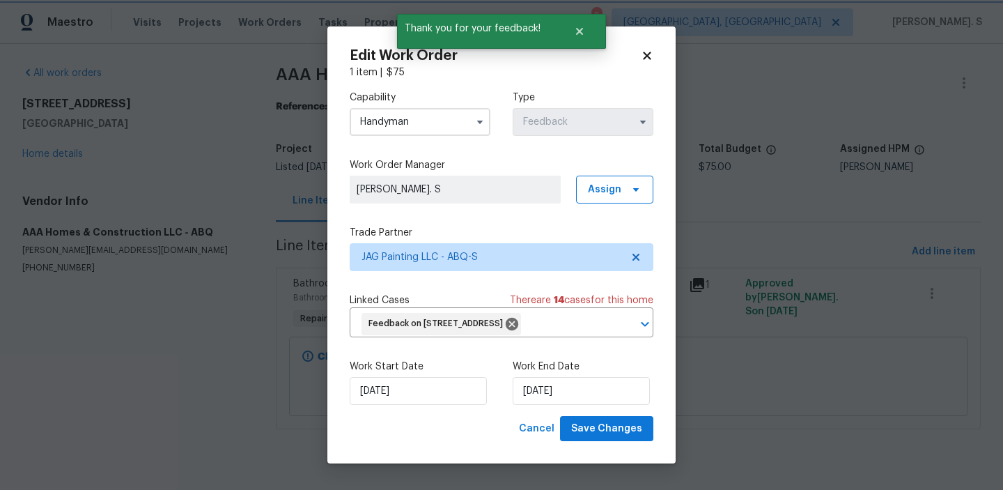
scroll to position [0, 0]
click at [387, 402] on input "9/3/2025" at bounding box center [418, 391] width 137 height 28
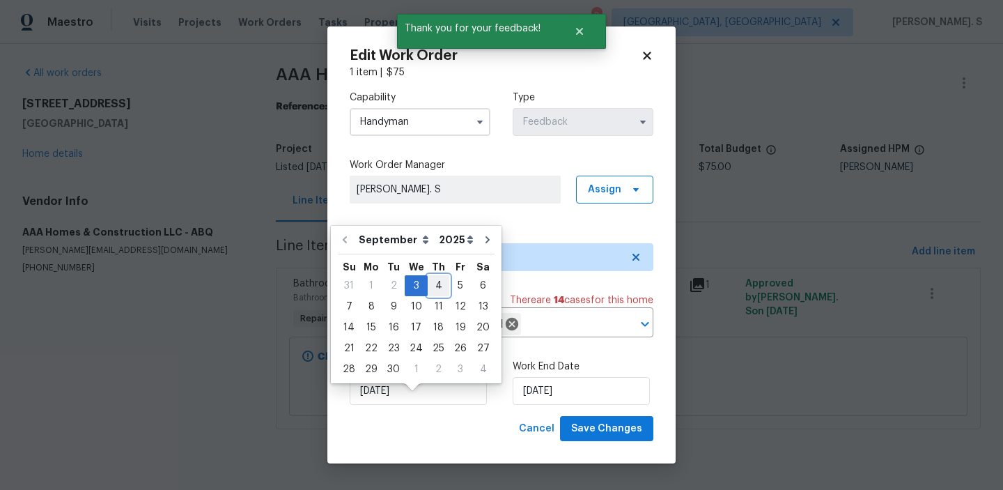
click at [434, 279] on div "4" at bounding box center [439, 285] width 22 height 19
type input "[DATE]"
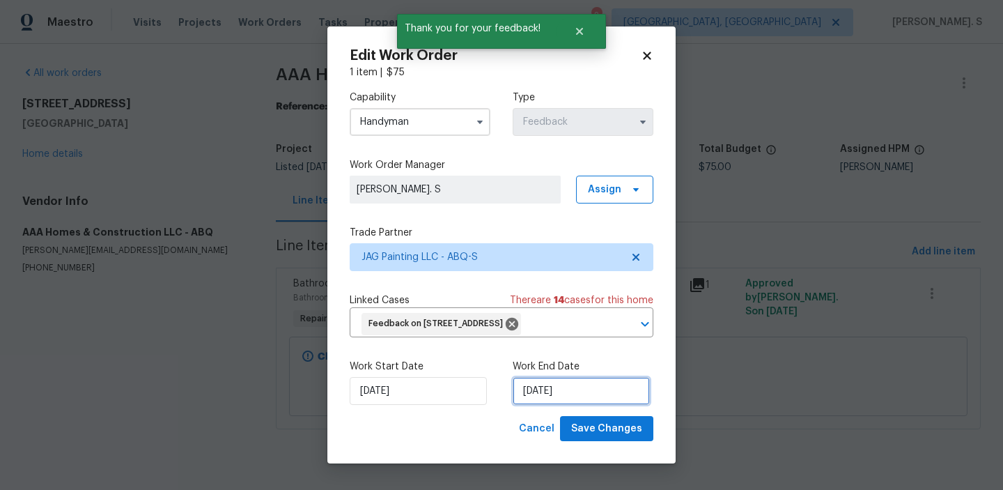
click at [552, 405] on input "9/5/2025" at bounding box center [581, 391] width 137 height 28
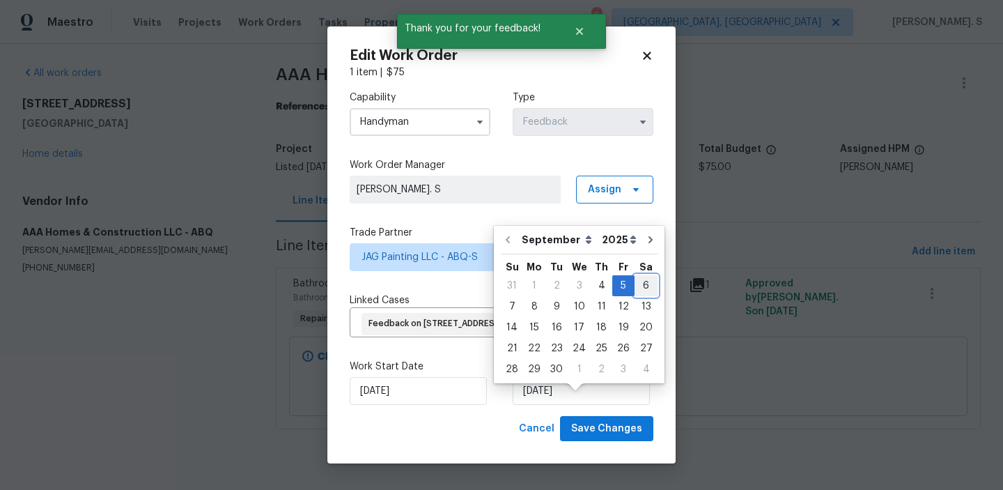
click at [641, 277] on div "6" at bounding box center [645, 285] width 23 height 19
type input "9/6/2025"
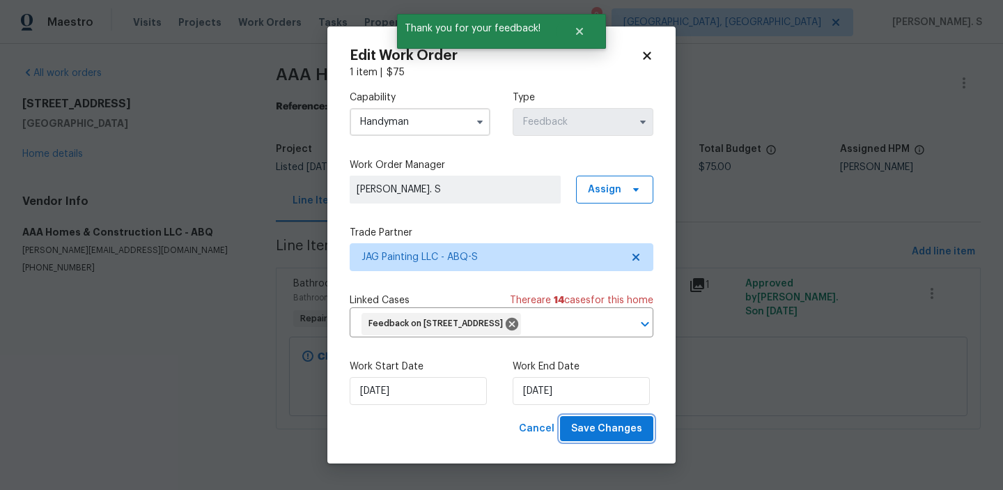
click at [620, 437] on span "Save Changes" at bounding box center [606, 428] width 71 height 17
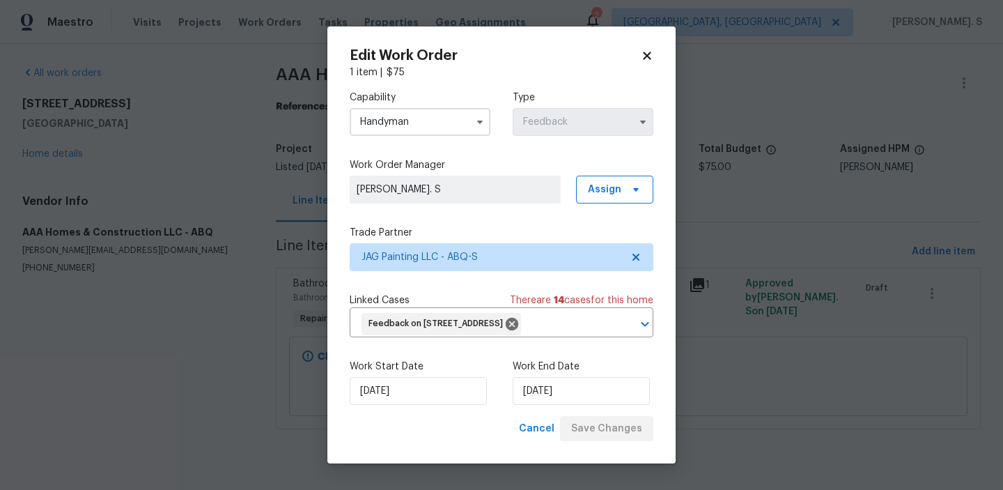
click at [75, 153] on body "Maestro Visits Projects Work Orders Tasks Properties Geo Assignments 2 Albuquer…" at bounding box center [501, 234] width 1003 height 468
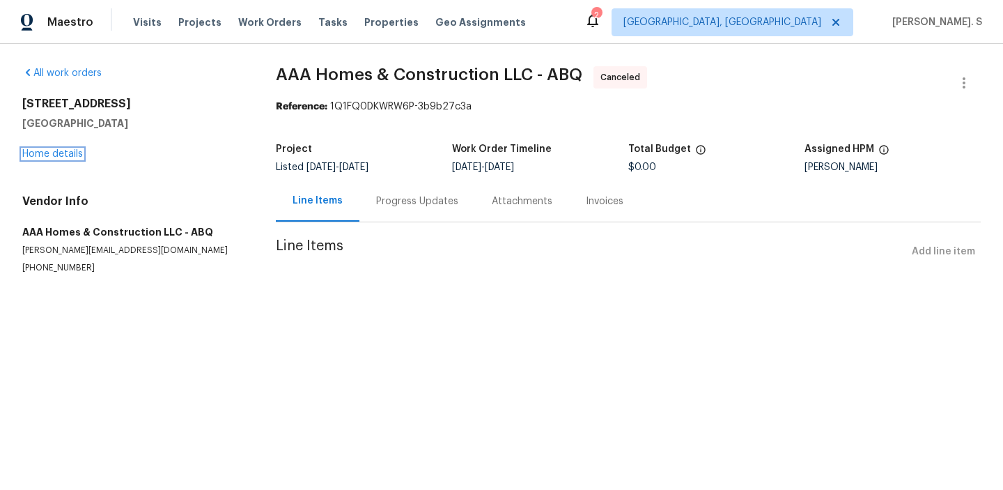
click at [75, 153] on link "Home details" at bounding box center [52, 154] width 61 height 10
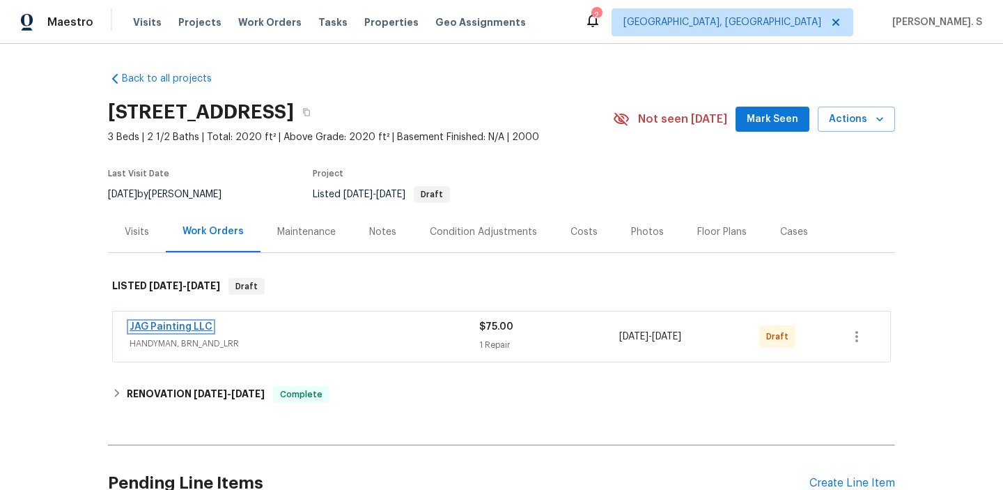
click at [186, 325] on link "JAG Painting LLC" at bounding box center [171, 327] width 83 height 10
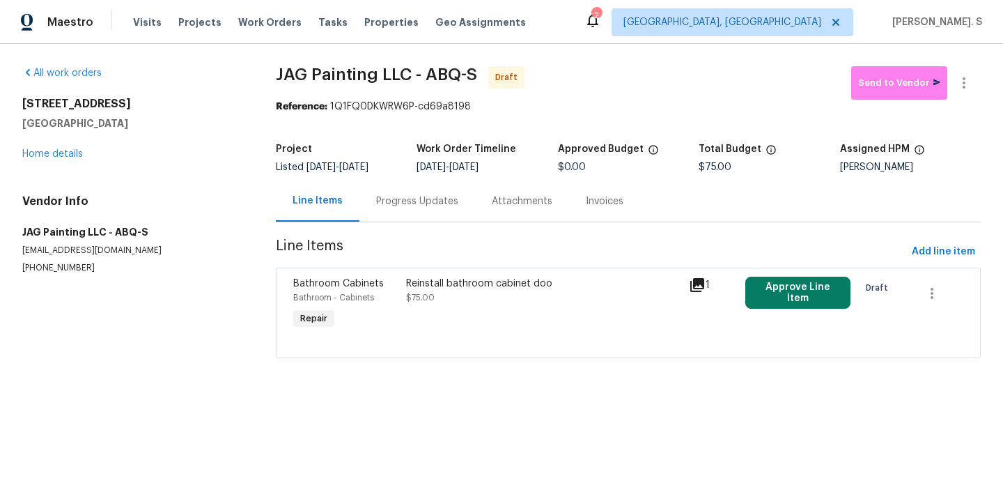
click at [461, 308] on div "Reinstall bathroom cabinet doo $75.00" at bounding box center [543, 304] width 283 height 64
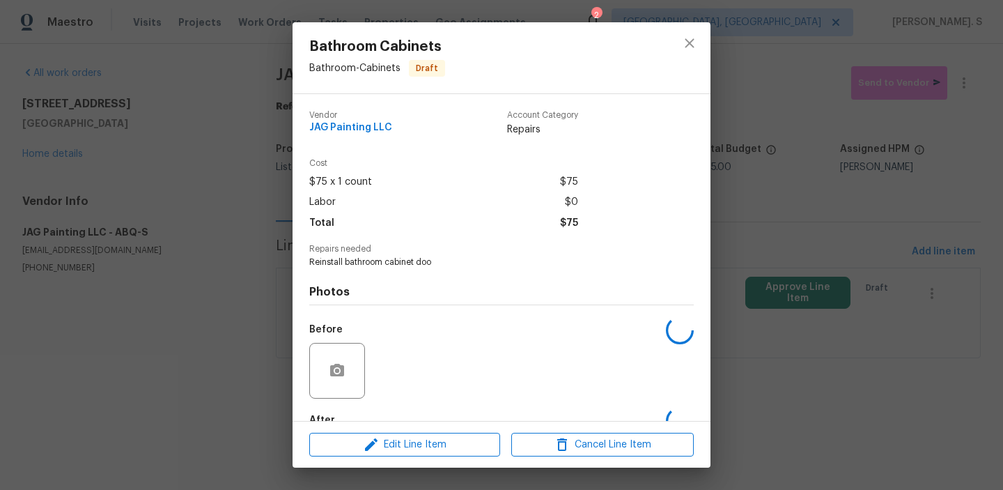
scroll to position [82, 0]
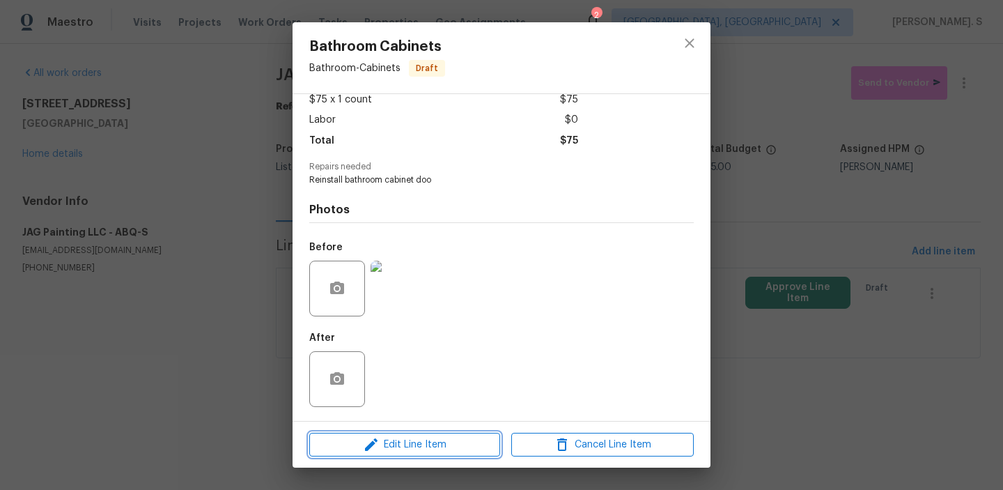
click at [451, 439] on span "Edit Line Item" at bounding box center [404, 444] width 182 height 17
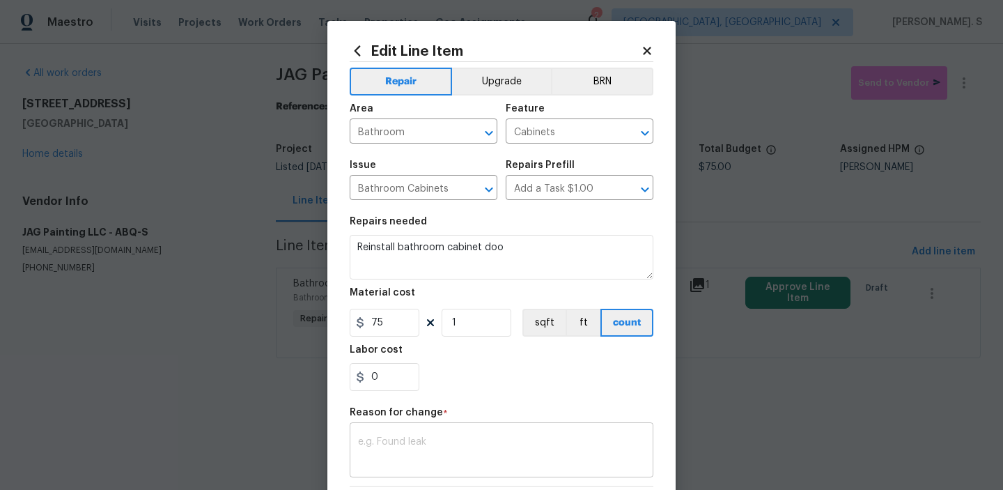
click at [409, 447] on textarea at bounding box center [501, 451] width 287 height 29
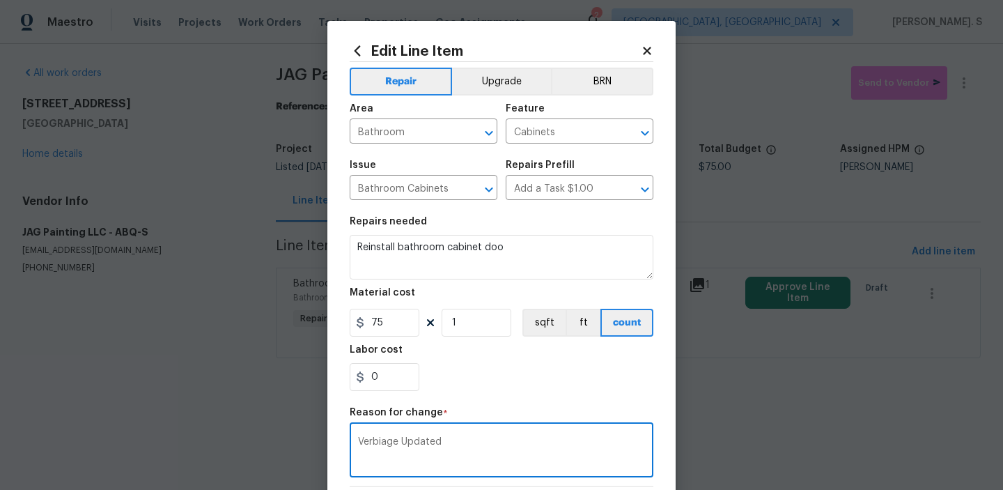
scroll to position [197, 0]
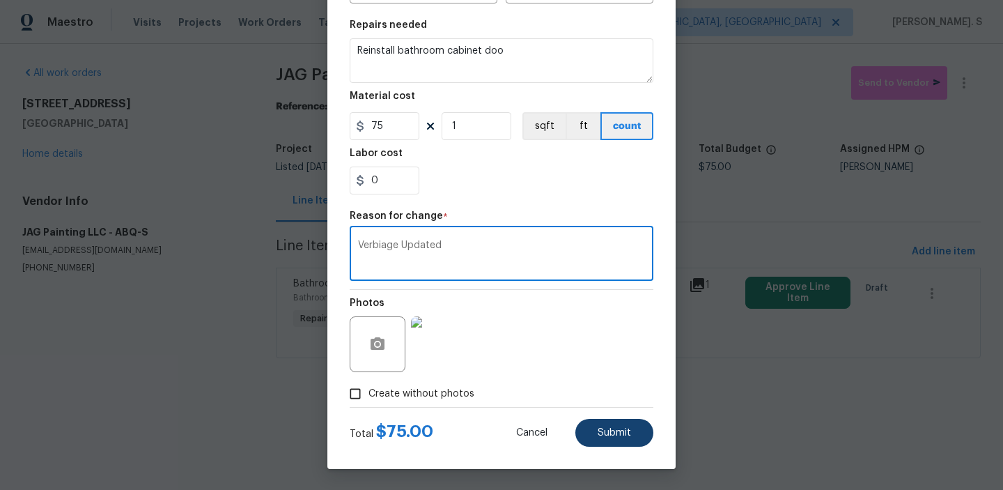
type textarea "Verbiage Updated"
click at [607, 435] on span "Submit" at bounding box center [613, 433] width 33 height 10
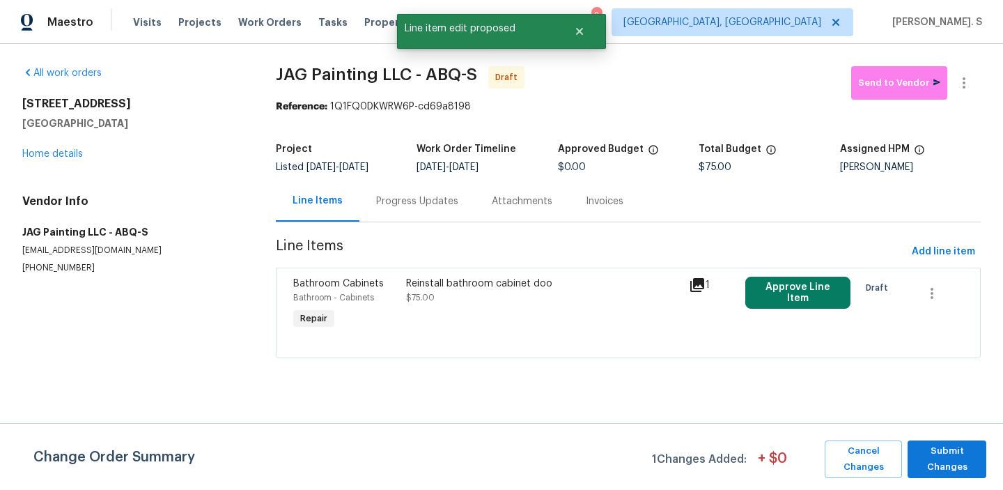
scroll to position [0, 0]
click at [909, 465] on button "Submit Changes" at bounding box center [946, 459] width 79 height 38
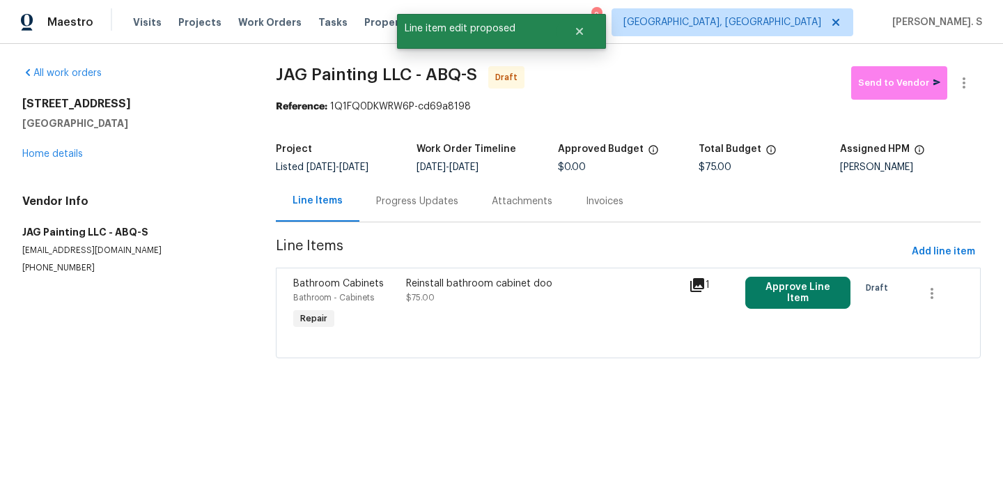
click at [396, 214] on div "Progress Updates" at bounding box center [417, 200] width 116 height 41
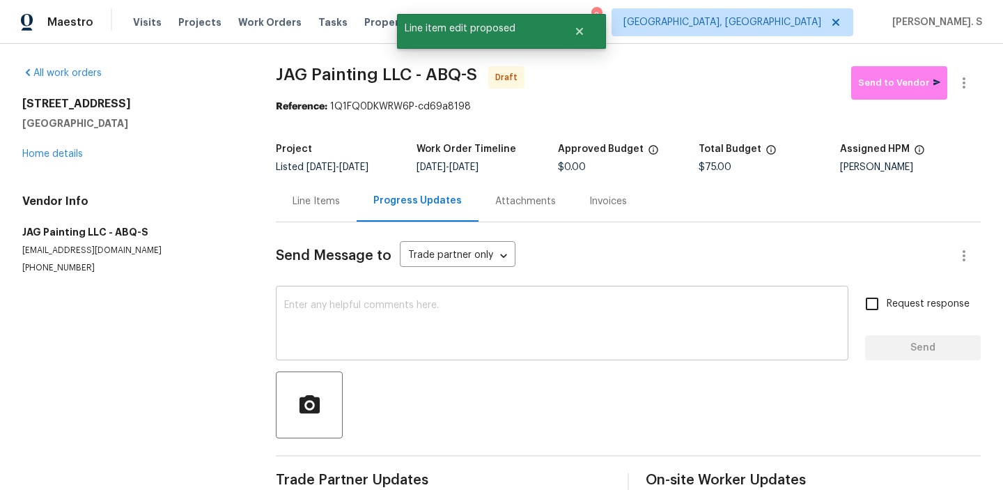
click at [399, 355] on div "x ​" at bounding box center [562, 324] width 572 height 71
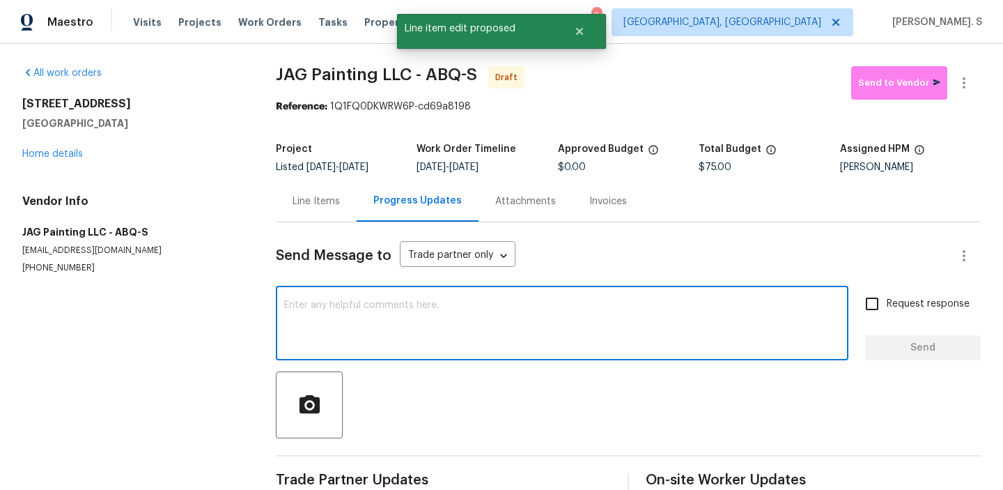
paste textarea "Hi this is Glory with Opendoor. I’m confirming you received the WO for the prop…"
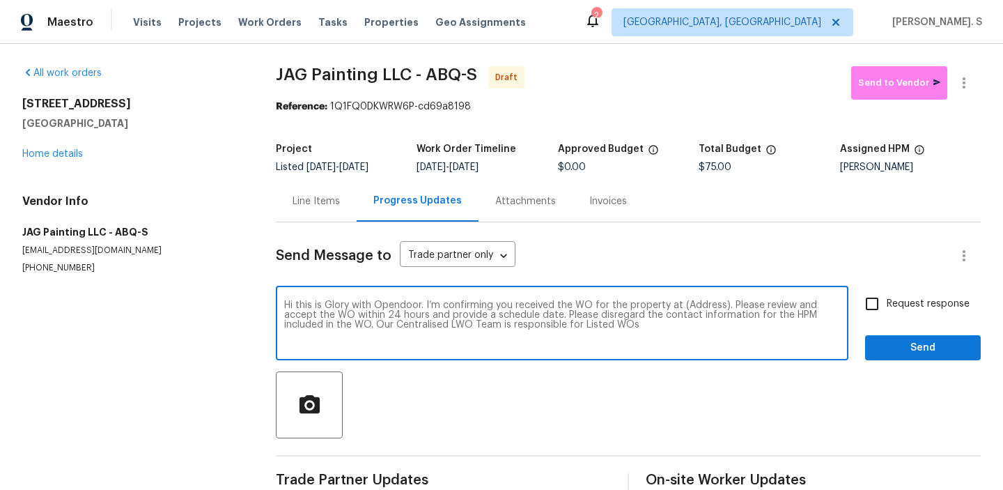
click at [690, 300] on textarea "Hi this is Glory with Opendoor. I’m confirming you received the WO for the prop…" at bounding box center [562, 324] width 556 height 49
click at [690, 302] on textarea "Hi this is Glory with Opendoor. I’m confirming you received the WO for the prop…" at bounding box center [562, 324] width 556 height 49
paste textarea "5355 Feather Rock Pl NW, Albuquerque, NM 87114"
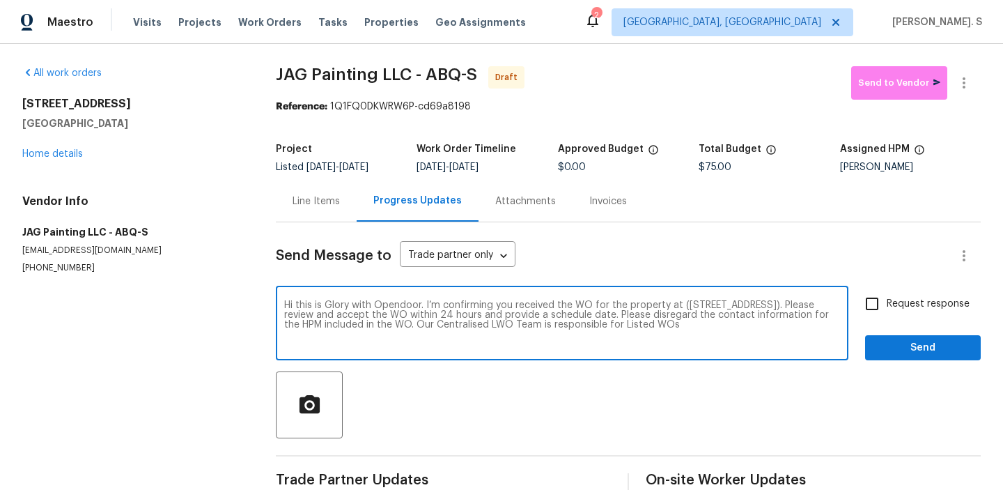
type textarea "Hi this is Glory with Opendoor. I’m confirming you received the WO for the prop…"
click at [976, 84] on button "button" at bounding box center [963, 82] width 33 height 33
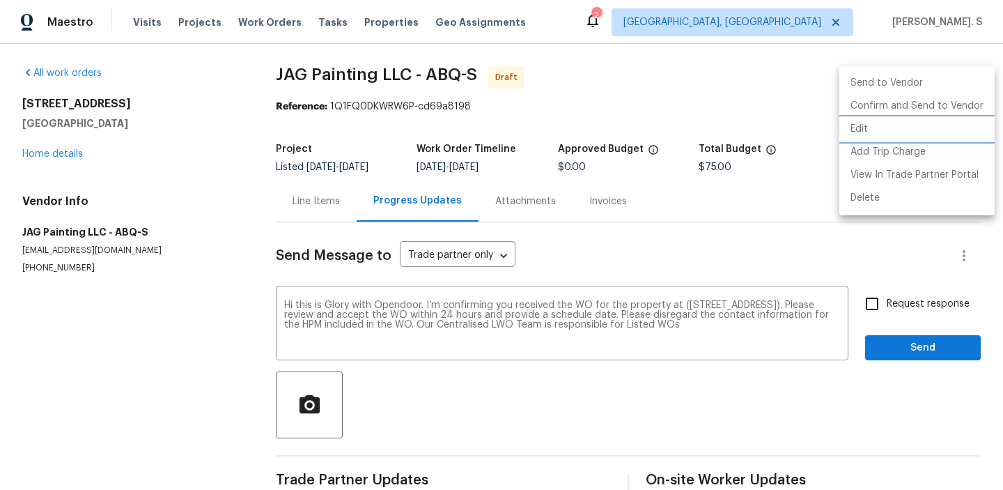
click at [873, 121] on li "Edit" at bounding box center [916, 129] width 155 height 23
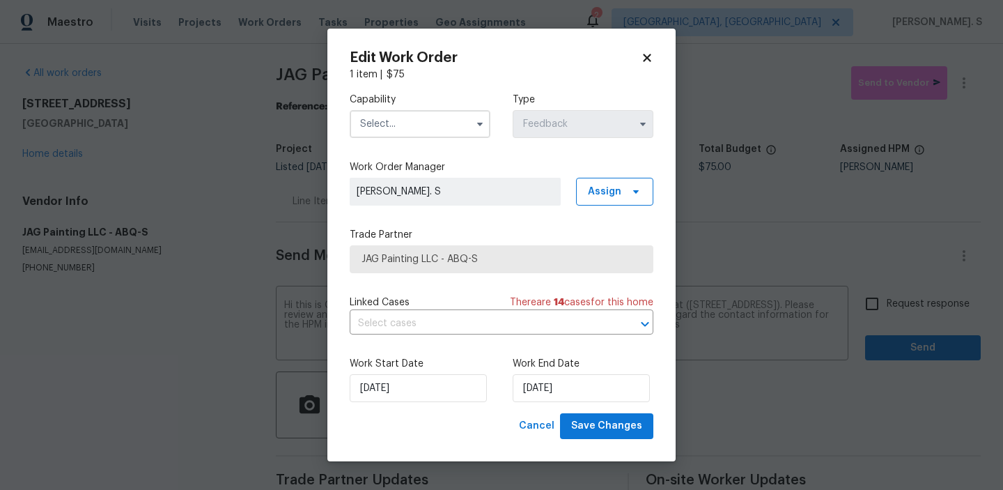
click at [448, 112] on input "text" at bounding box center [420, 124] width 141 height 28
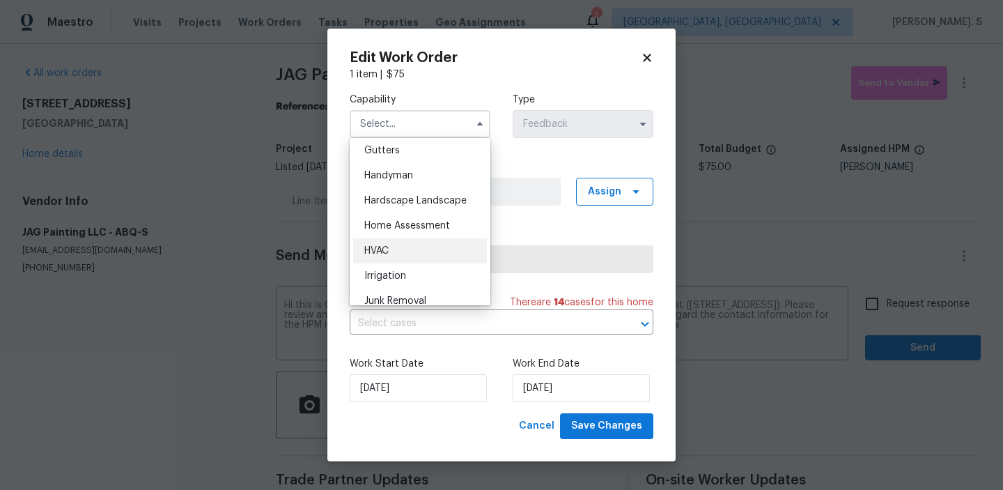
scroll to position [729, 0]
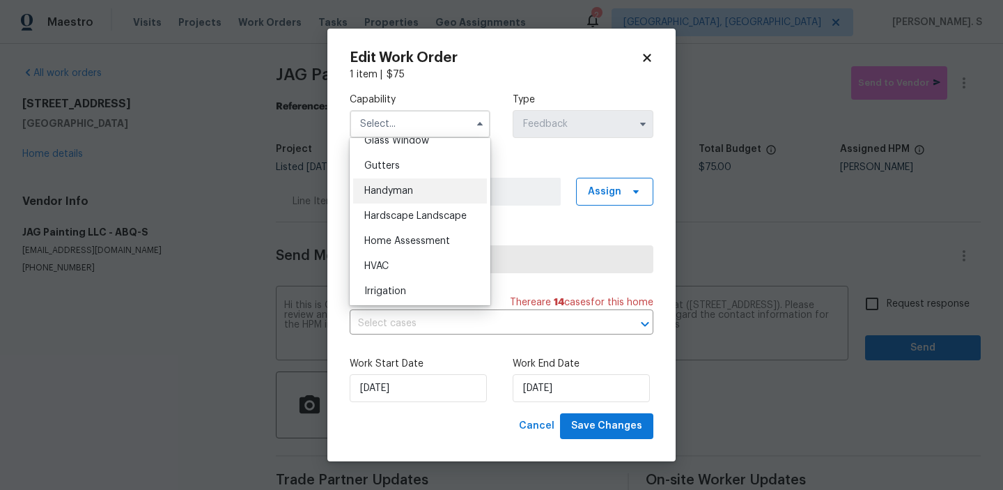
click at [397, 191] on span "Handyman" at bounding box center [388, 191] width 49 height 10
type input "Handyman"
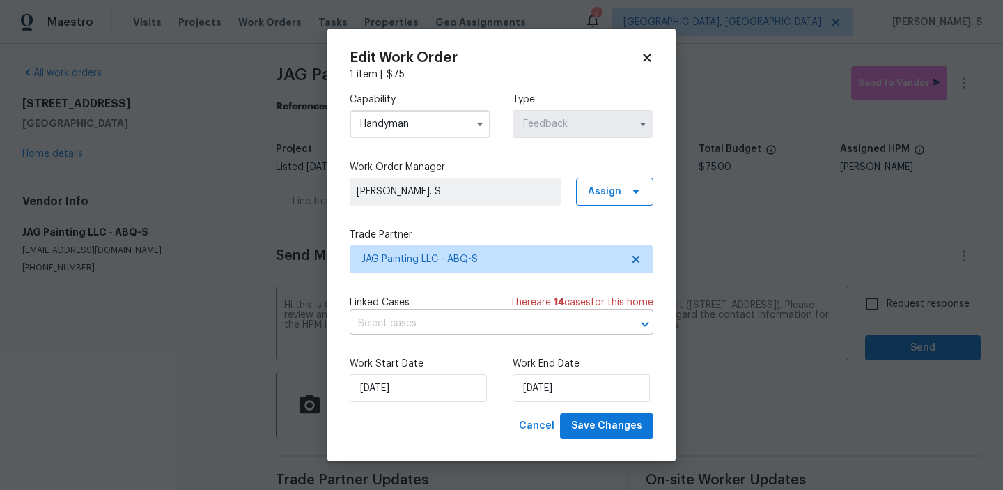
click at [423, 315] on input "text" at bounding box center [482, 324] width 265 height 22
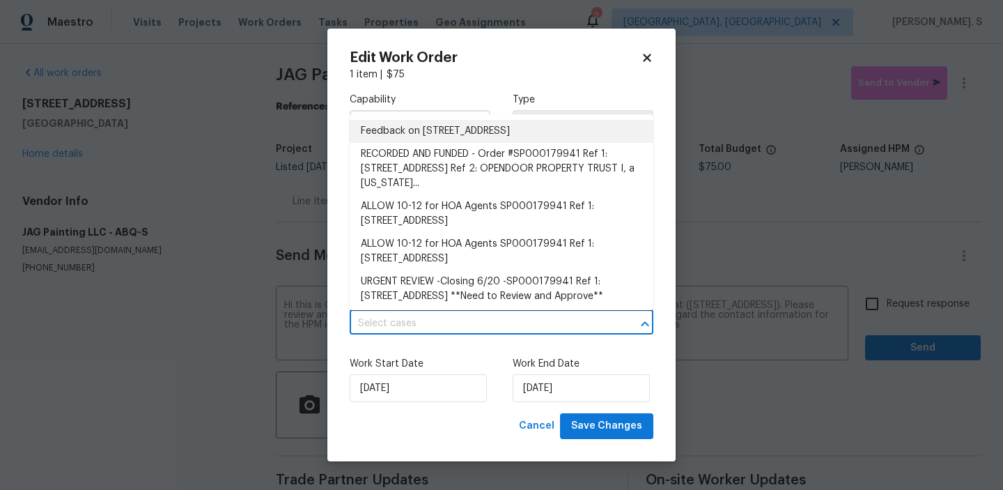
click at [434, 128] on li "Feedback on 5355 Feather Rock Pl NW, Albuquerque, NM 87114" at bounding box center [502, 131] width 304 height 23
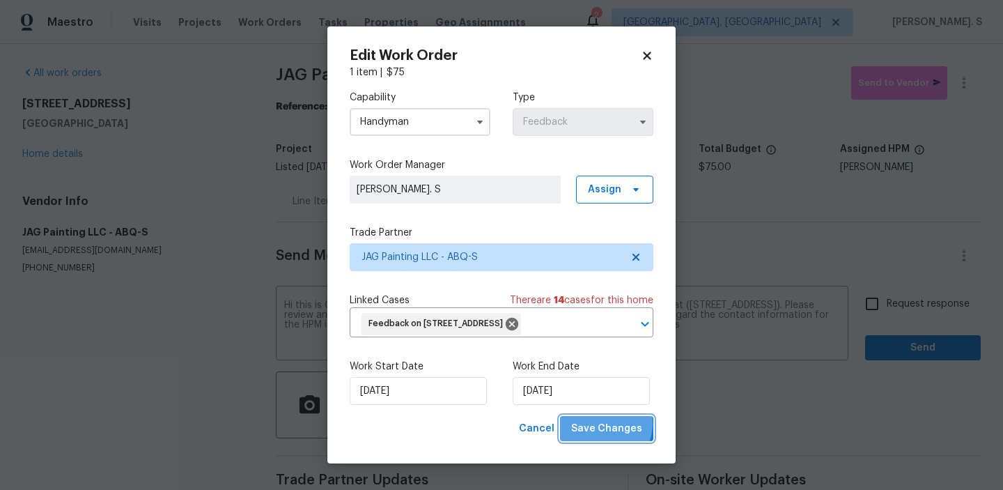
click at [600, 437] on span "Save Changes" at bounding box center [606, 428] width 71 height 17
click at [883, 315] on body "Maestro Visits Projects Work Orders Tasks Properties Geo Assignments 2 Albuquer…" at bounding box center [501, 245] width 1003 height 490
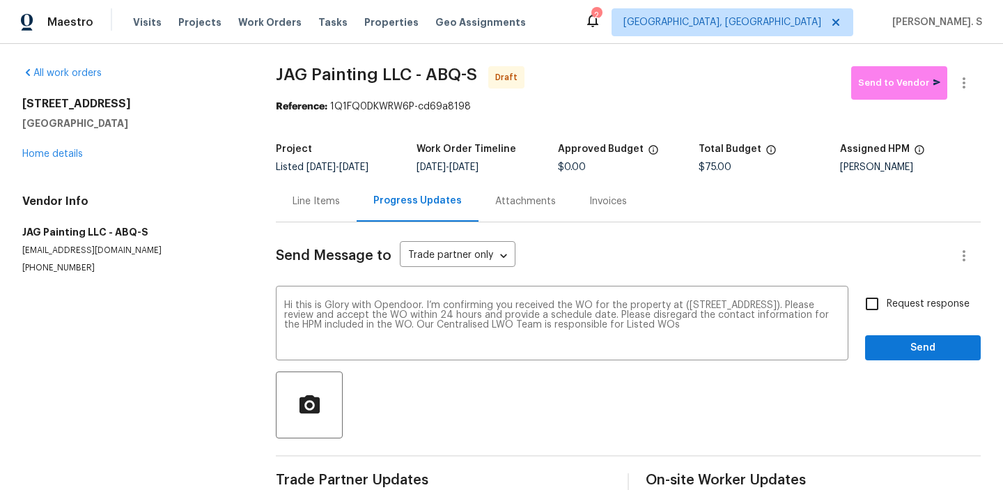
click at [883, 315] on input "Request response" at bounding box center [871, 303] width 29 height 29
checkbox input "true"
click at [886, 359] on button "Send" at bounding box center [923, 348] width 116 height 26
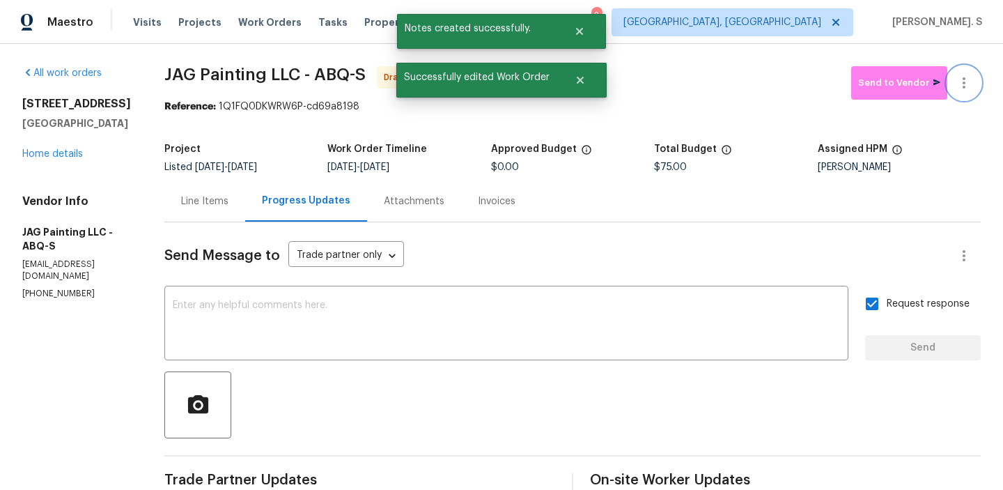
click at [962, 84] on icon "button" at bounding box center [963, 83] width 17 height 17
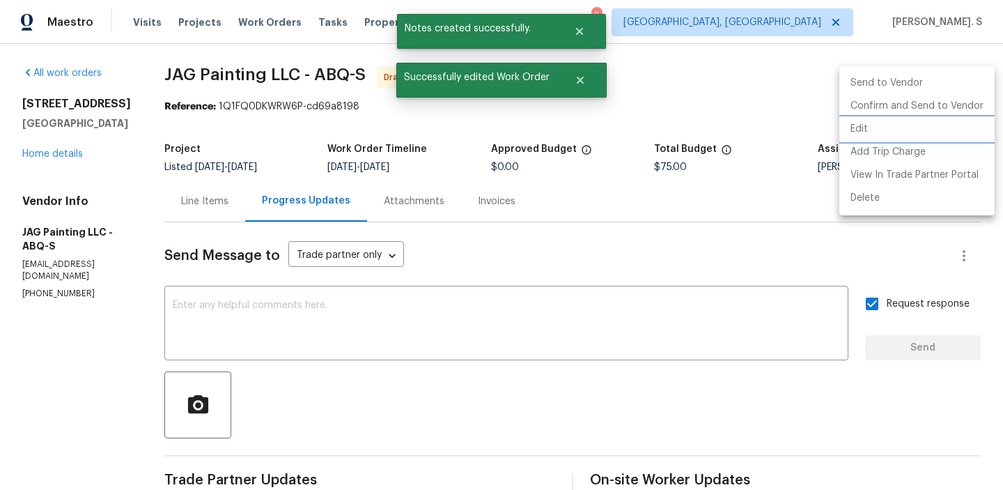
click at [920, 121] on li "Edit" at bounding box center [916, 129] width 155 height 23
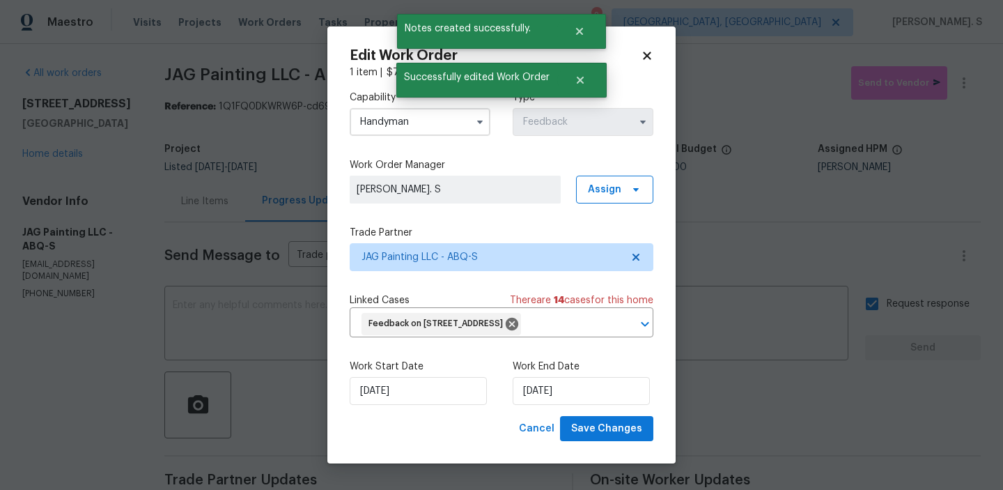
click at [651, 49] on icon at bounding box center [647, 55] width 13 height 13
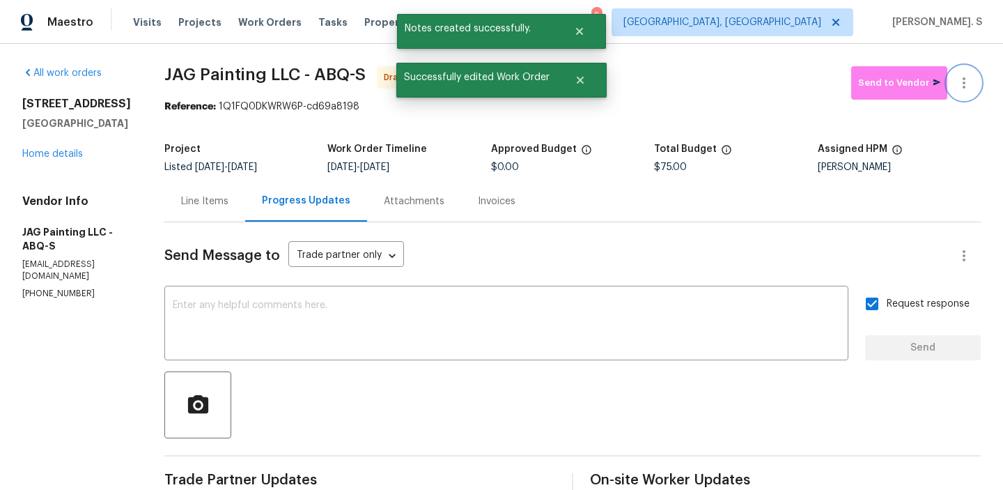
click at [976, 73] on button "button" at bounding box center [963, 82] width 33 height 33
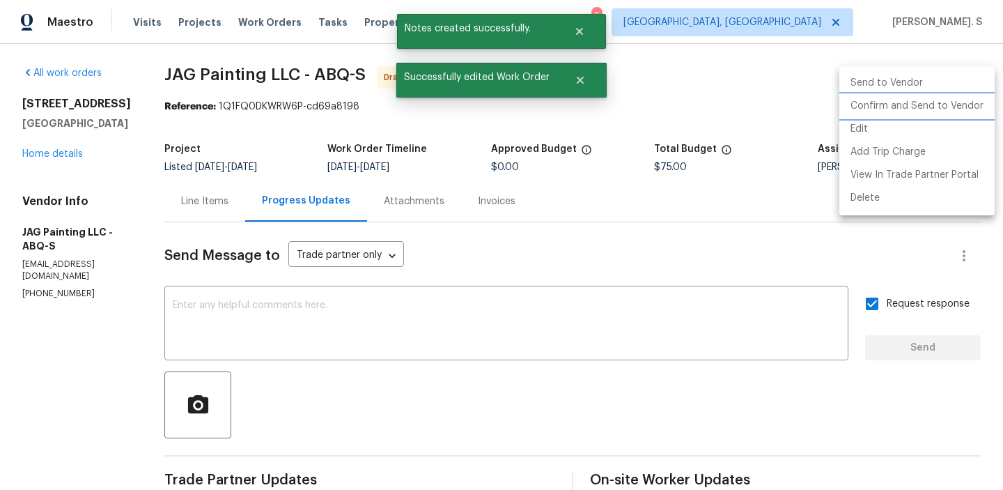
click at [928, 112] on li "Confirm and Send to Vendor" at bounding box center [916, 106] width 155 height 23
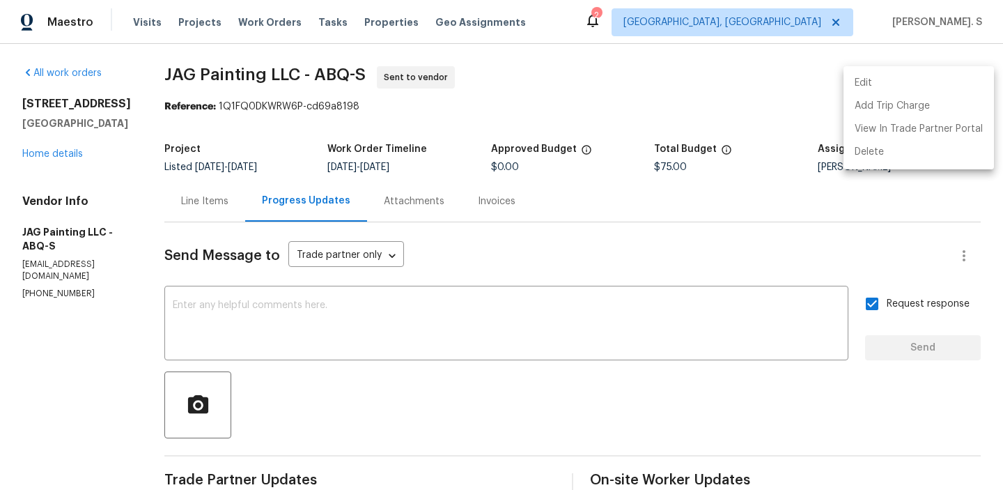
click at [308, 307] on div at bounding box center [501, 245] width 1003 height 490
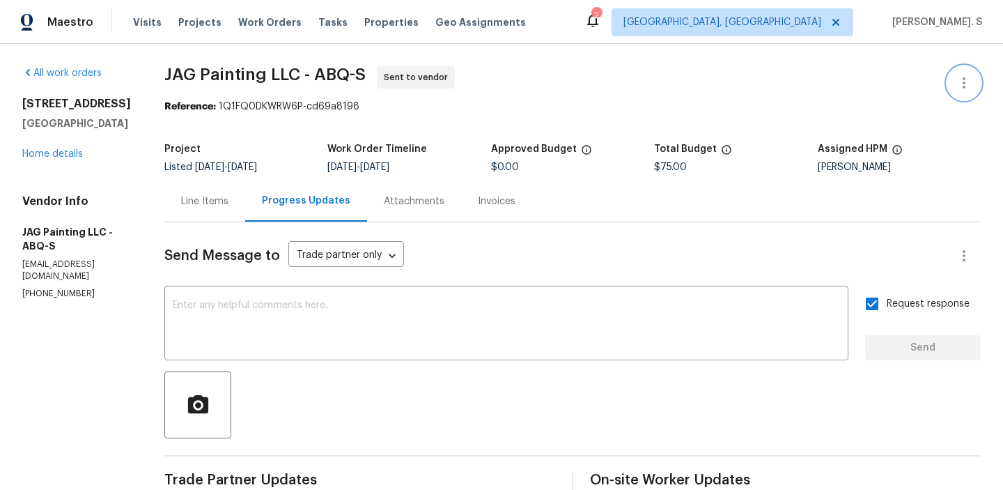
click at [947, 66] on button "button" at bounding box center [963, 82] width 33 height 33
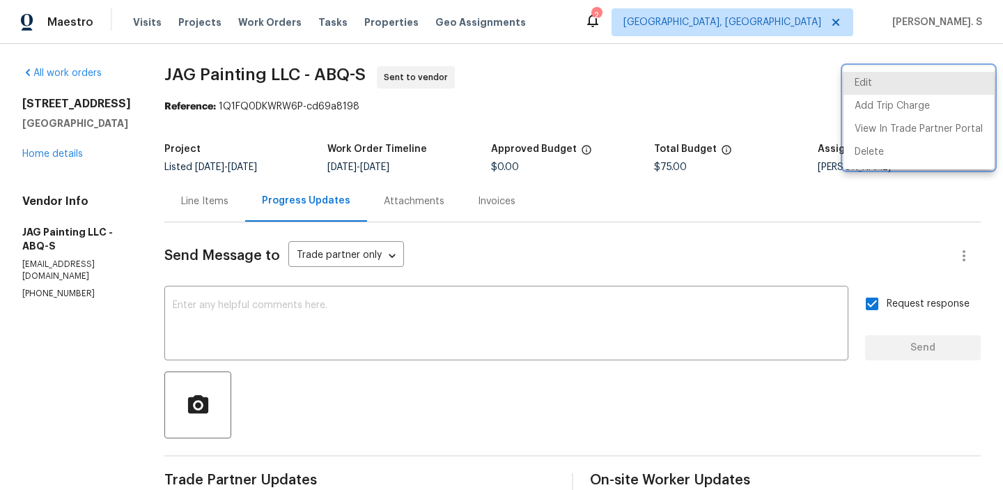
click at [308, 307] on div at bounding box center [501, 245] width 1003 height 490
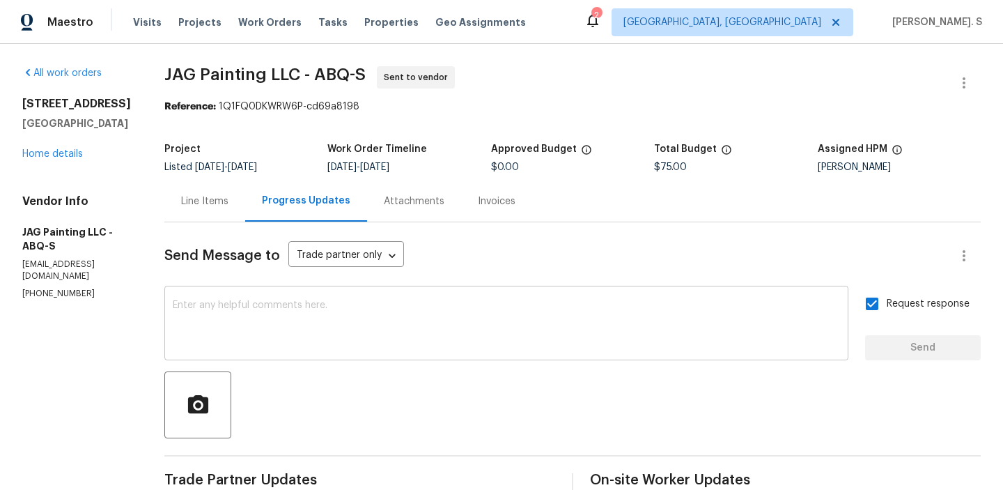
click at [210, 314] on textarea at bounding box center [506, 324] width 667 height 49
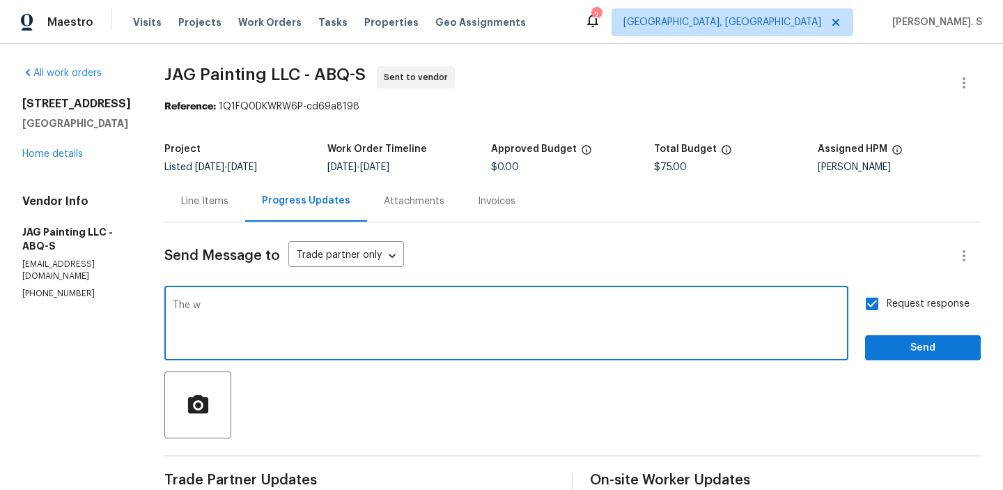
paste textarea "ork Orders must include before-photos (both close-up and wide-angle) and a comp…"
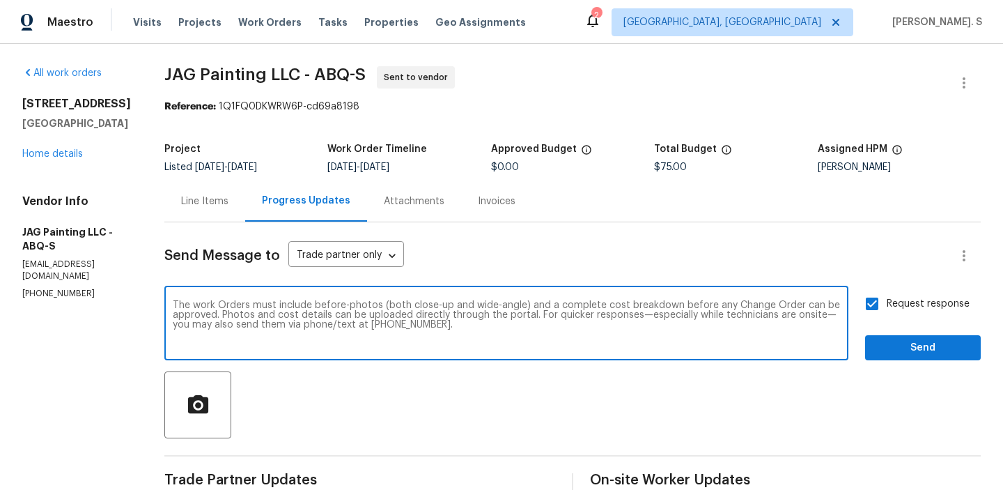
type textarea "The work Orders must include before-photos (both close-up and wide-angle) and a…"
click at [886, 357] on button "Send" at bounding box center [923, 348] width 116 height 26
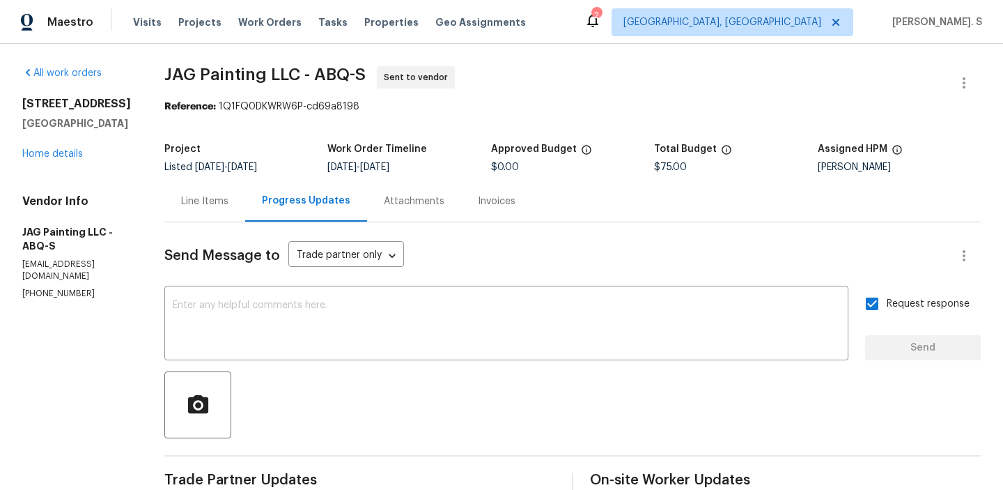
click at [252, 74] on span "JAG Painting LLC - ABQ-S" at bounding box center [264, 74] width 201 height 17
copy span "JAG Painting LLC - ABQ-S"
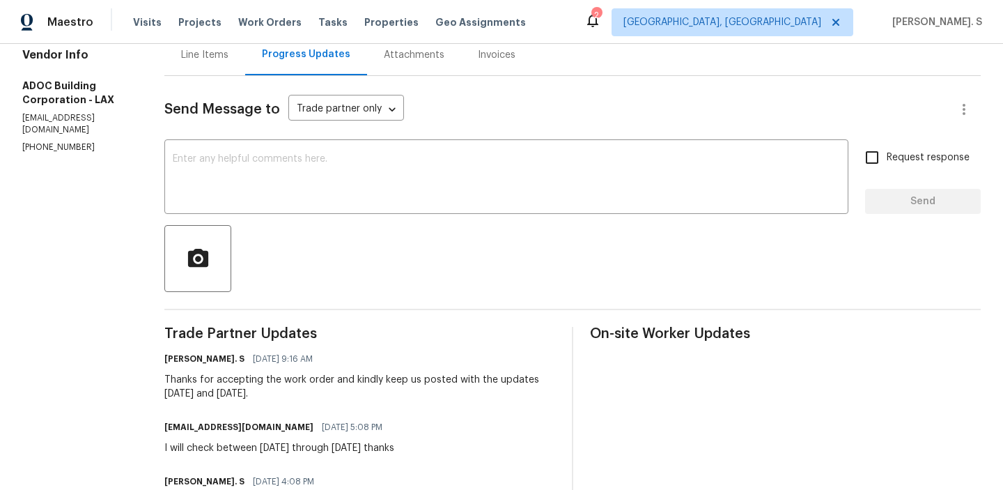
scroll to position [150, 0]
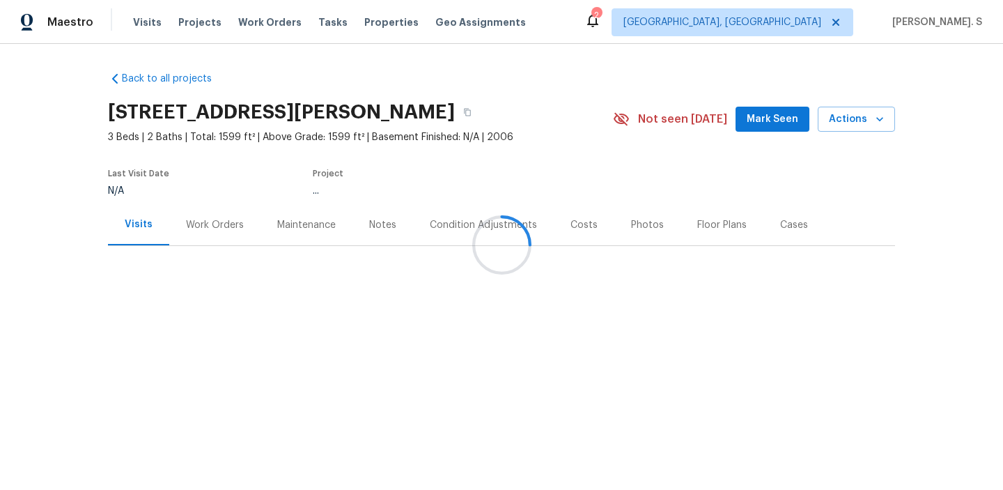
click at [186, 249] on div at bounding box center [501, 245] width 1003 height 490
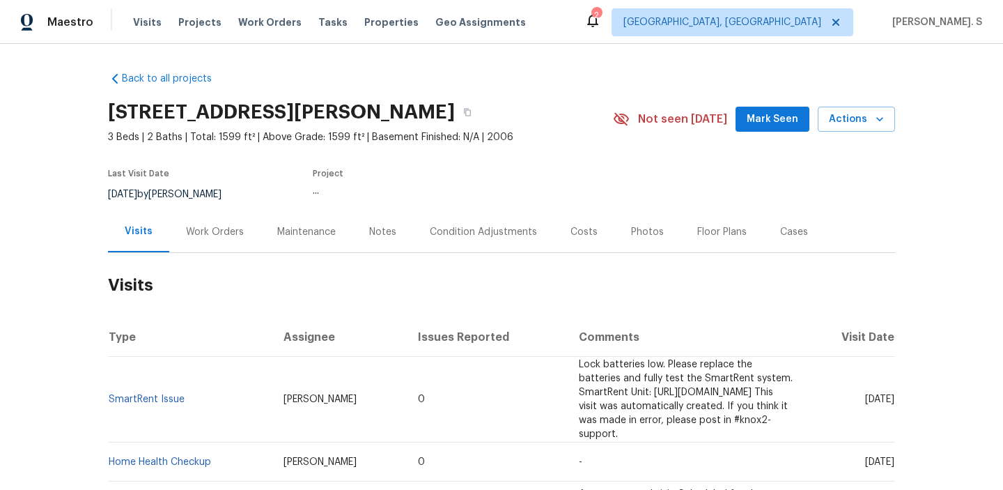
click at [196, 242] on div "Work Orders" at bounding box center [214, 231] width 91 height 41
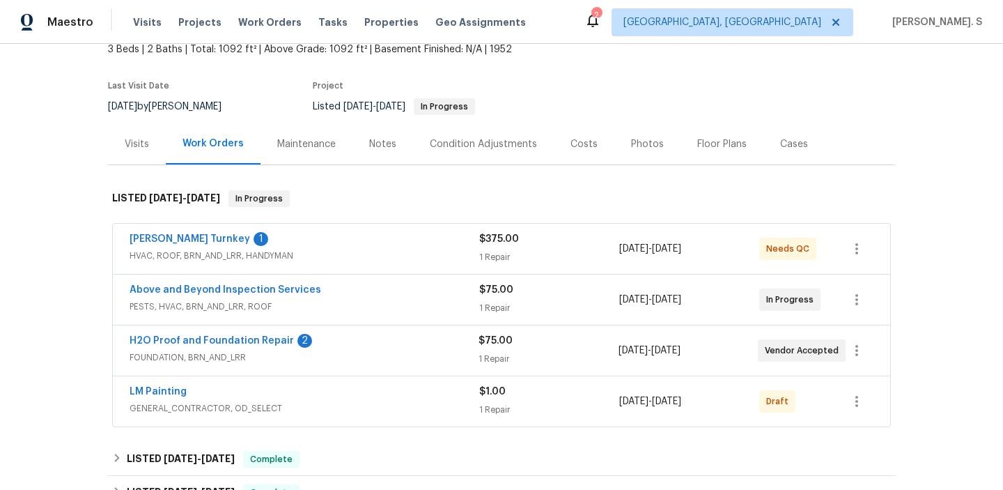
scroll to position [126, 0]
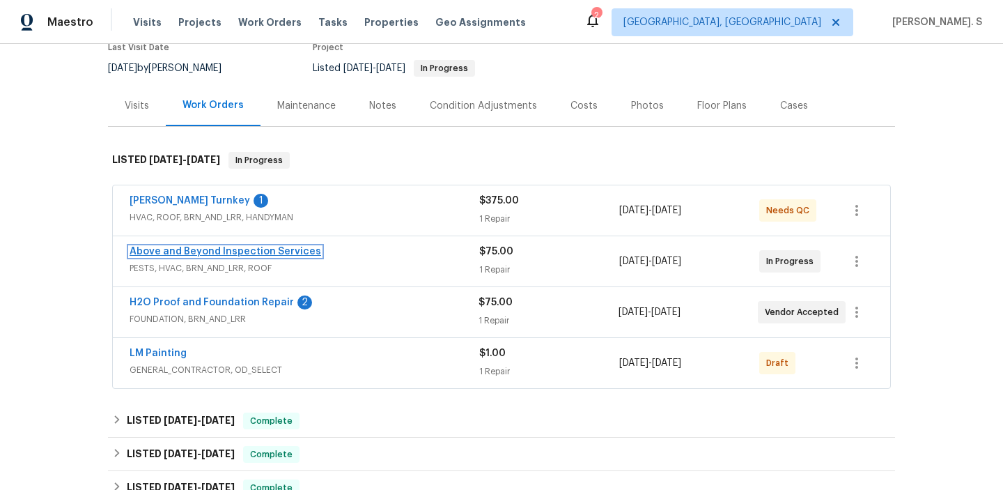
click at [212, 249] on link "Above and Beyond Inspection Services" at bounding box center [225, 252] width 191 height 10
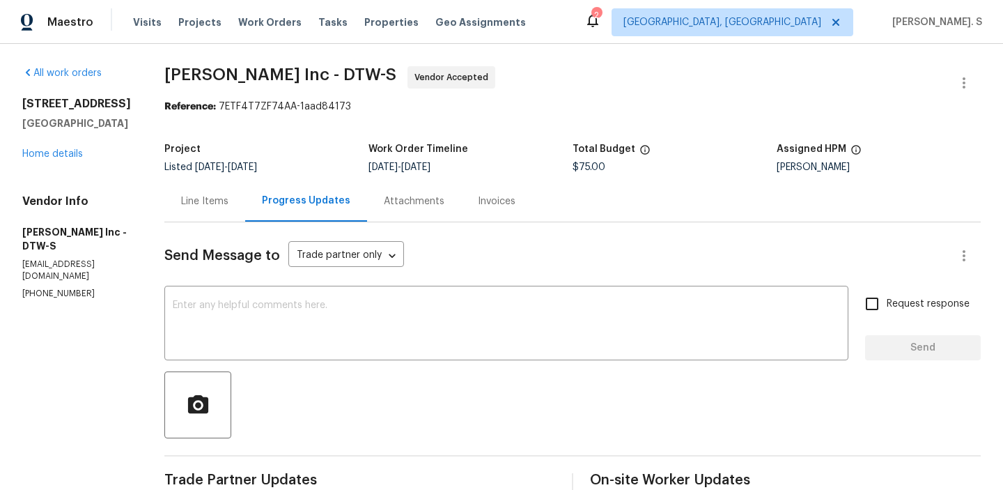
click at [198, 198] on div "Line Items" at bounding box center [204, 201] width 47 height 14
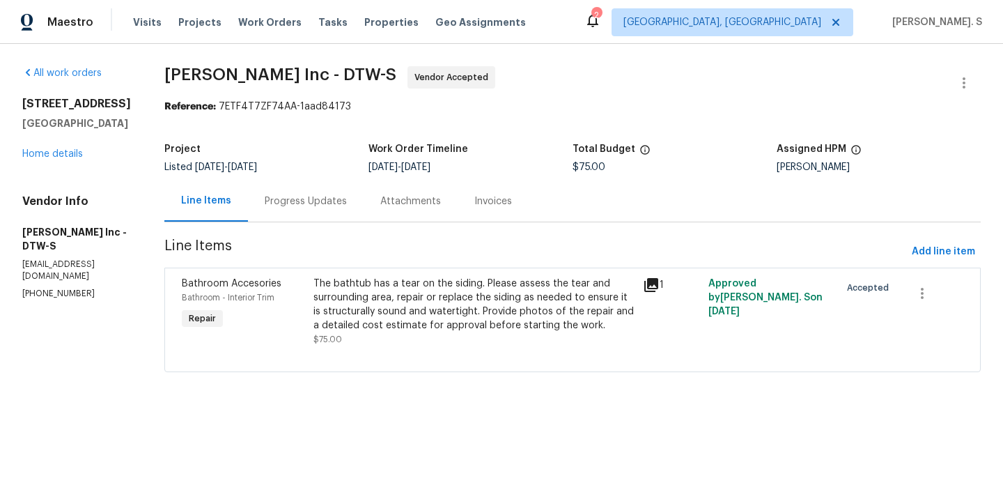
click at [464, 321] on div "The bathtub has a tear on the siding. Please assess the tear and surrounding ar…" at bounding box center [473, 304] width 321 height 56
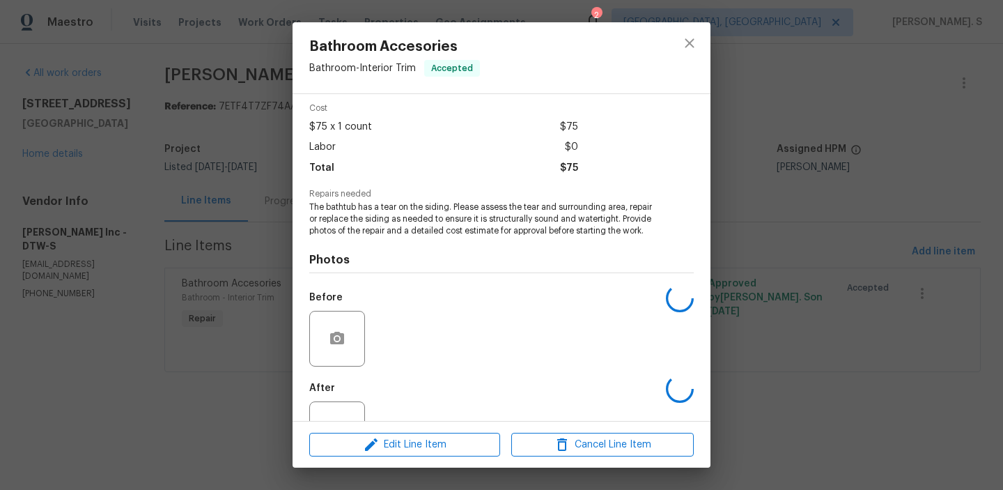
scroll to position [88, 0]
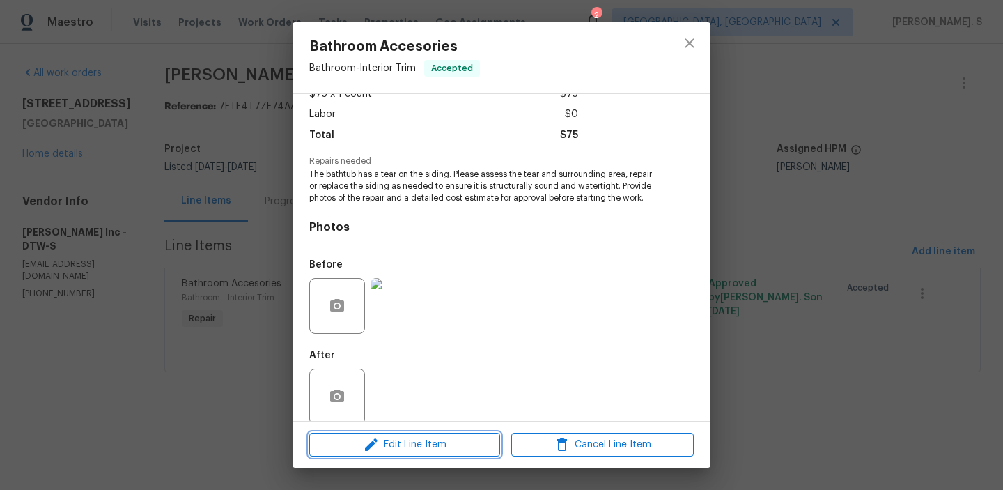
click at [424, 434] on button "Edit Line Item" at bounding box center [404, 444] width 191 height 24
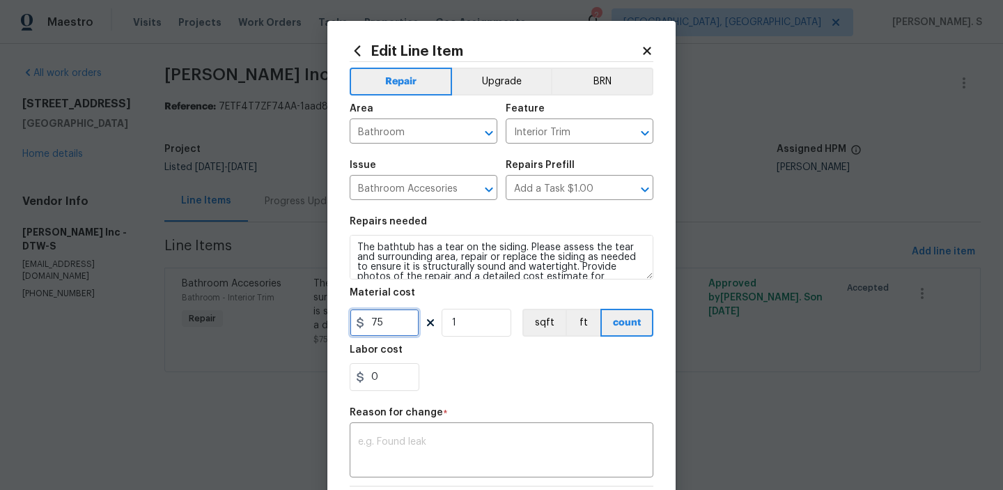
click at [390, 322] on input "75" at bounding box center [385, 322] width 70 height 28
type input "700"
click at [439, 450] on textarea at bounding box center [501, 451] width 287 height 29
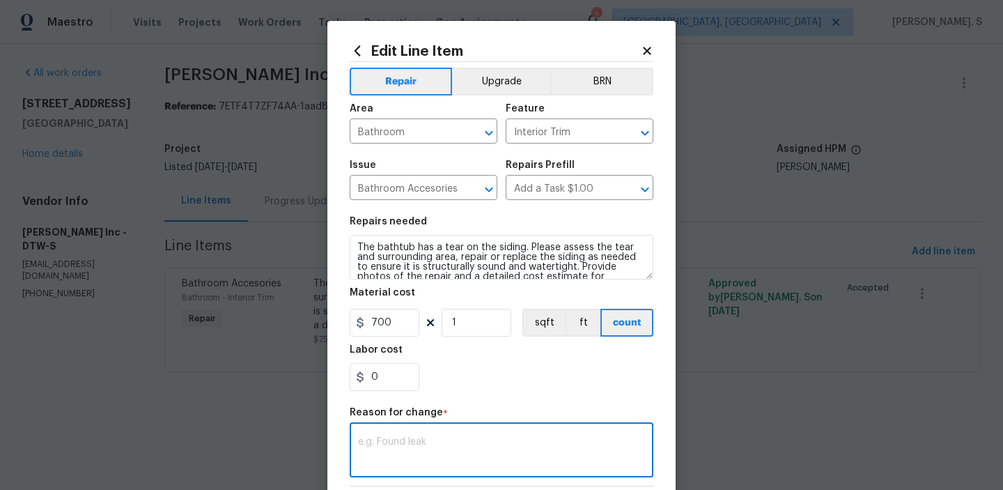
paste textarea "(GJ) Updated per vendor’s final cost."
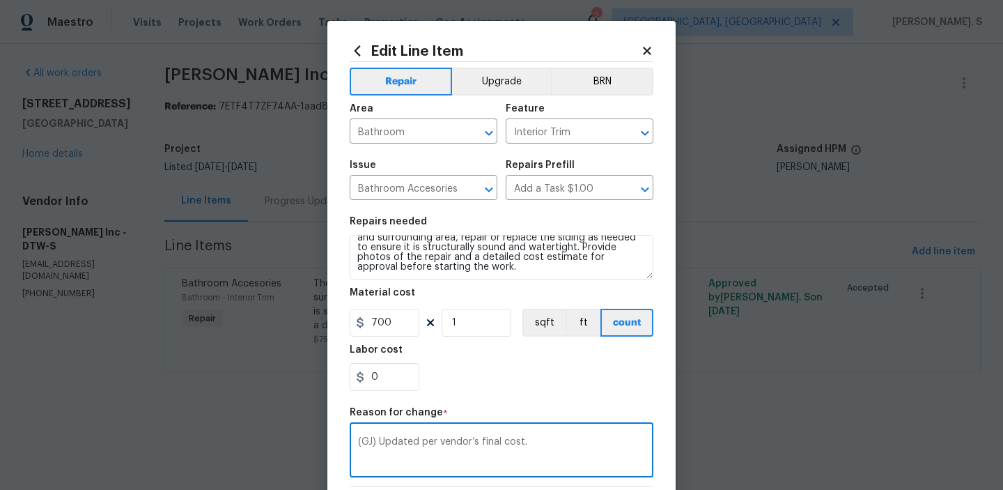
scroll to position [197, 0]
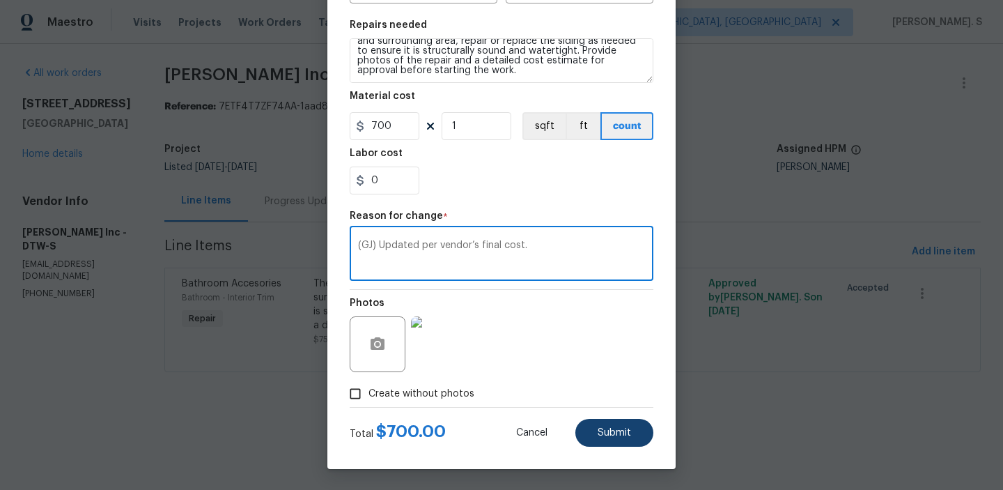
type textarea "(GJ) Updated per vendor’s final cost."
click at [620, 434] on span "Submit" at bounding box center [613, 433] width 33 height 10
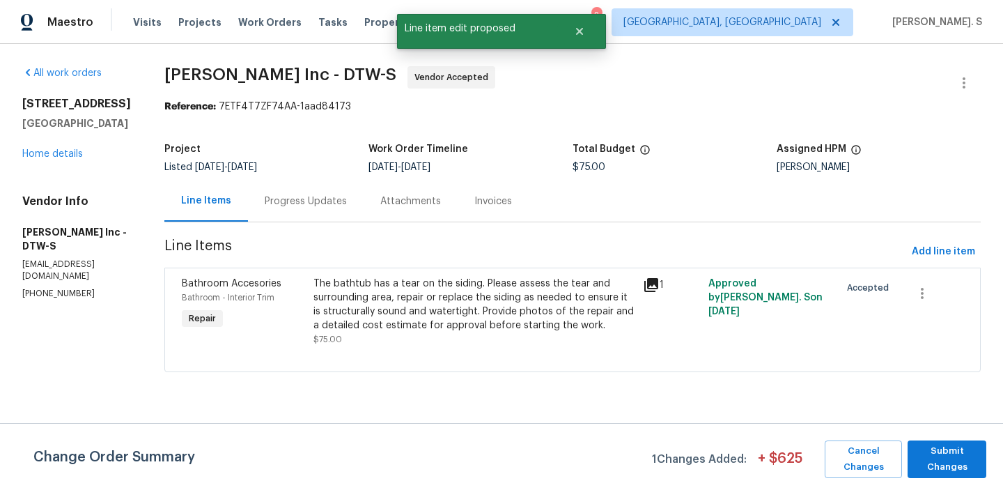
scroll to position [0, 0]
click at [959, 459] on span "Submit Changes" at bounding box center [946, 459] width 65 height 32
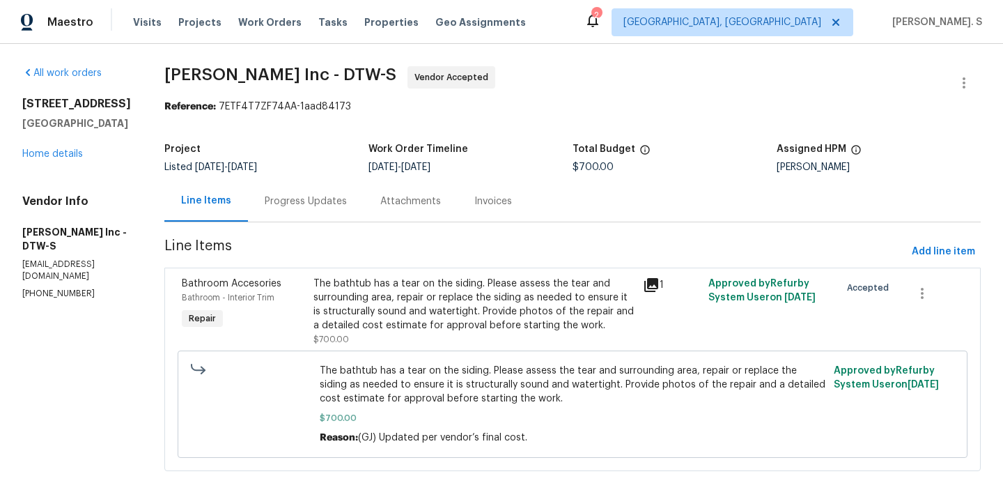
click at [258, 202] on div "Progress Updates" at bounding box center [306, 200] width 116 height 41
click at [258, 202] on div "All work orders [STREET_ADDRESS] Home details Vendor Info [PERSON_NAME] Inc - D…" at bounding box center [501, 277] width 1003 height 466
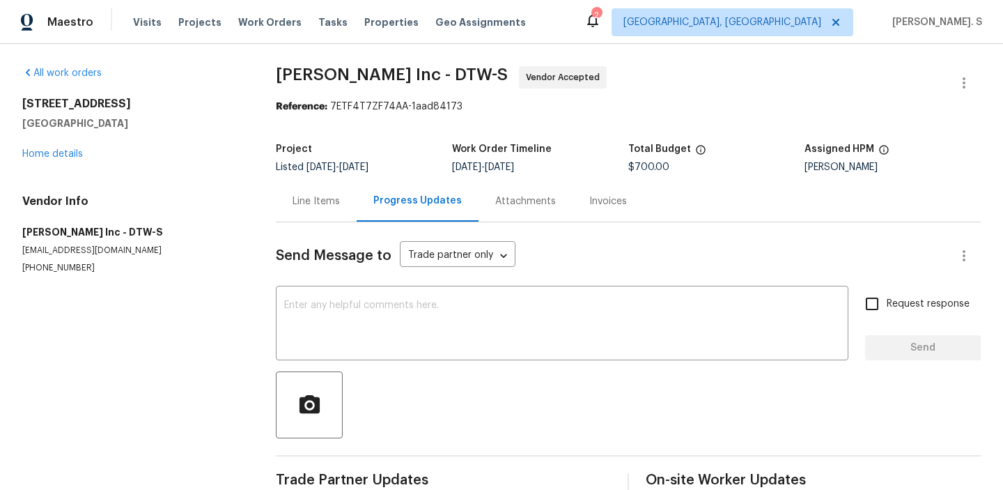
click at [258, 202] on div "All work orders [STREET_ADDRESS] Home details Vendor Info [PERSON_NAME] Inc - D…" at bounding box center [501, 282] width 1003 height 476
click at [367, 365] on div "Send Message to Trade partner only Trade partner only ​ x ​ Request response Se…" at bounding box center [628, 360] width 705 height 276
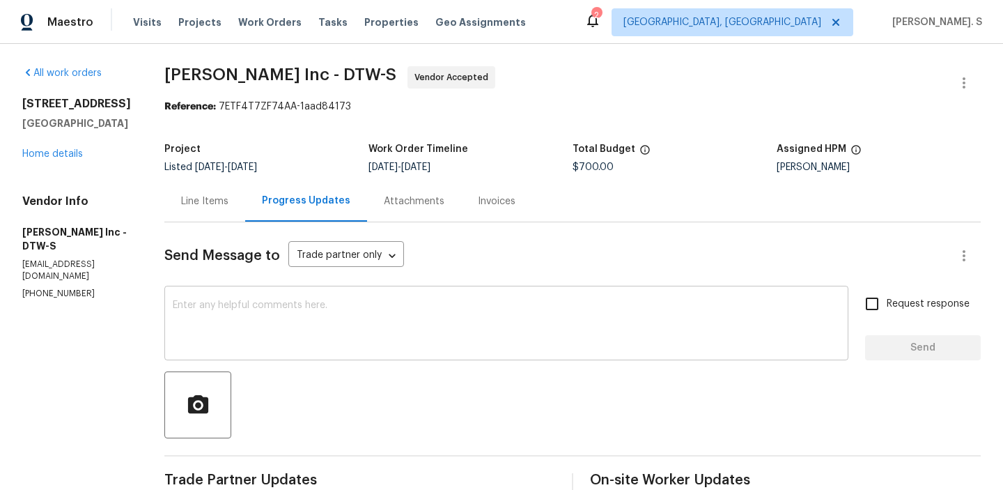
click at [367, 335] on textarea at bounding box center [506, 324] width 667 height 49
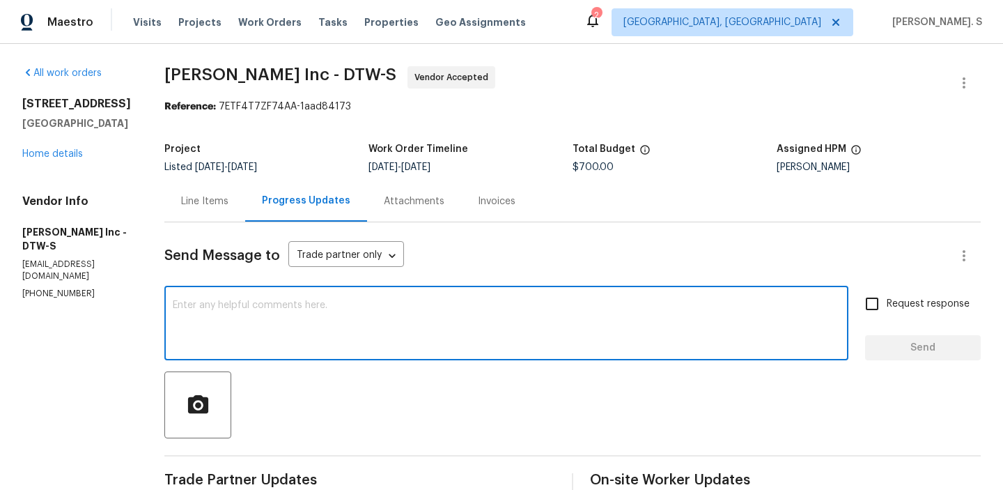
paste textarea "The BR team has approved the cost, and it has been updated."
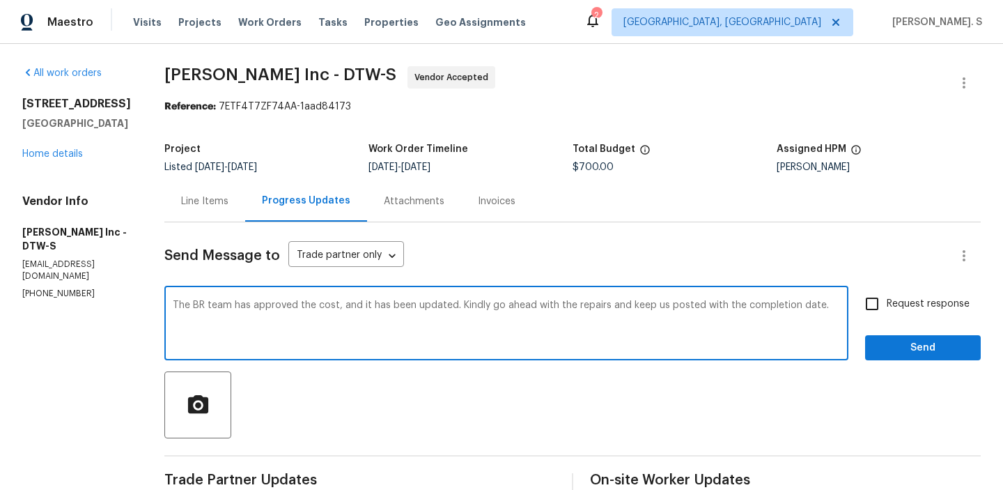
click at [333, 302] on textarea "The BR team has approved the cost, and it has been updated. Kindly go ahead wit…" at bounding box center [506, 324] width 667 height 49
type textarea "The BR team has approved the cost, and it has been updated. Kindly go ahead wit…"
click at [895, 300] on span "Request response" at bounding box center [927, 304] width 83 height 15
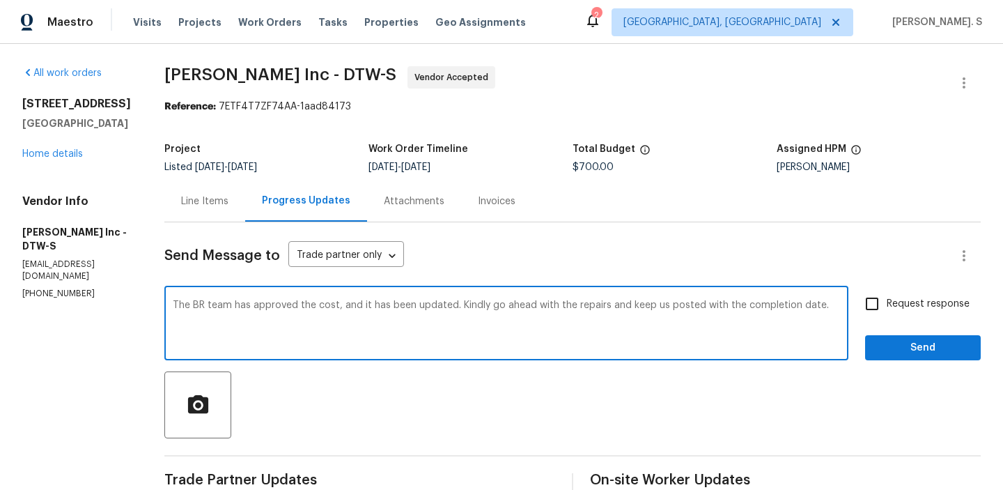
click at [886, 300] on input "Request response" at bounding box center [871, 303] width 29 height 29
checkbox input "true"
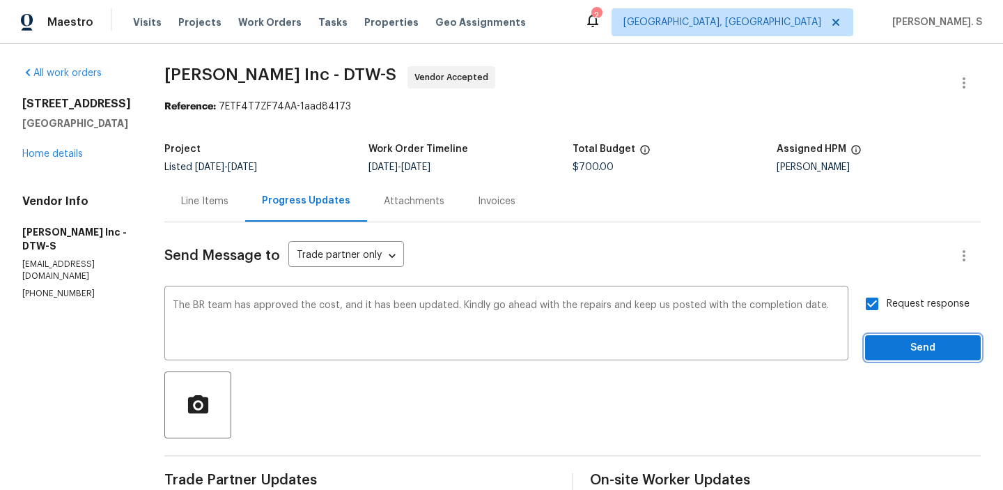
click at [888, 354] on span "Send" at bounding box center [922, 347] width 93 height 17
